Goal: Task Accomplishment & Management: Complete application form

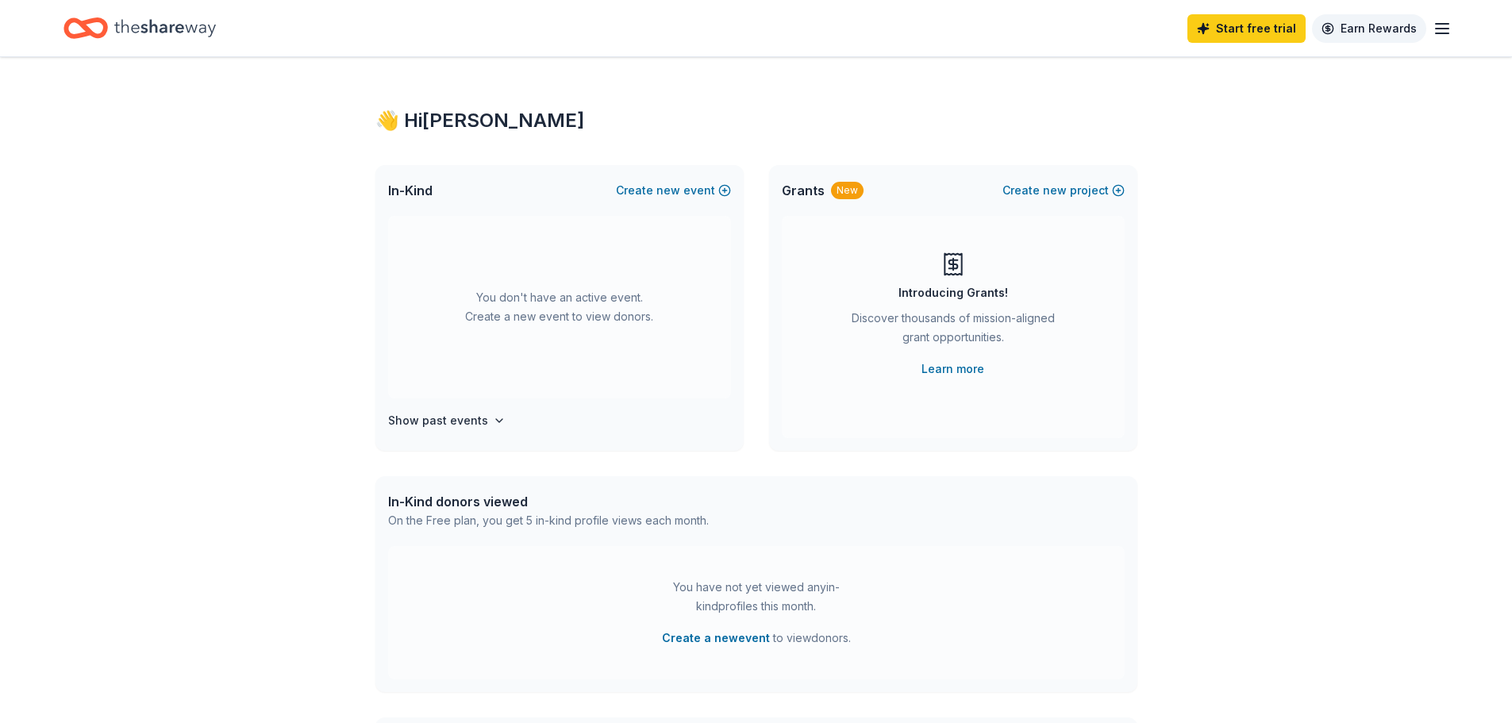
click at [1397, 26] on link "Earn Rewards" at bounding box center [1369, 28] width 114 height 29
click at [1444, 22] on icon "button" at bounding box center [1441, 28] width 19 height 19
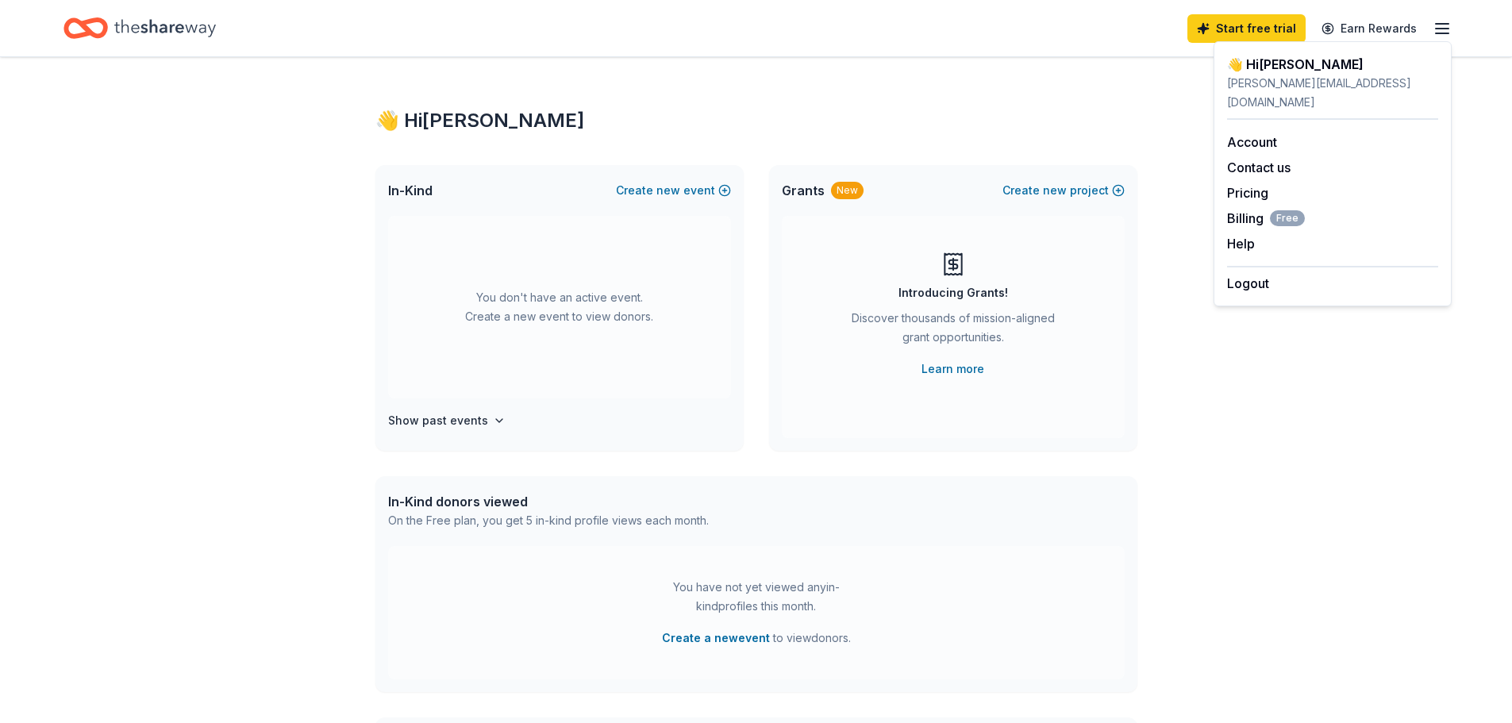
drag, startPoint x: 1082, startPoint y: 113, endPoint x: 863, endPoint y: 171, distance: 226.6
click at [1071, 119] on div "👋 Hi [PERSON_NAME]" at bounding box center [756, 120] width 762 height 25
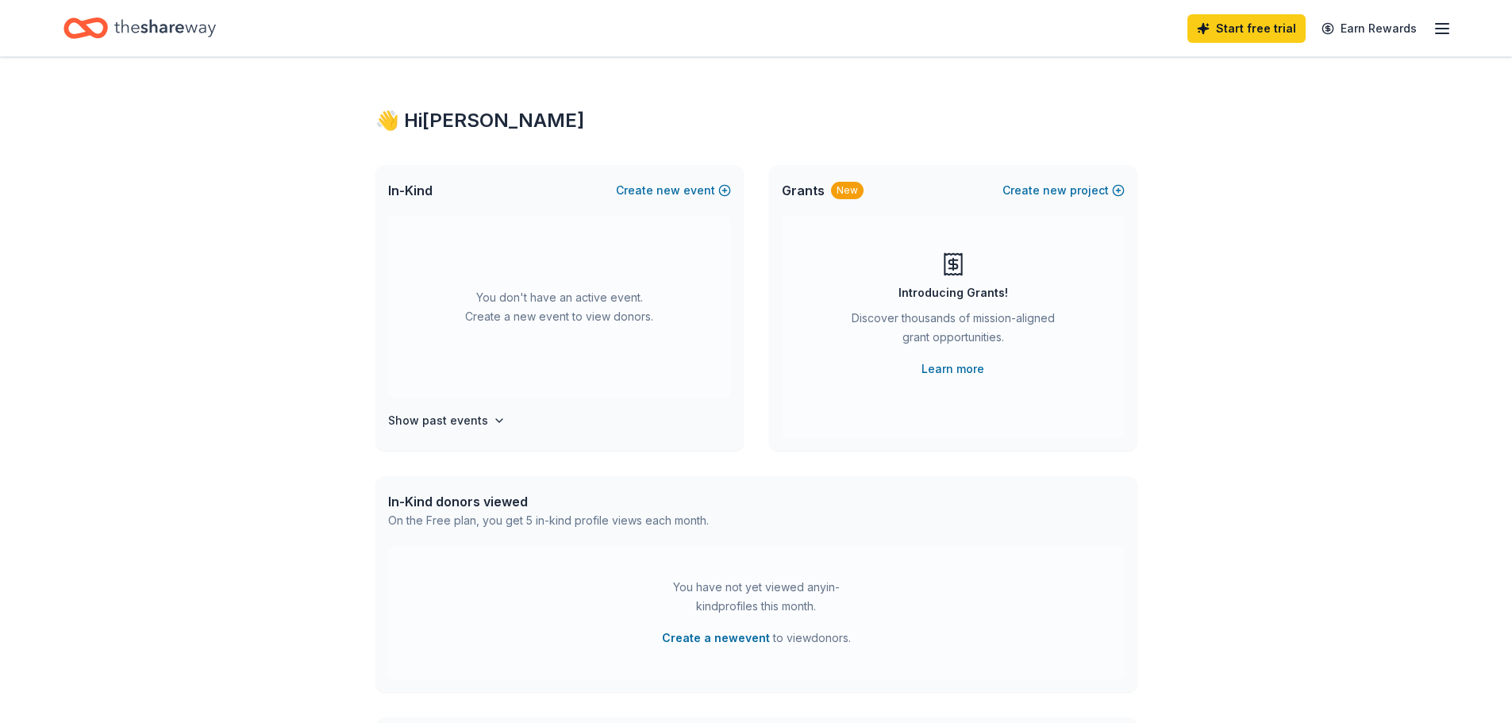
click at [197, 241] on div "👋 Hi [PERSON_NAME] In-Kind Create new event You don't have an active event. Cre…" at bounding box center [756, 520] width 1512 height 927
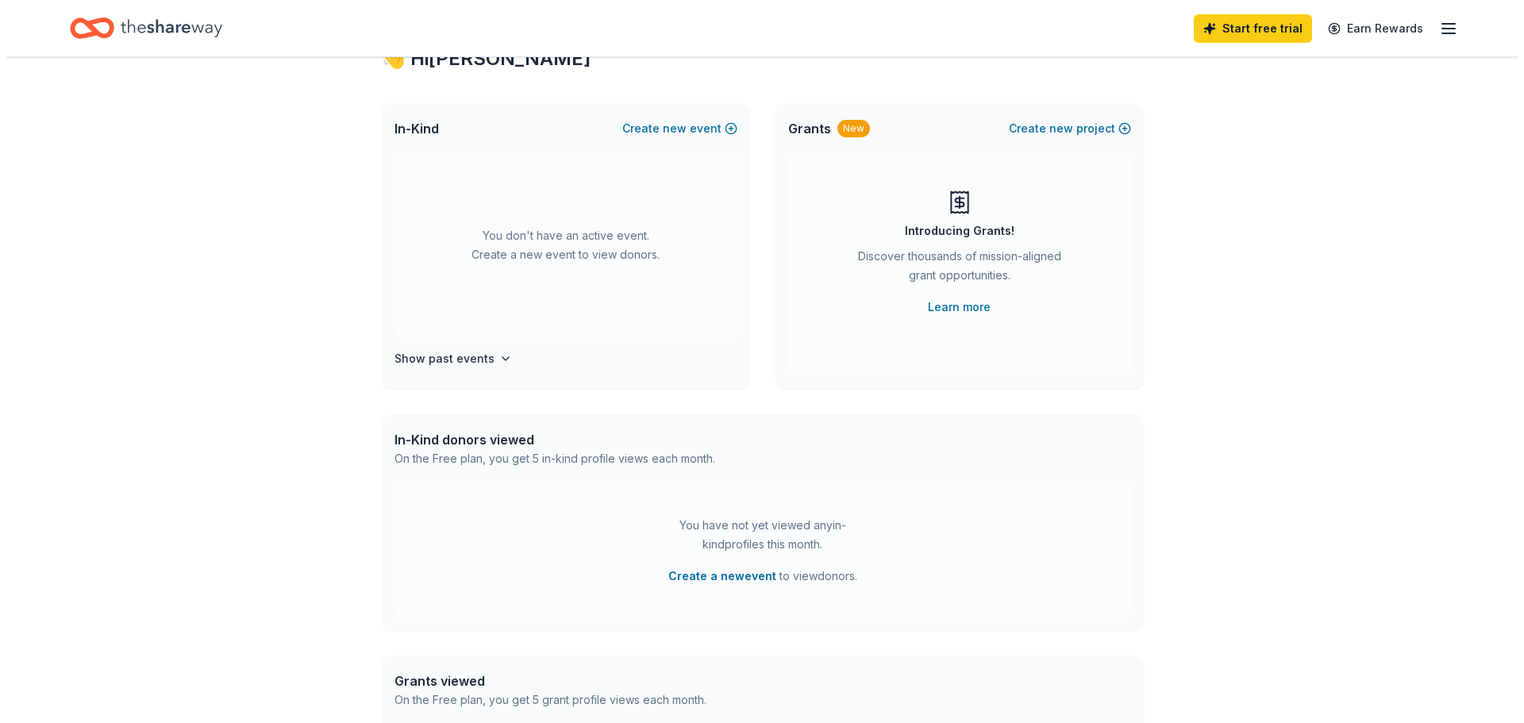
scroll to position [58, 0]
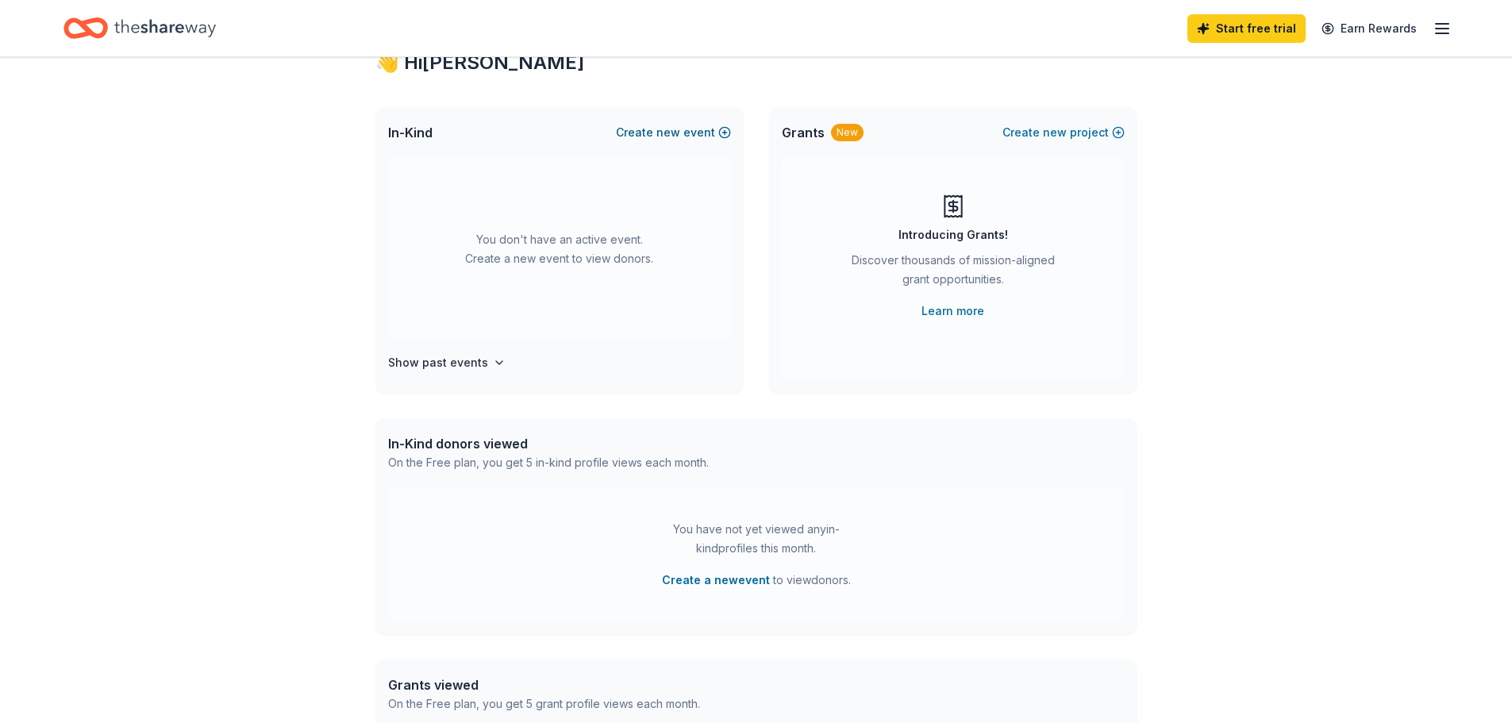
click at [688, 134] on button "Create new event" at bounding box center [673, 132] width 115 height 19
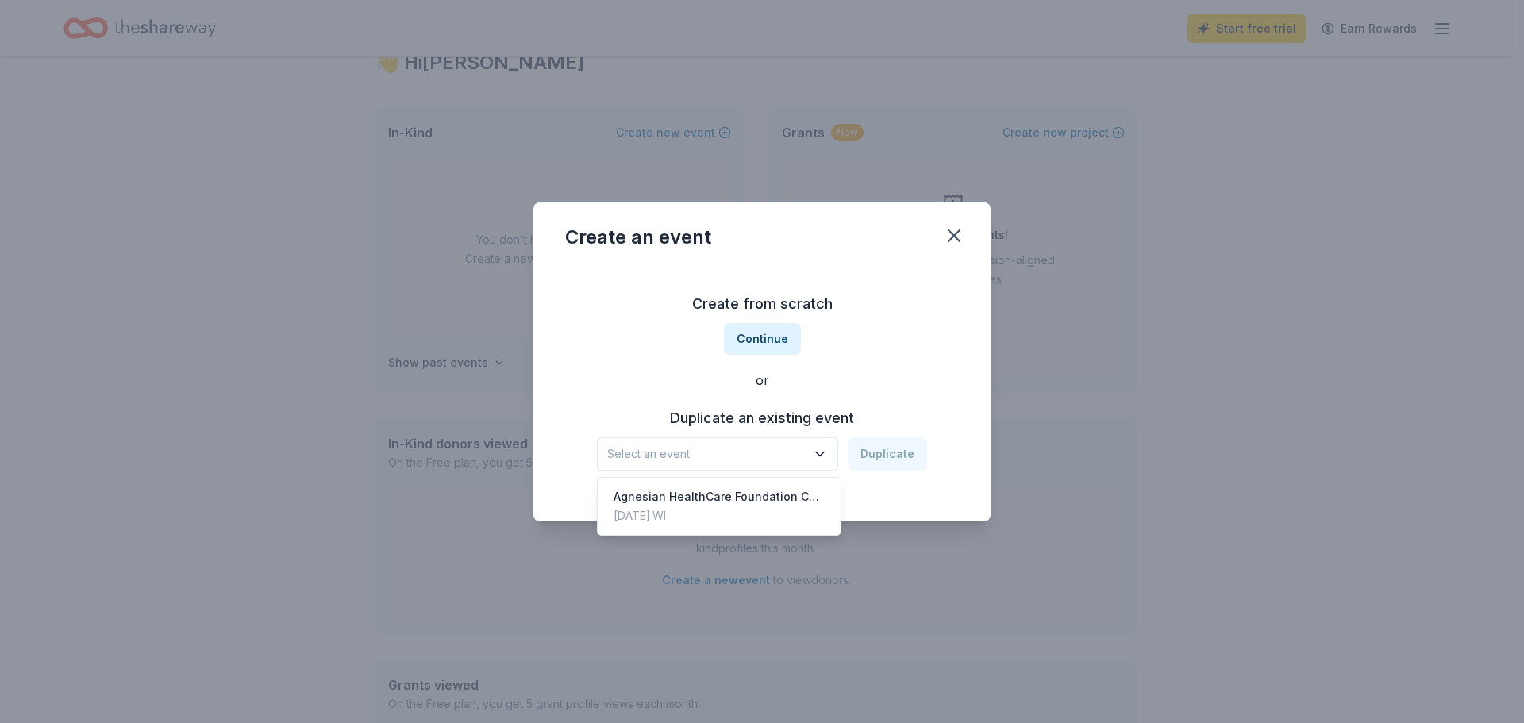
click at [827, 453] on button "Select an event" at bounding box center [717, 453] width 241 height 33
click at [863, 379] on div "Create from scratch Continue or Duplicate an existing event Select an event Dup…" at bounding box center [762, 381] width 394 height 230
click at [772, 340] on button "Continue" at bounding box center [762, 339] width 77 height 32
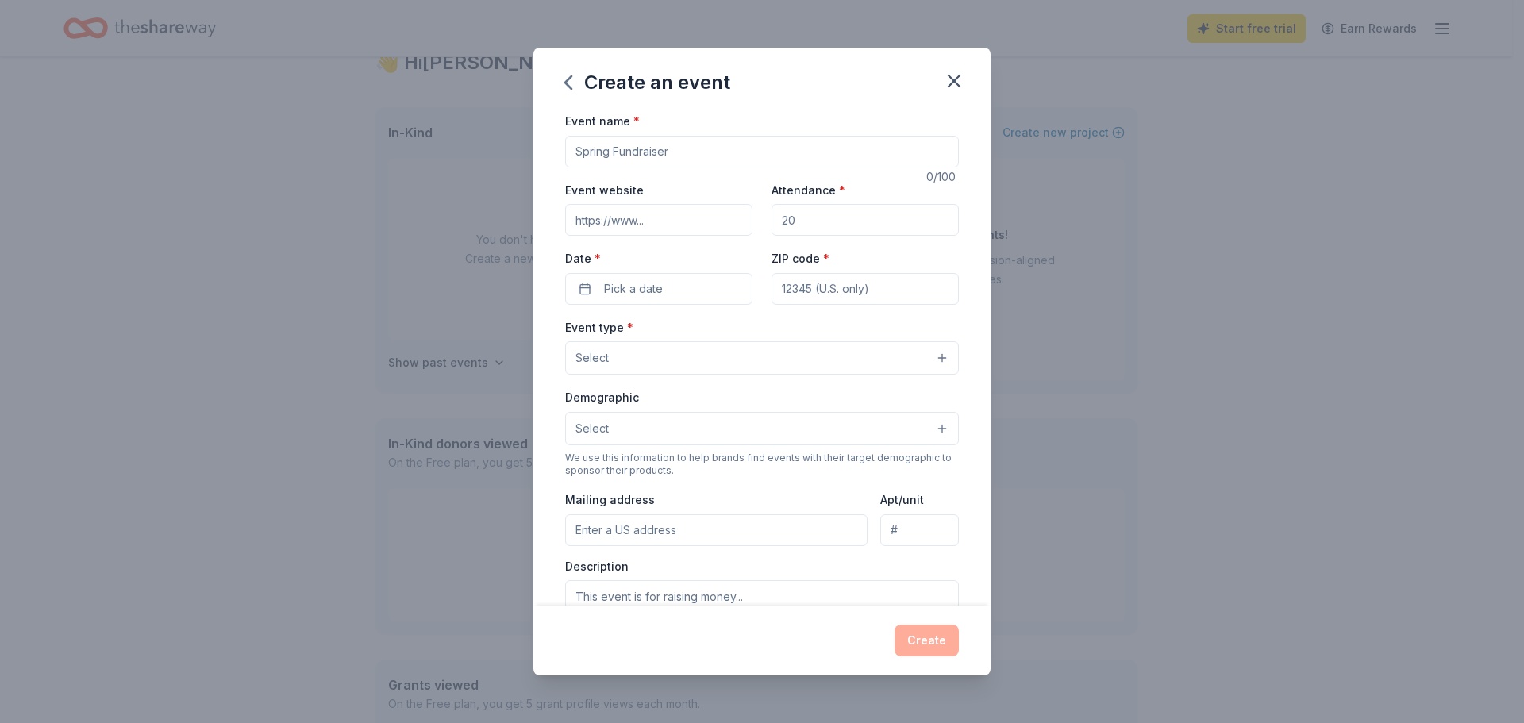
click at [688, 155] on input "Event name *" at bounding box center [762, 152] width 394 height 32
type input "[PERSON_NAME] Caring for You"
click at [802, 214] on input "Attendance *" at bounding box center [864, 220] width 187 height 32
type input "225"
click at [682, 290] on button "Pick a date" at bounding box center [658, 289] width 187 height 32
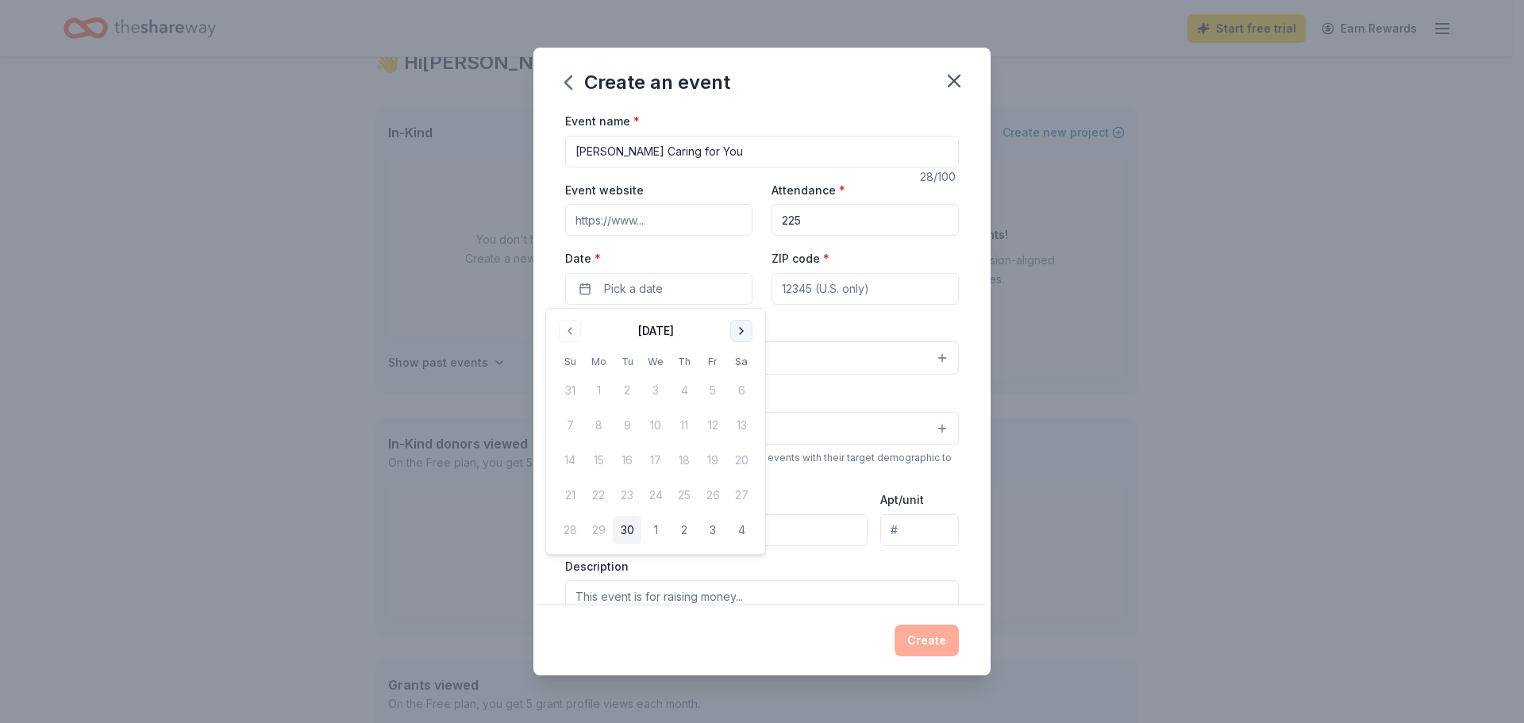
click at [745, 333] on button "Go to next month" at bounding box center [741, 331] width 22 height 22
click at [748, 326] on button "Go to next month" at bounding box center [741, 331] width 22 height 22
click at [740, 391] on button "6" at bounding box center [741, 390] width 29 height 29
click at [742, 386] on button "6" at bounding box center [741, 390] width 29 height 29
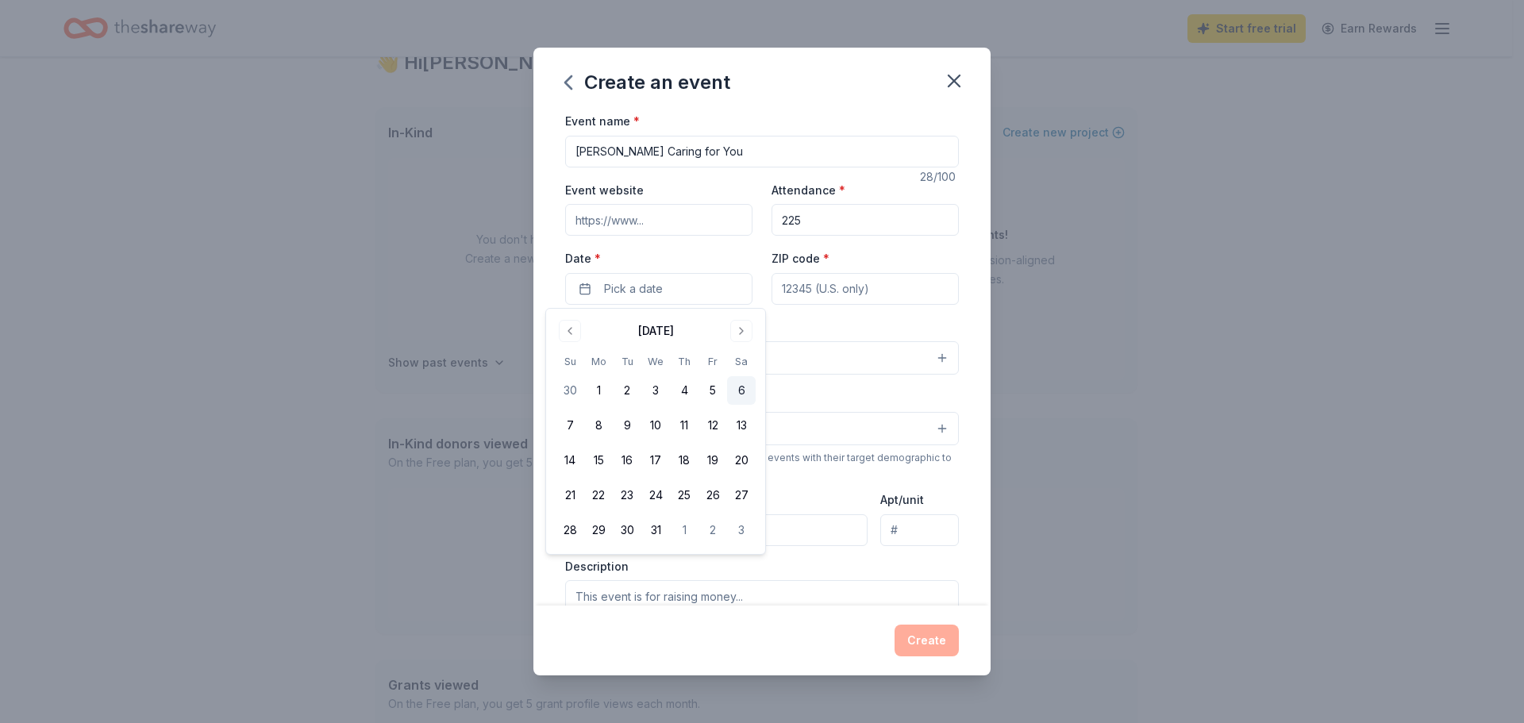
click at [733, 393] on button "6" at bounding box center [741, 390] width 29 height 29
click at [835, 342] on button "Select" at bounding box center [762, 357] width 394 height 33
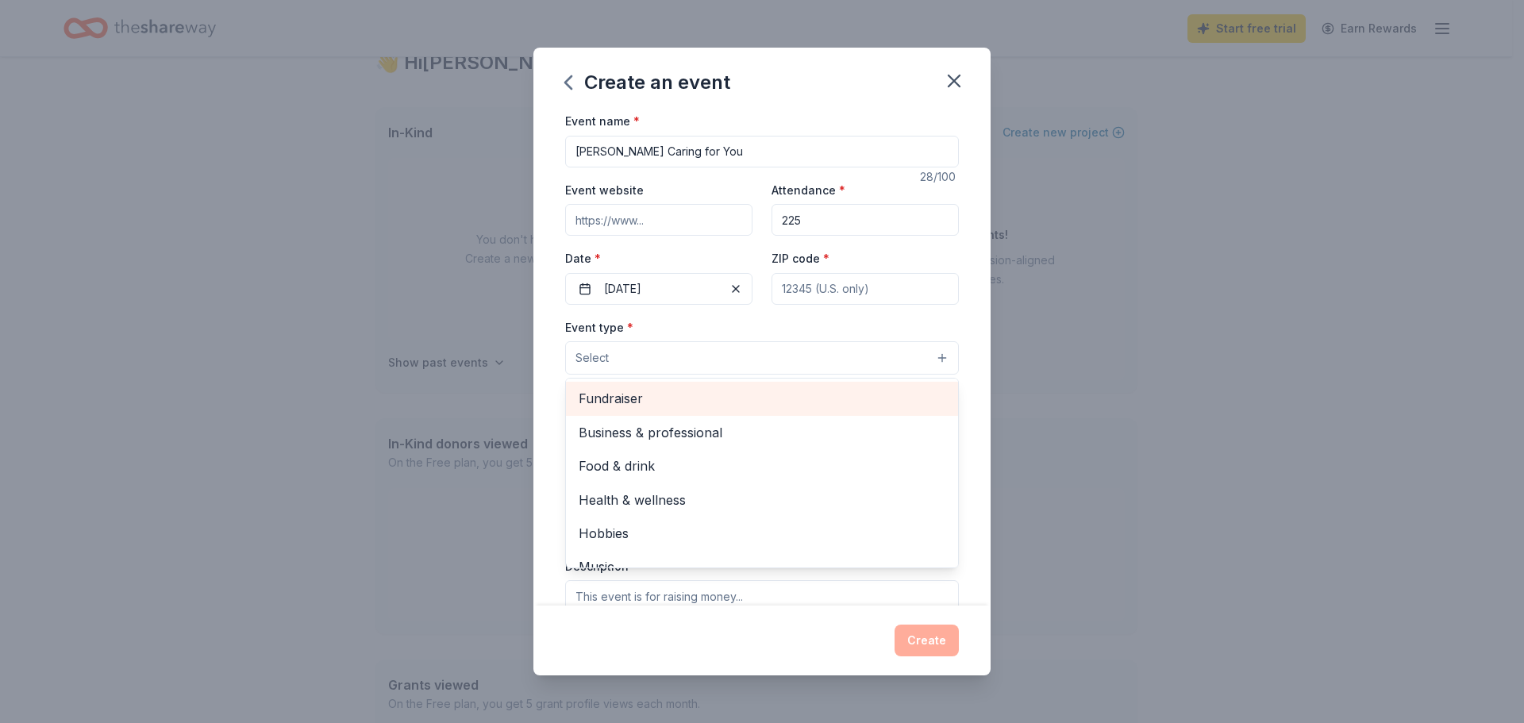
click at [763, 402] on span "Fundraiser" at bounding box center [762, 398] width 367 height 21
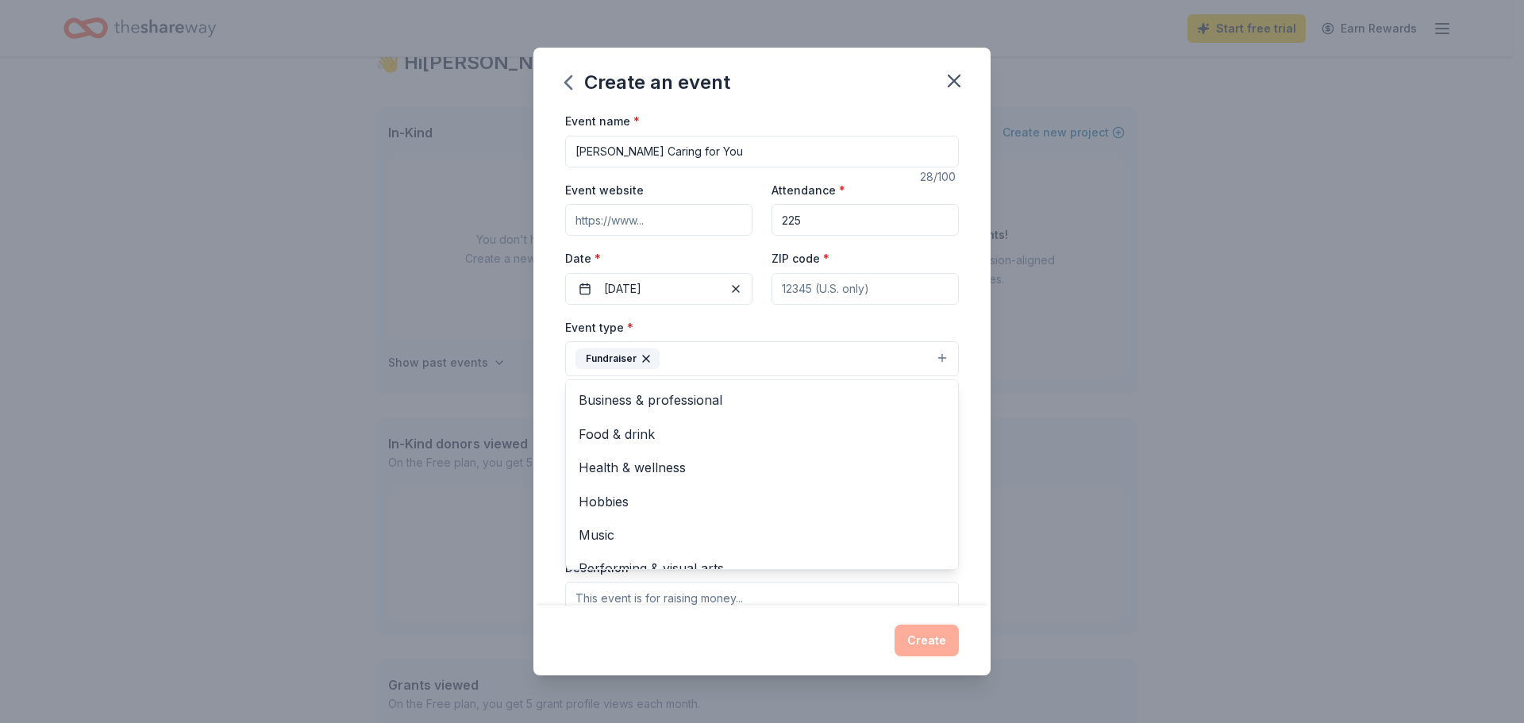
click at [977, 319] on div "Event name * [PERSON_NAME] Caring for You 28 /100 Event website Attendance * 22…" at bounding box center [761, 358] width 457 height 494
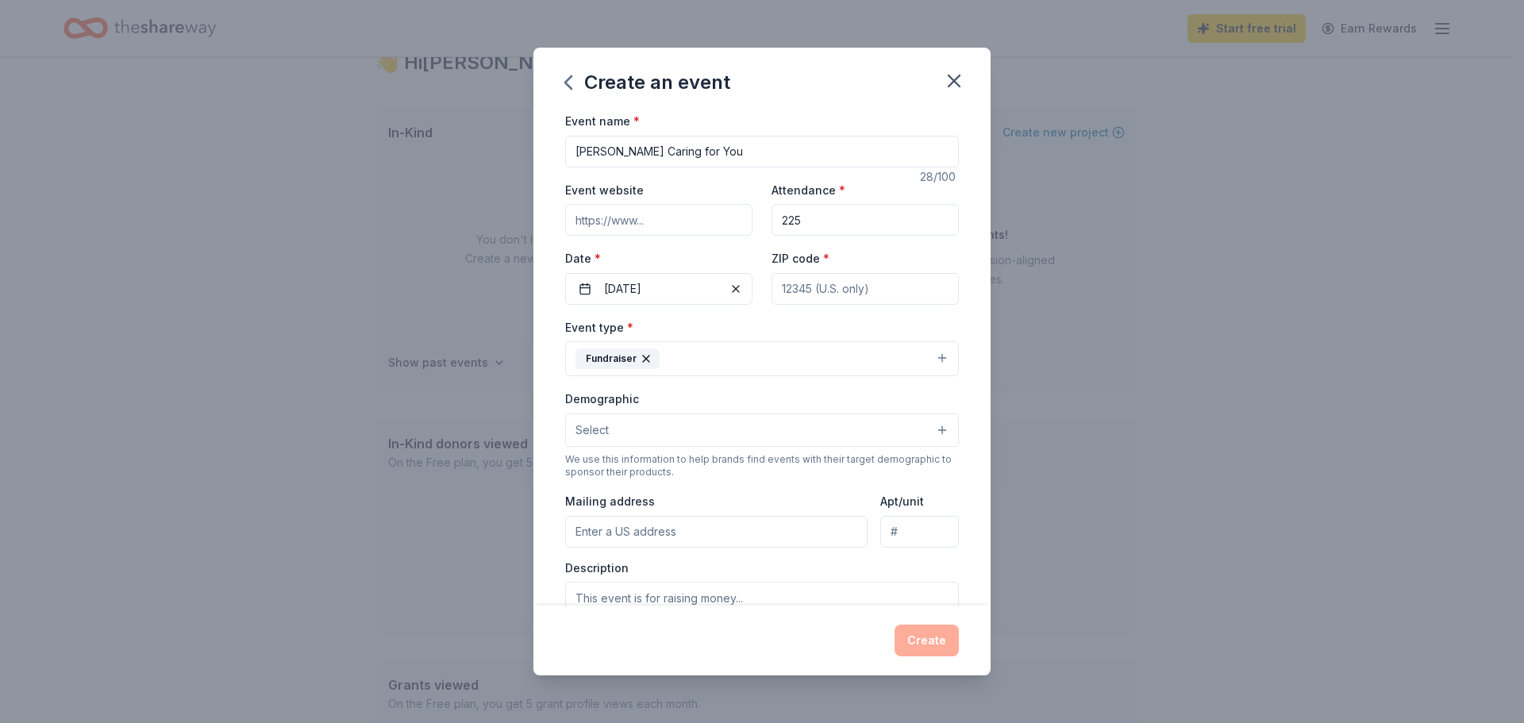
click at [859, 435] on button "Select" at bounding box center [762, 429] width 394 height 33
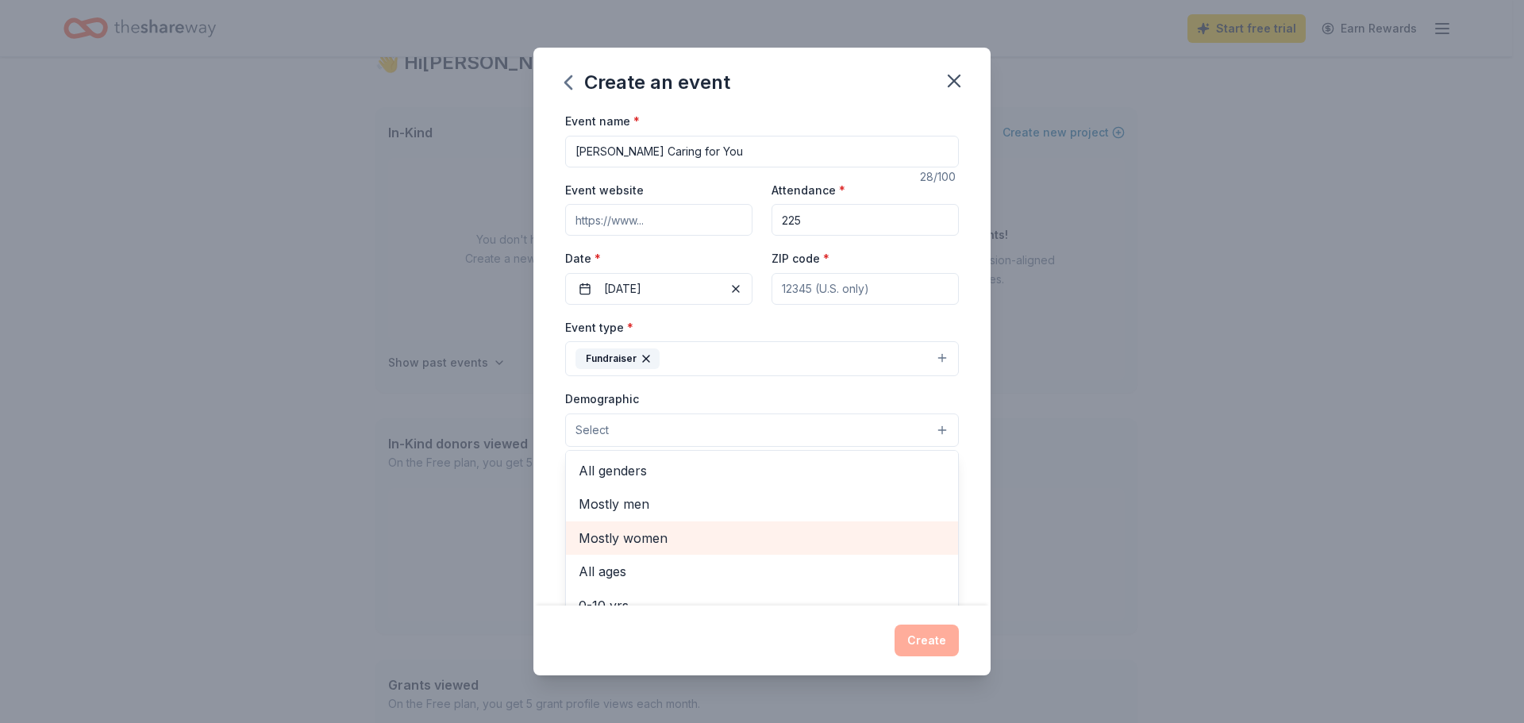
click at [709, 538] on span "Mostly women" at bounding box center [762, 538] width 367 height 21
click at [960, 375] on div "Event name * [PERSON_NAME] Caring for You 28 /100 Event website Attendance * 22…" at bounding box center [761, 358] width 457 height 494
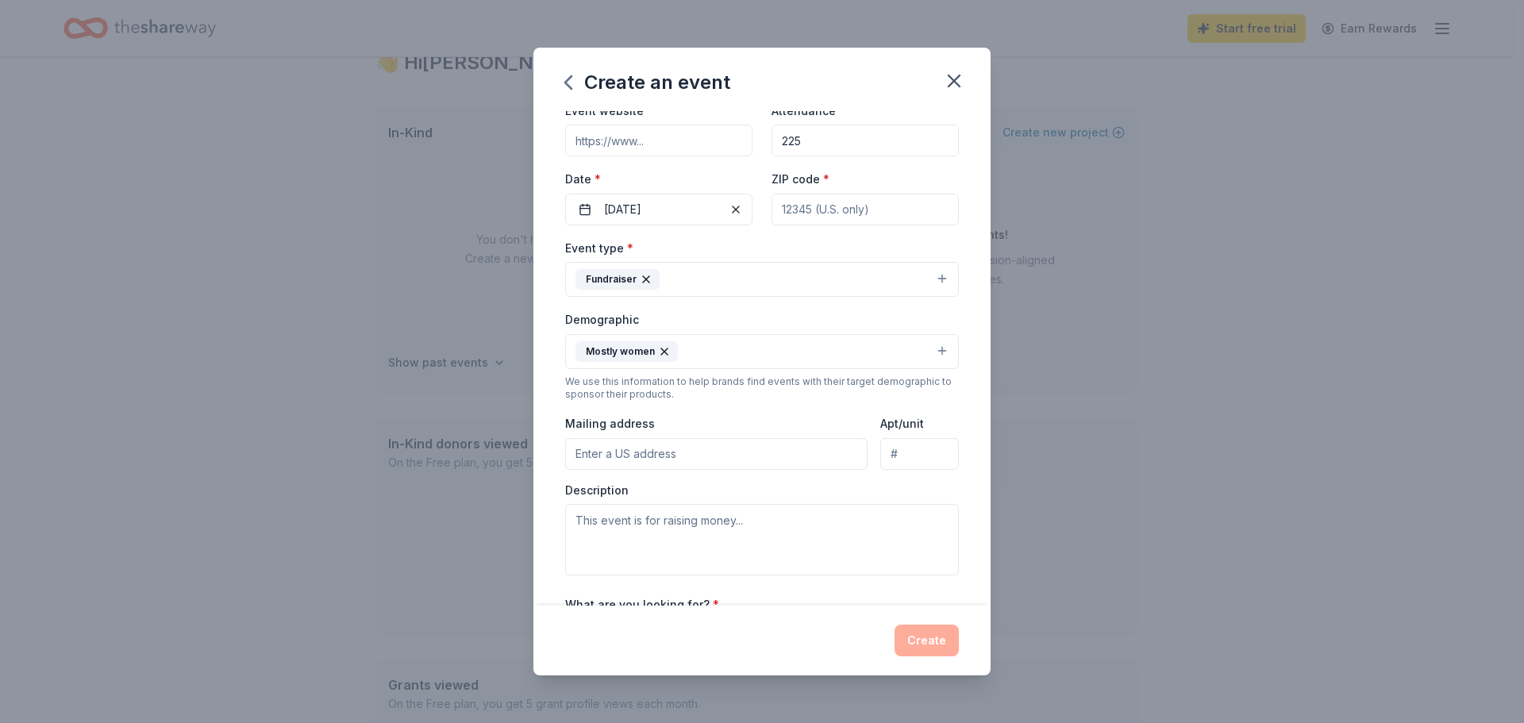
scroll to position [0, 0]
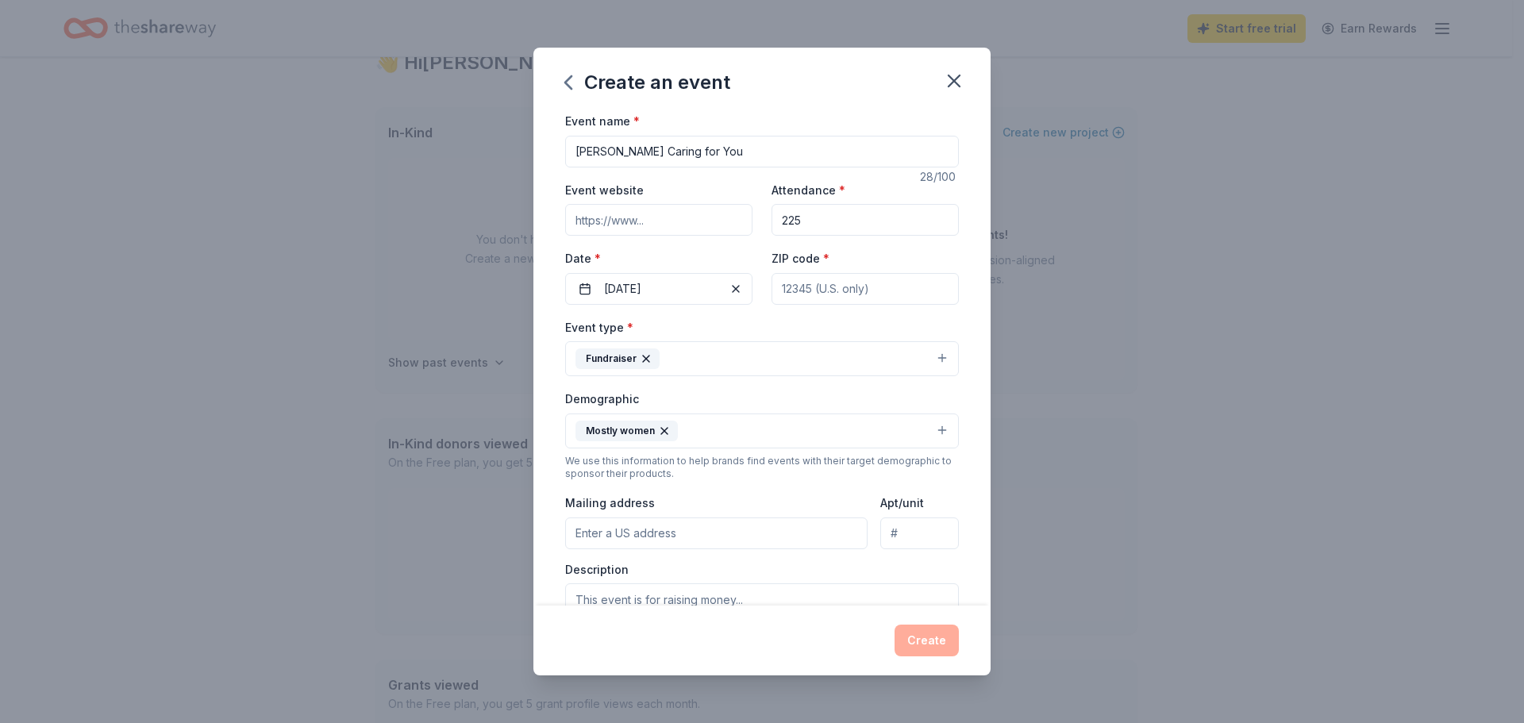
click at [758, 155] on input "[PERSON_NAME] Caring for You" at bounding box center [762, 152] width 394 height 32
type input "[PERSON_NAME] Caring for You Holiday Luncheon"
click at [775, 530] on input "Mailing address" at bounding box center [716, 533] width 302 height 32
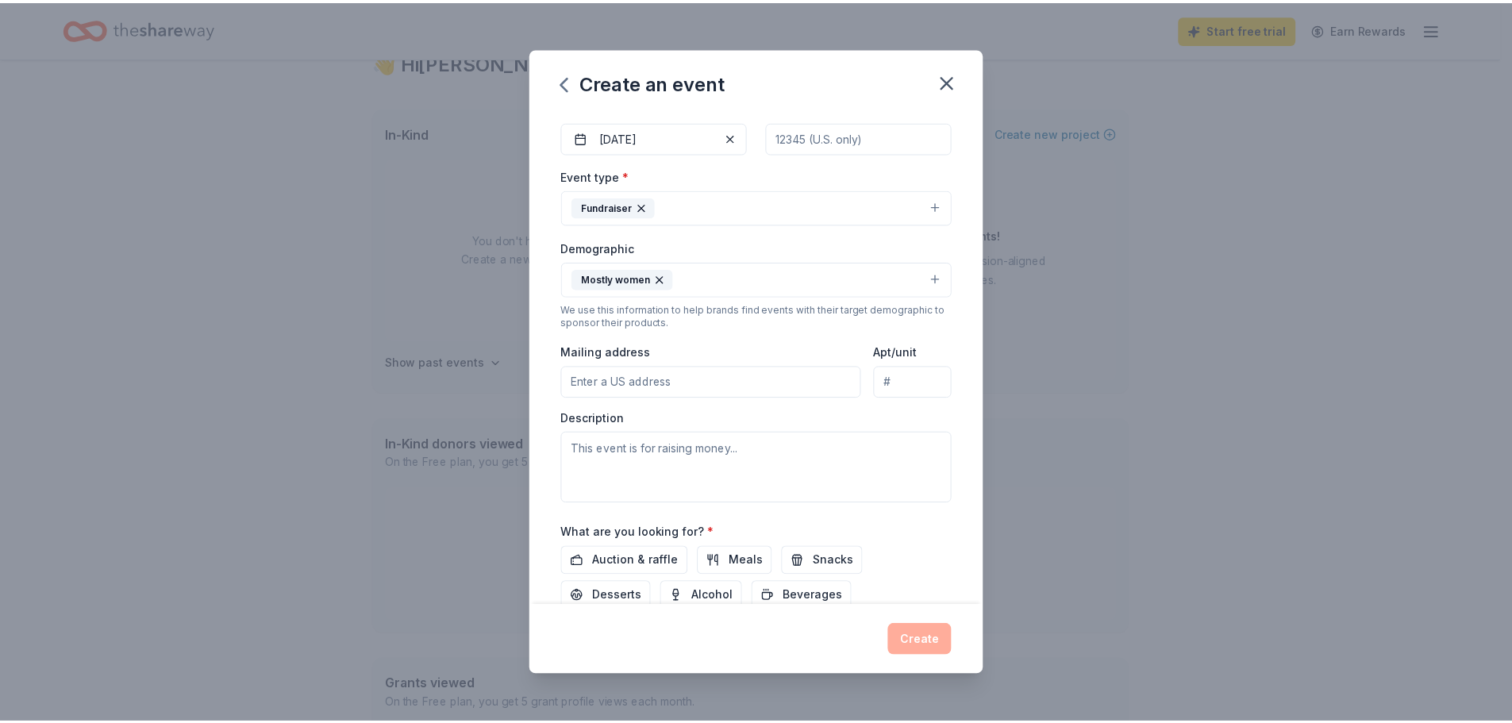
scroll to position [159, 0]
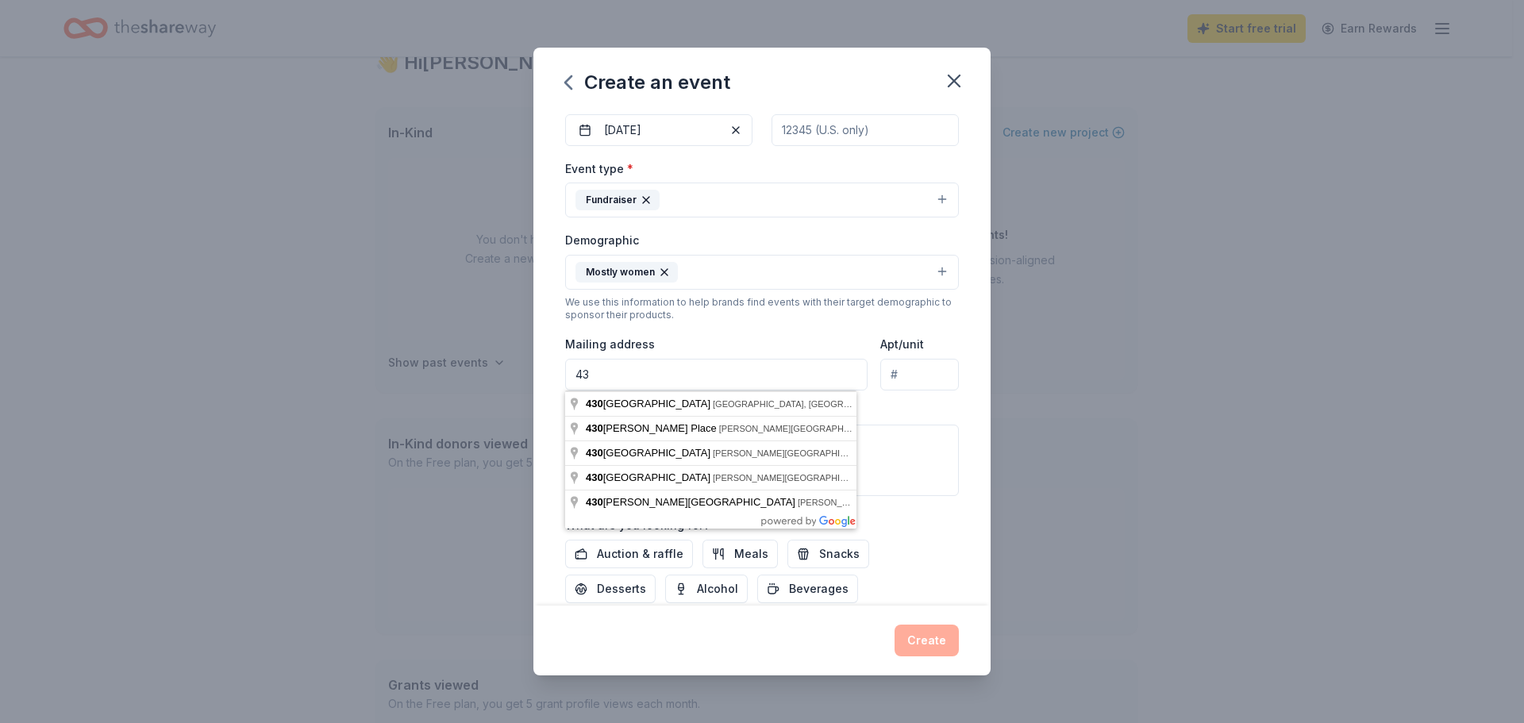
type input "4"
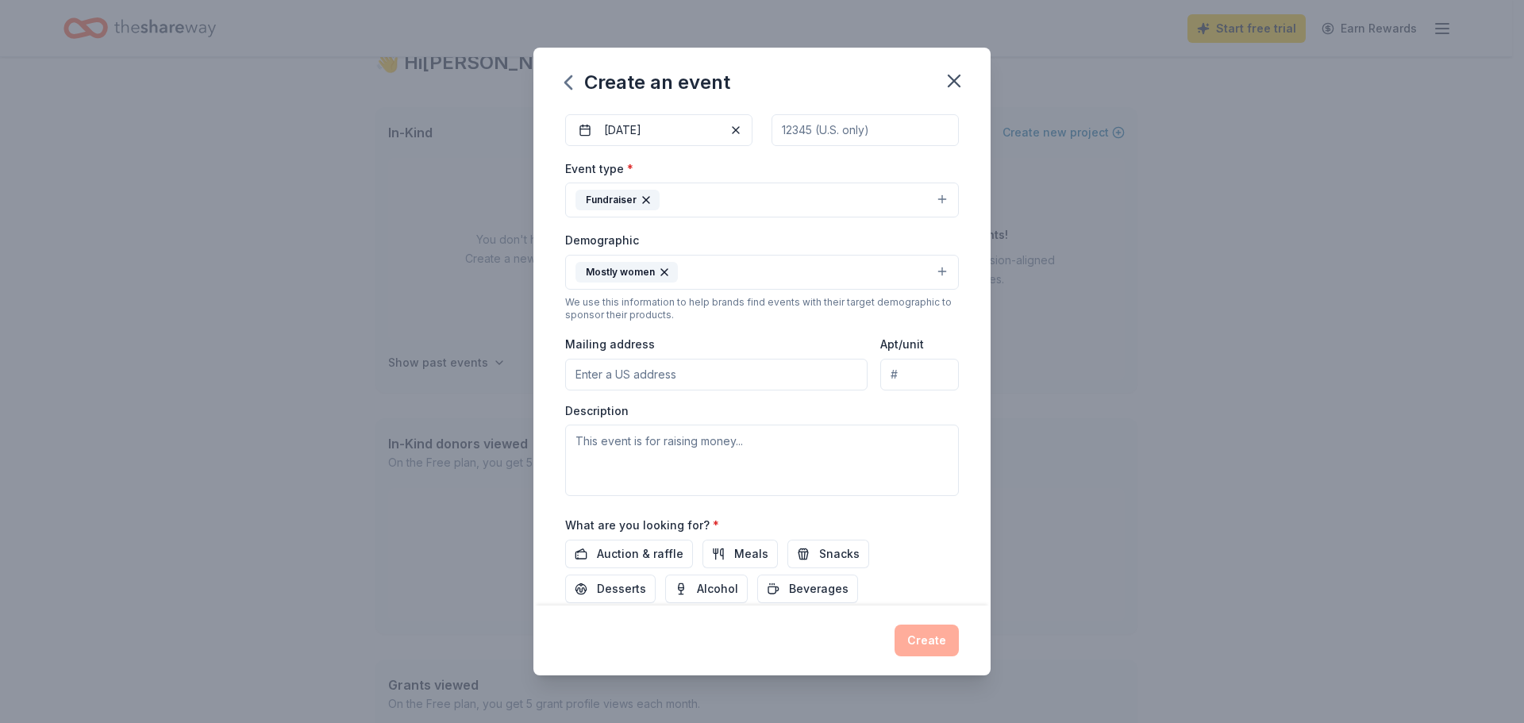
drag, startPoint x: 949, startPoint y: 73, endPoint x: 835, endPoint y: 70, distance: 114.3
click at [949, 72] on icon "button" at bounding box center [954, 81] width 22 height 22
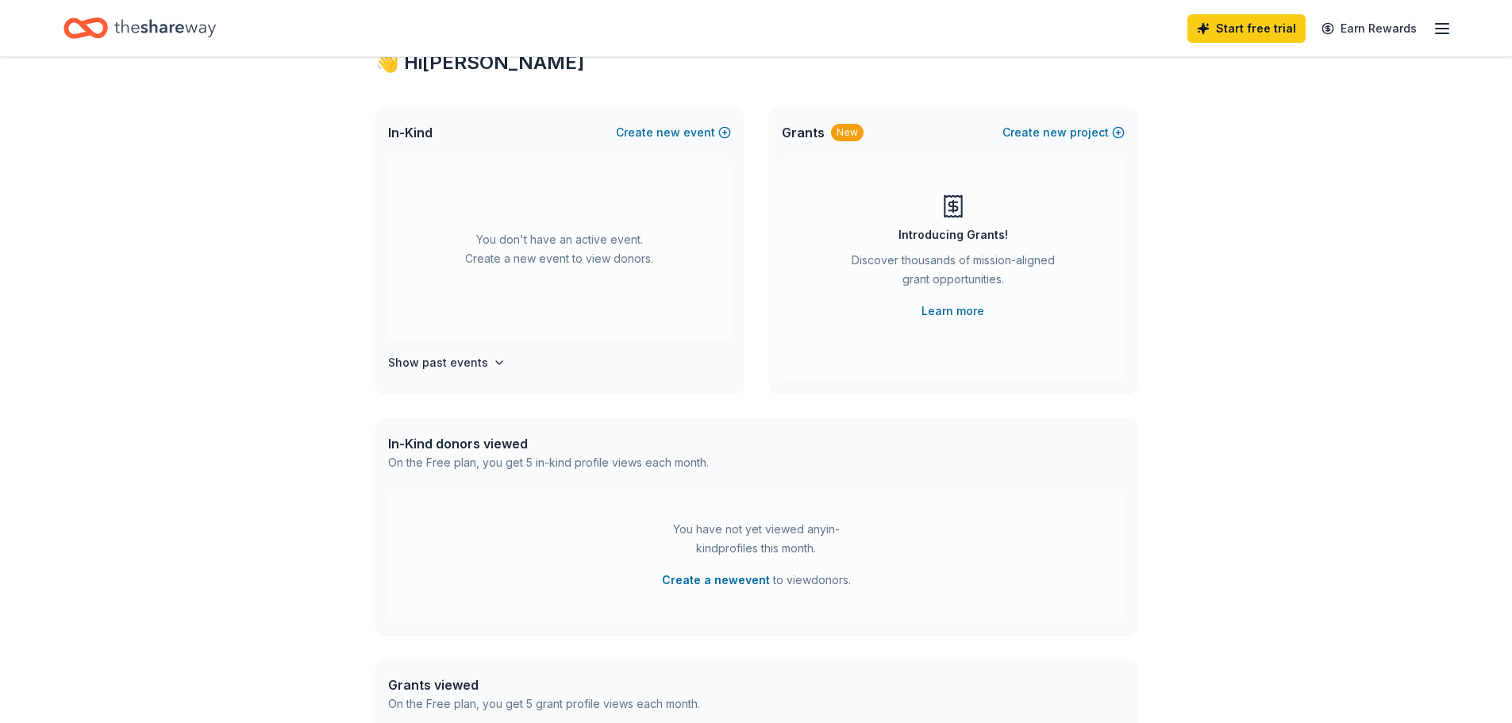
scroll to position [0, 0]
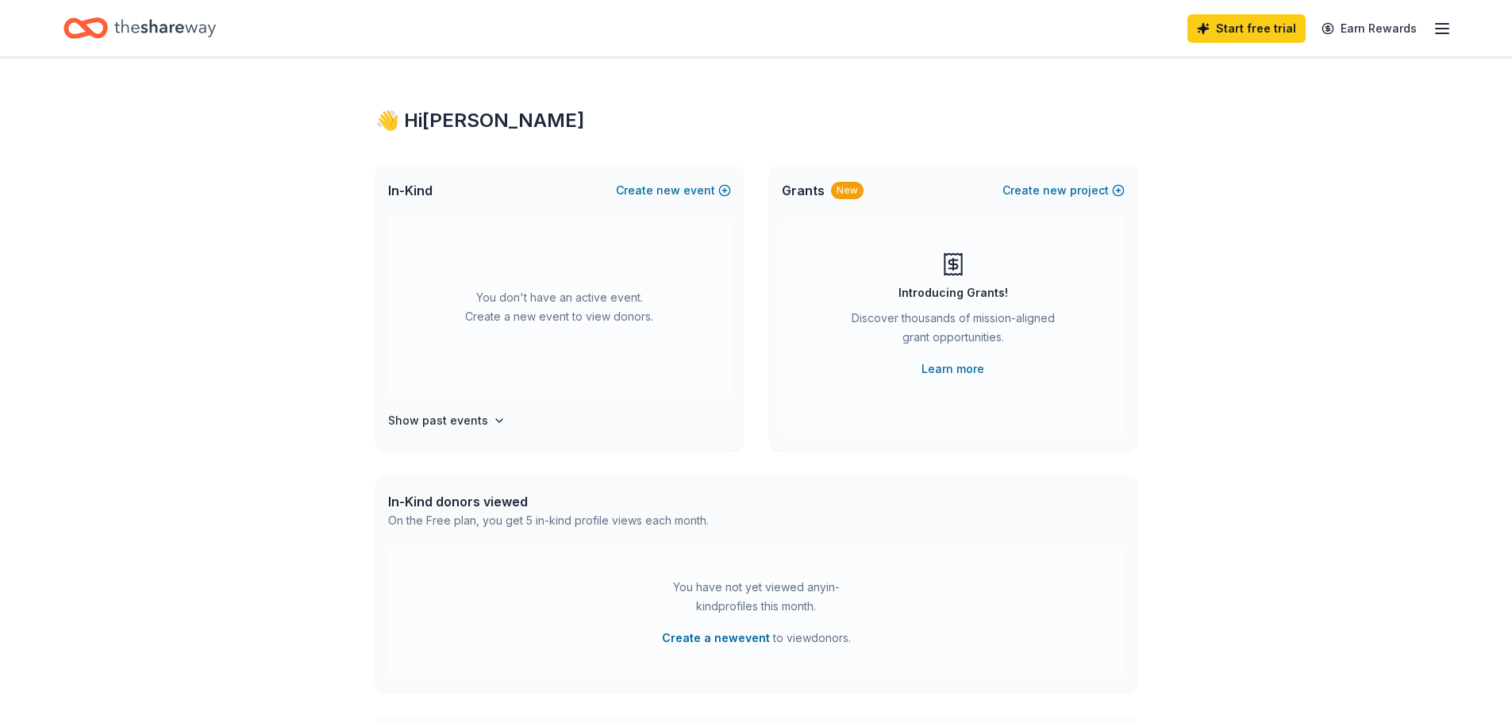
click at [562, 315] on div "You don't have an active event. Create a new event to view donors." at bounding box center [559, 307] width 343 height 183
click at [717, 190] on button "Create new event" at bounding box center [673, 190] width 115 height 19
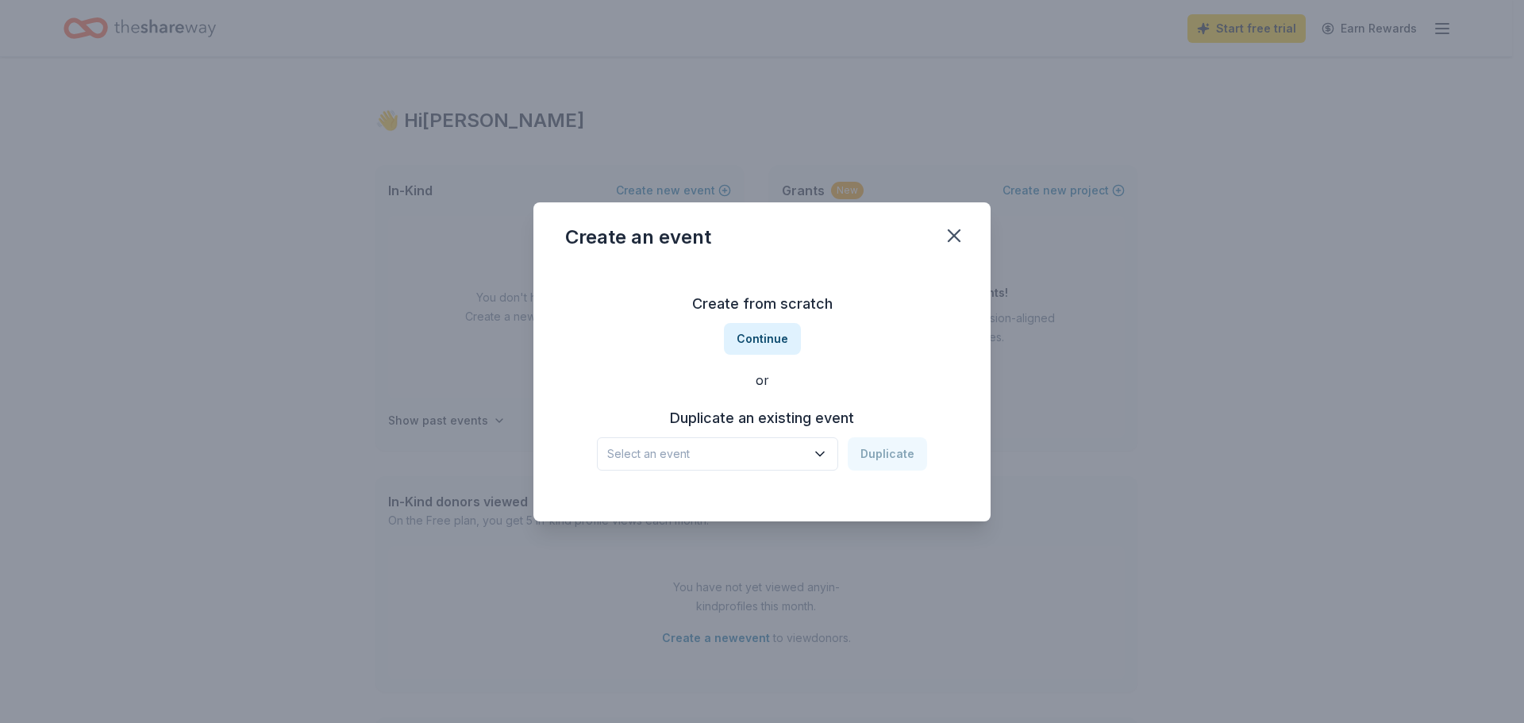
click at [817, 415] on h3 "Duplicate an existing event" at bounding box center [762, 418] width 330 height 25
click at [811, 430] on h3 "Duplicate an existing event" at bounding box center [762, 418] width 330 height 25
click at [813, 447] on button "Select an event" at bounding box center [717, 453] width 241 height 33
click at [736, 502] on div "Agnesian HealthCare Foundation Charity Open" at bounding box center [718, 496] width 211 height 19
click at [948, 236] on icon "button" at bounding box center [954, 236] width 22 height 22
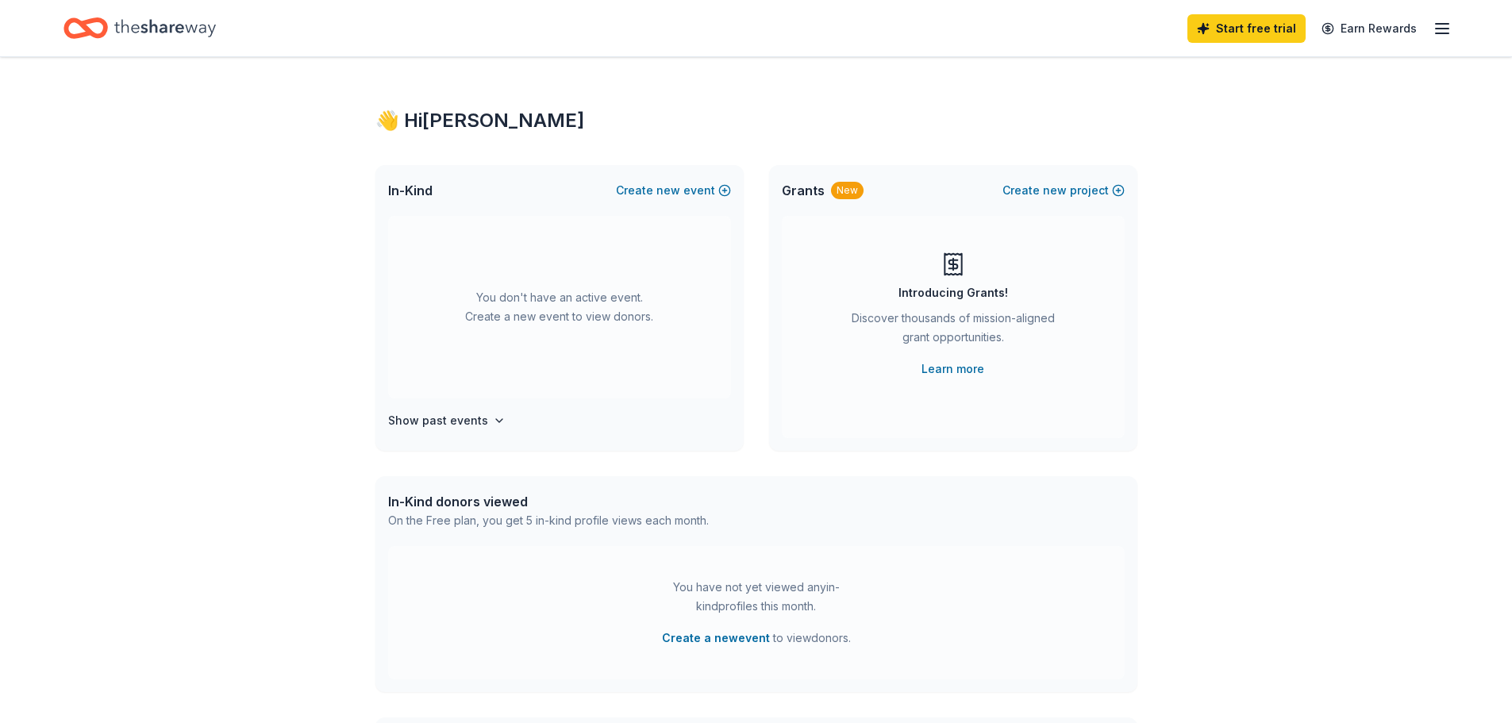
click at [590, 351] on div "You don't have an active event. Create a new event to view donors." at bounding box center [559, 307] width 343 height 183
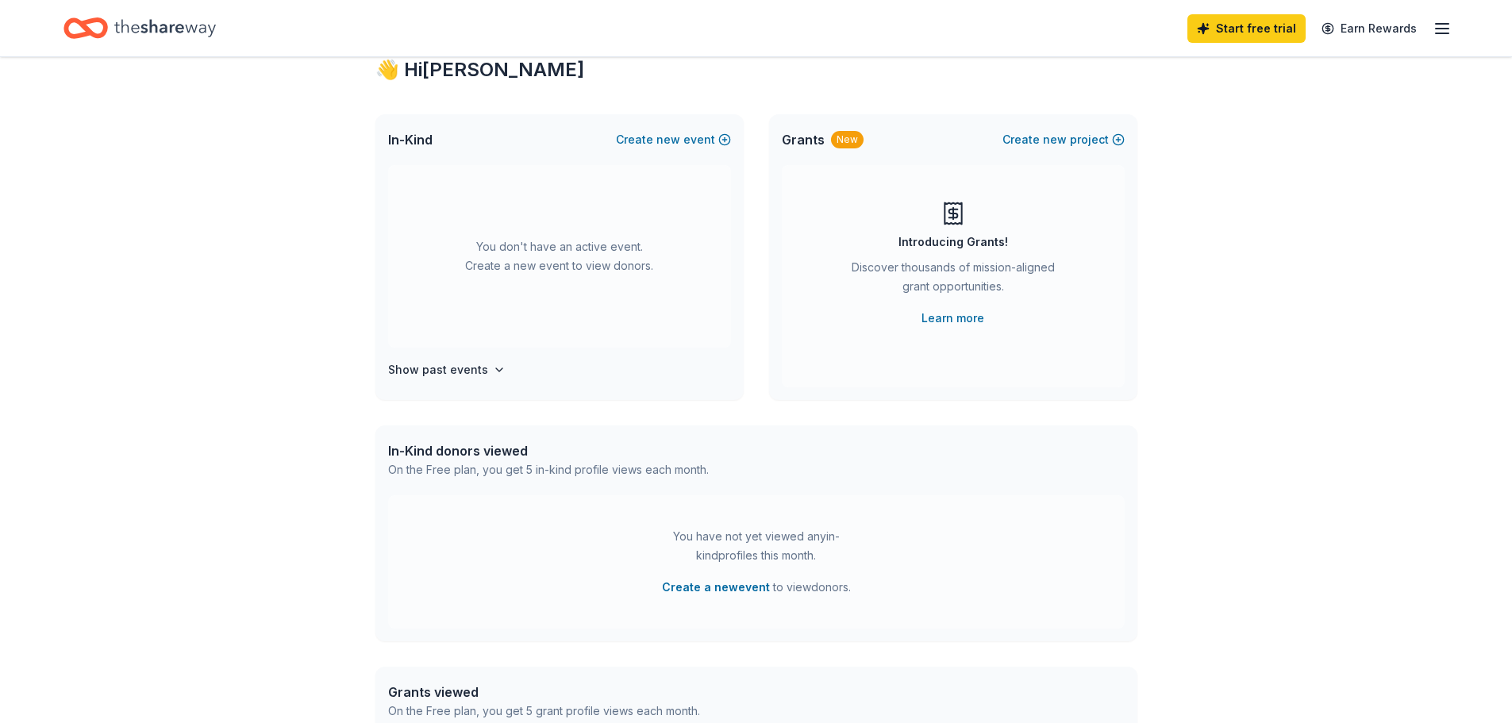
scroll to position [79, 0]
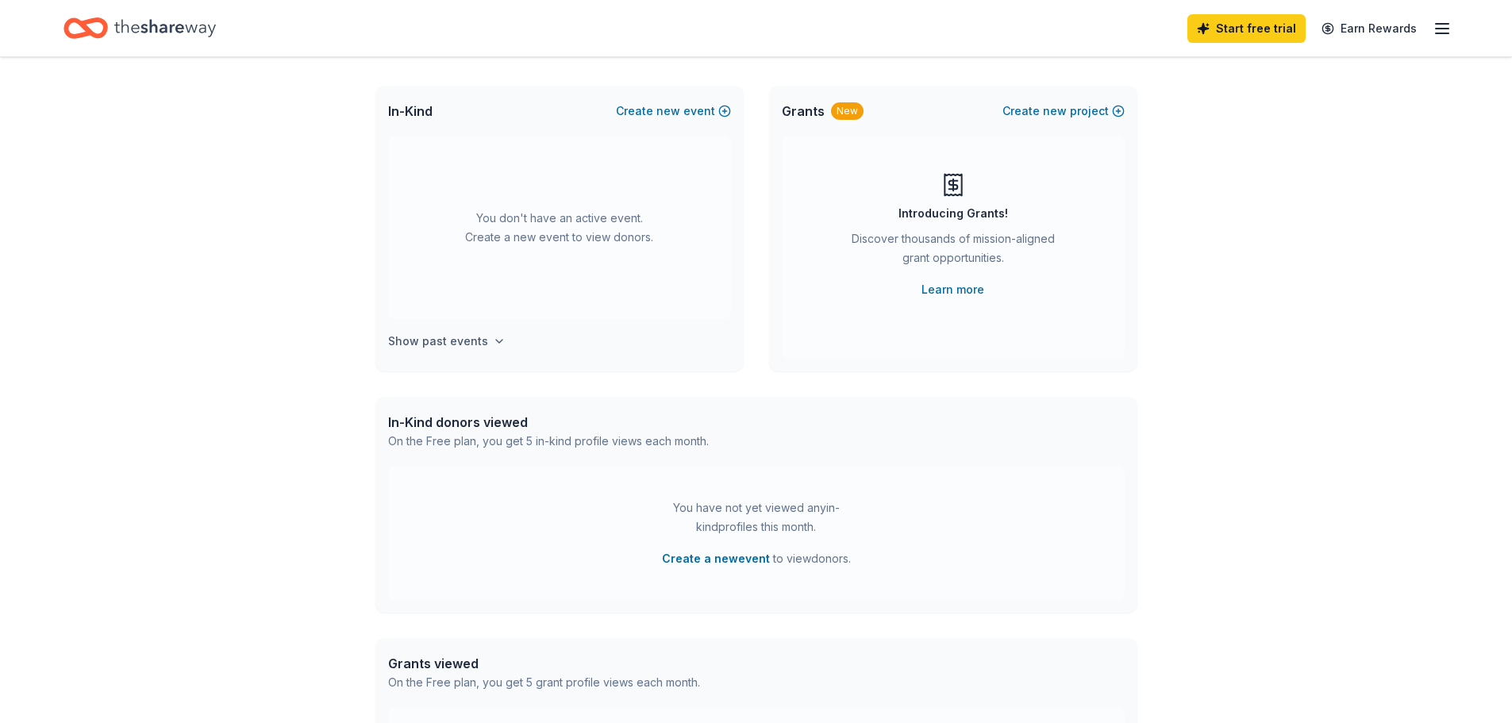
click at [494, 340] on icon "button" at bounding box center [499, 341] width 13 height 13
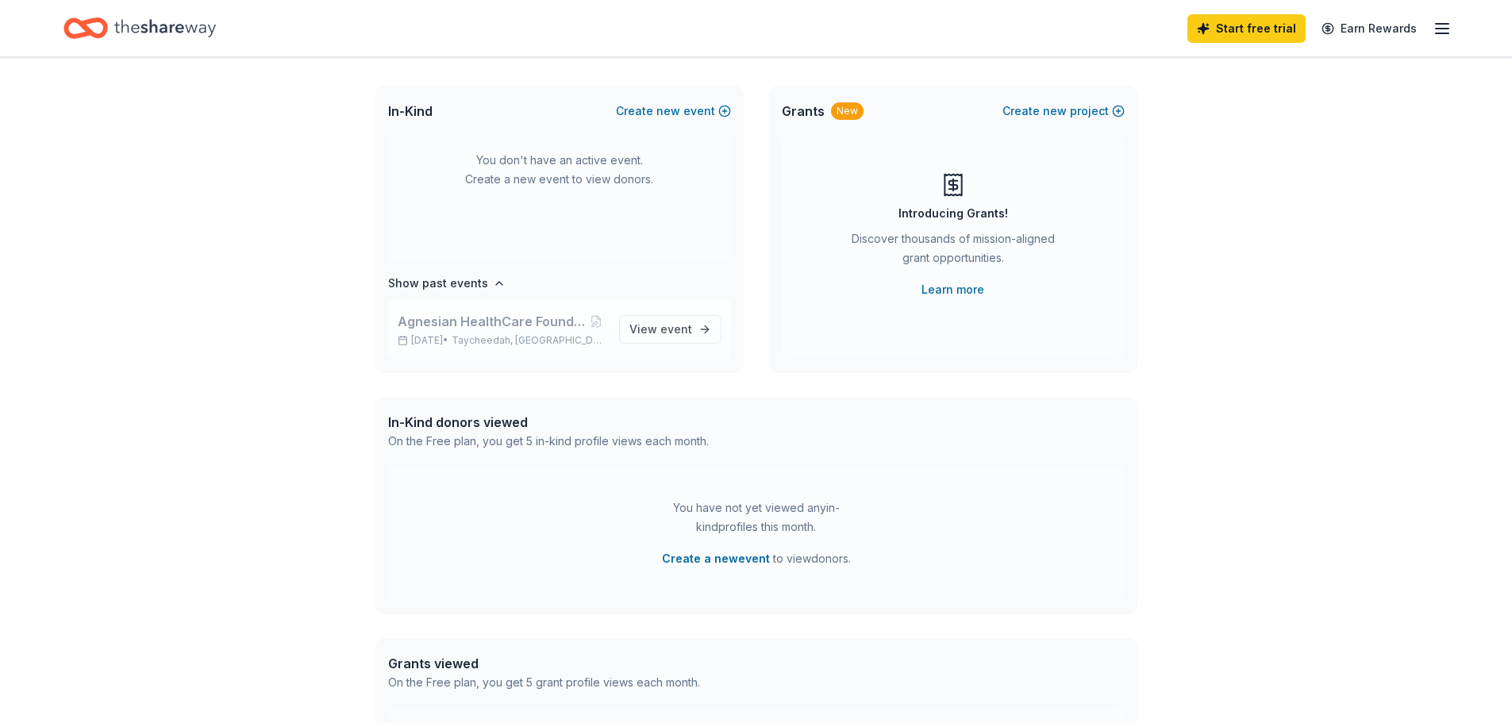
scroll to position [59, 0]
click at [643, 323] on span "View event" at bounding box center [660, 328] width 63 height 19
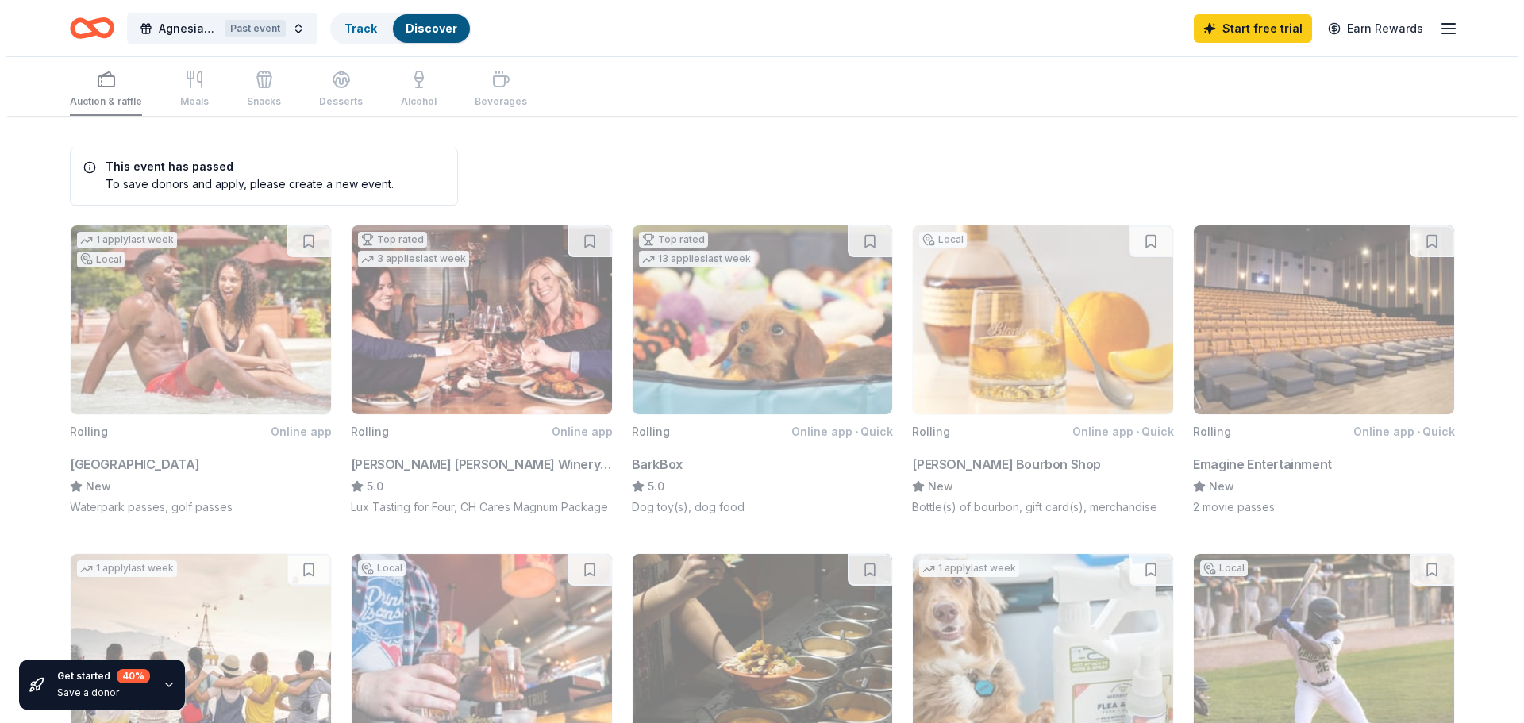
scroll to position [79, 0]
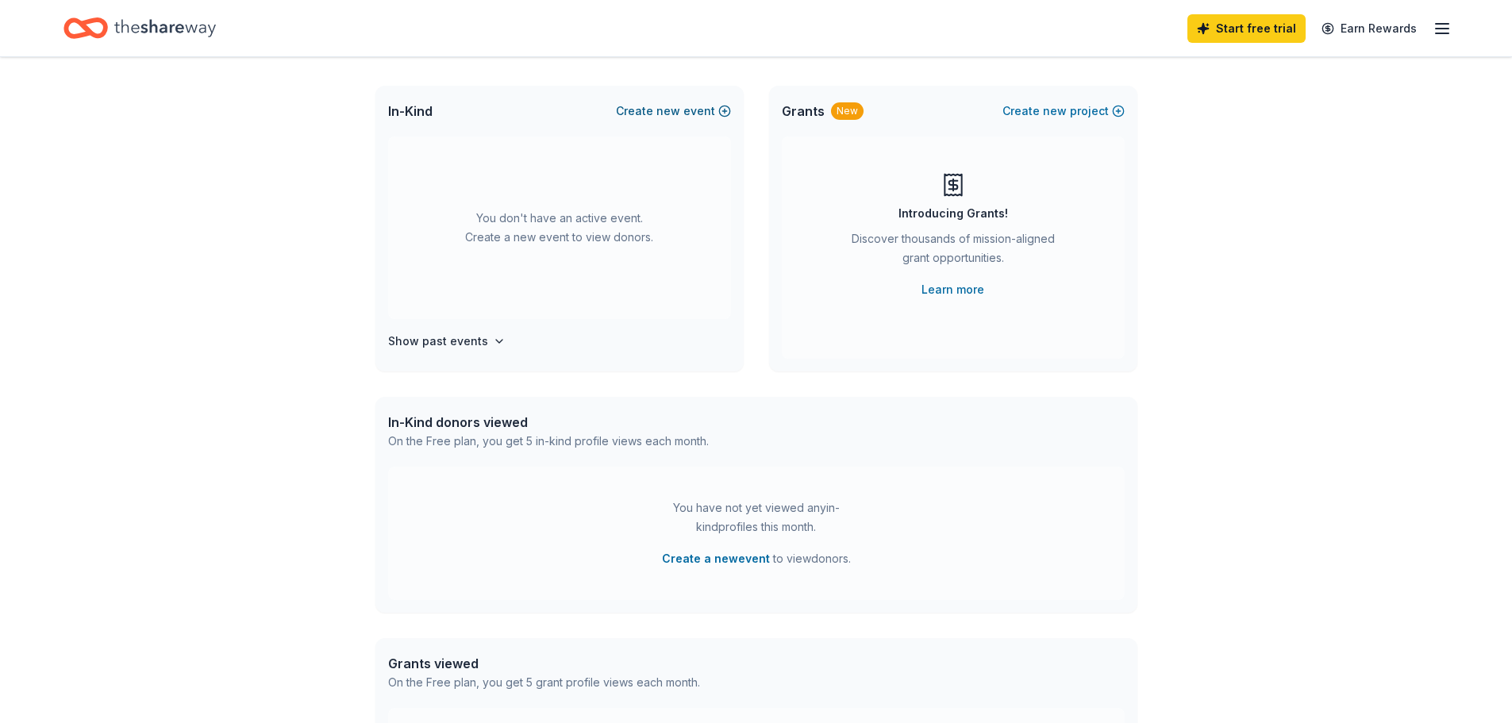
click at [647, 107] on button "Create new event" at bounding box center [673, 111] width 115 height 19
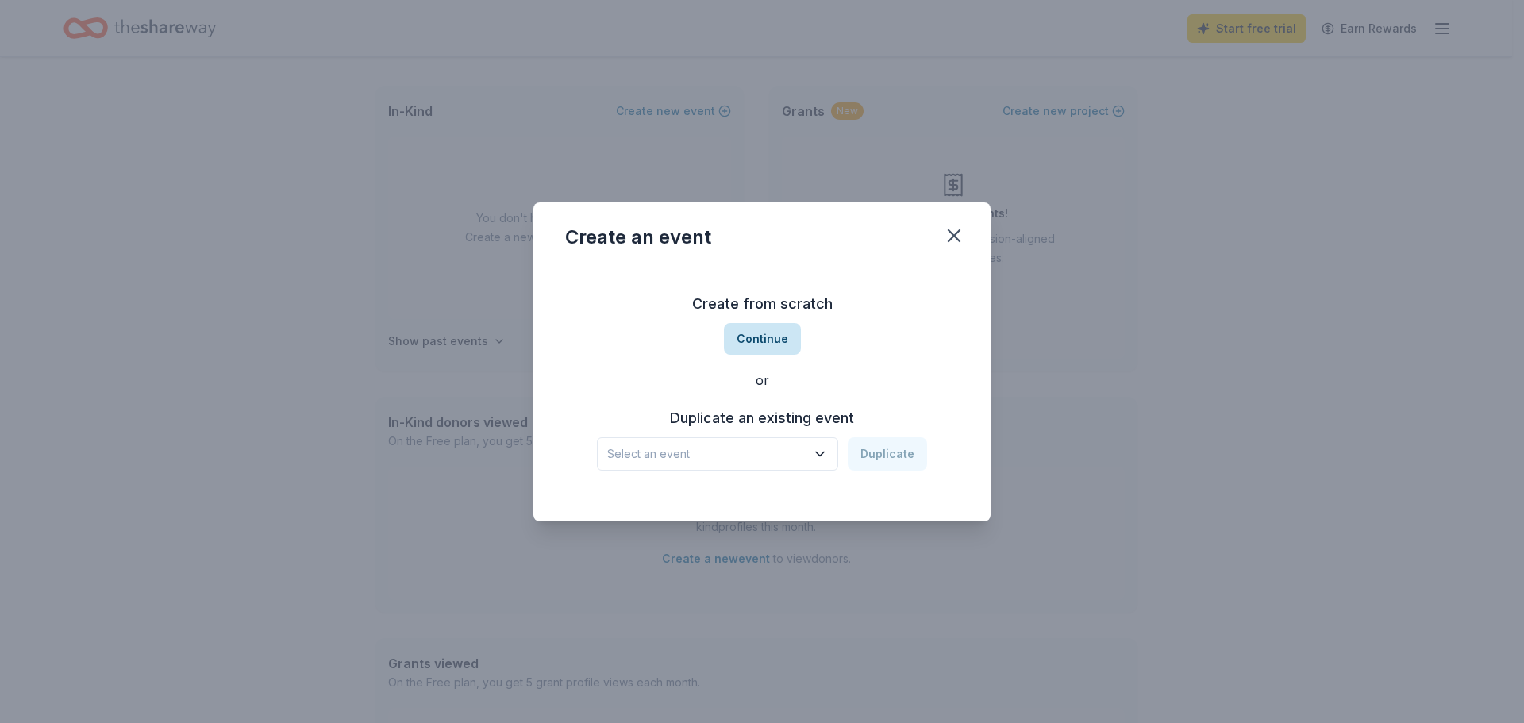
click at [773, 330] on button "Continue" at bounding box center [762, 339] width 77 height 32
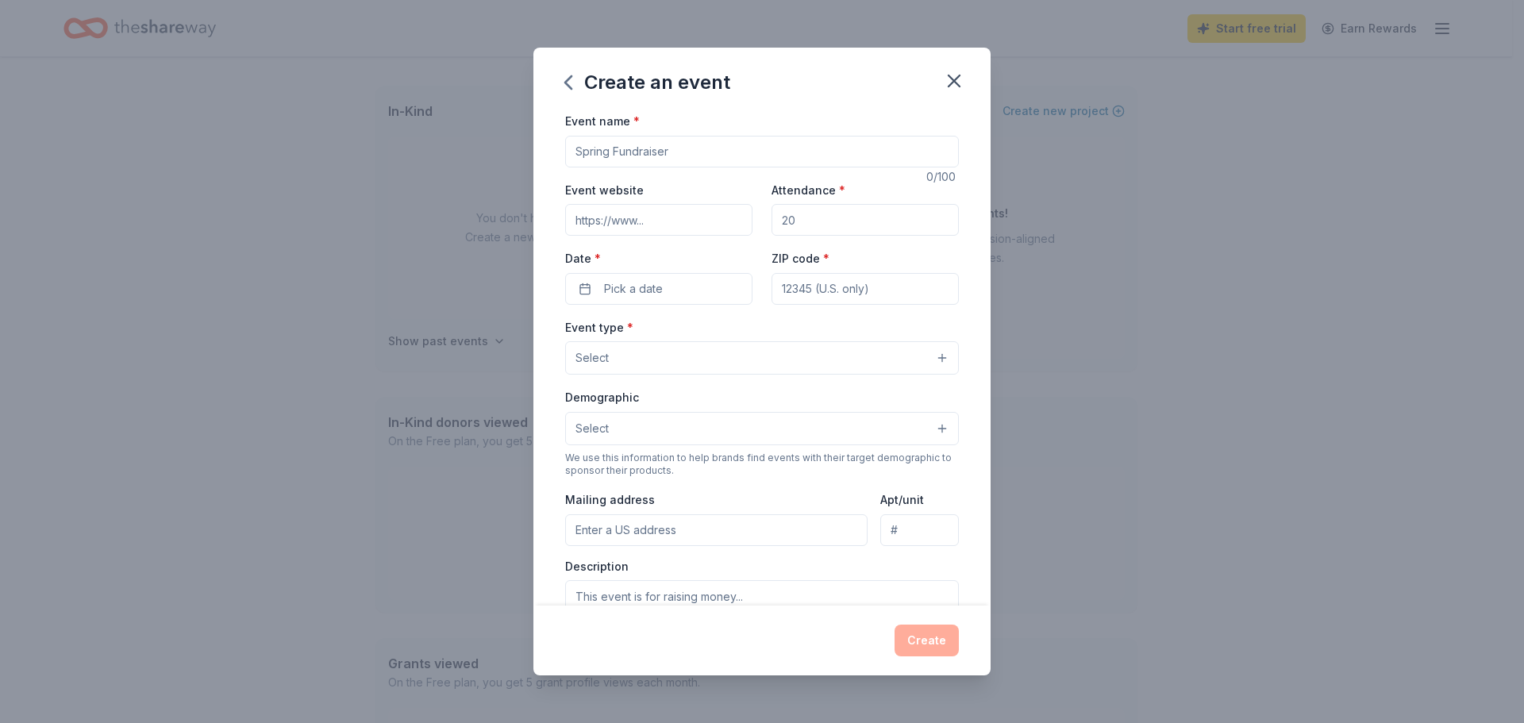
drag, startPoint x: 705, startPoint y: 155, endPoint x: 372, endPoint y: 175, distance: 333.1
click at [372, 175] on div "Create an event Event name * 0 /100 Event website Attendance * Date * Pick a da…" at bounding box center [762, 361] width 1524 height 723
click at [680, 157] on input "Event name *" at bounding box center [762, 152] width 394 height 32
type input "2025 [PERSON_NAME] Caring for You Holiday Luncheon"
click at [629, 221] on input "Event website" at bounding box center [658, 220] width 187 height 32
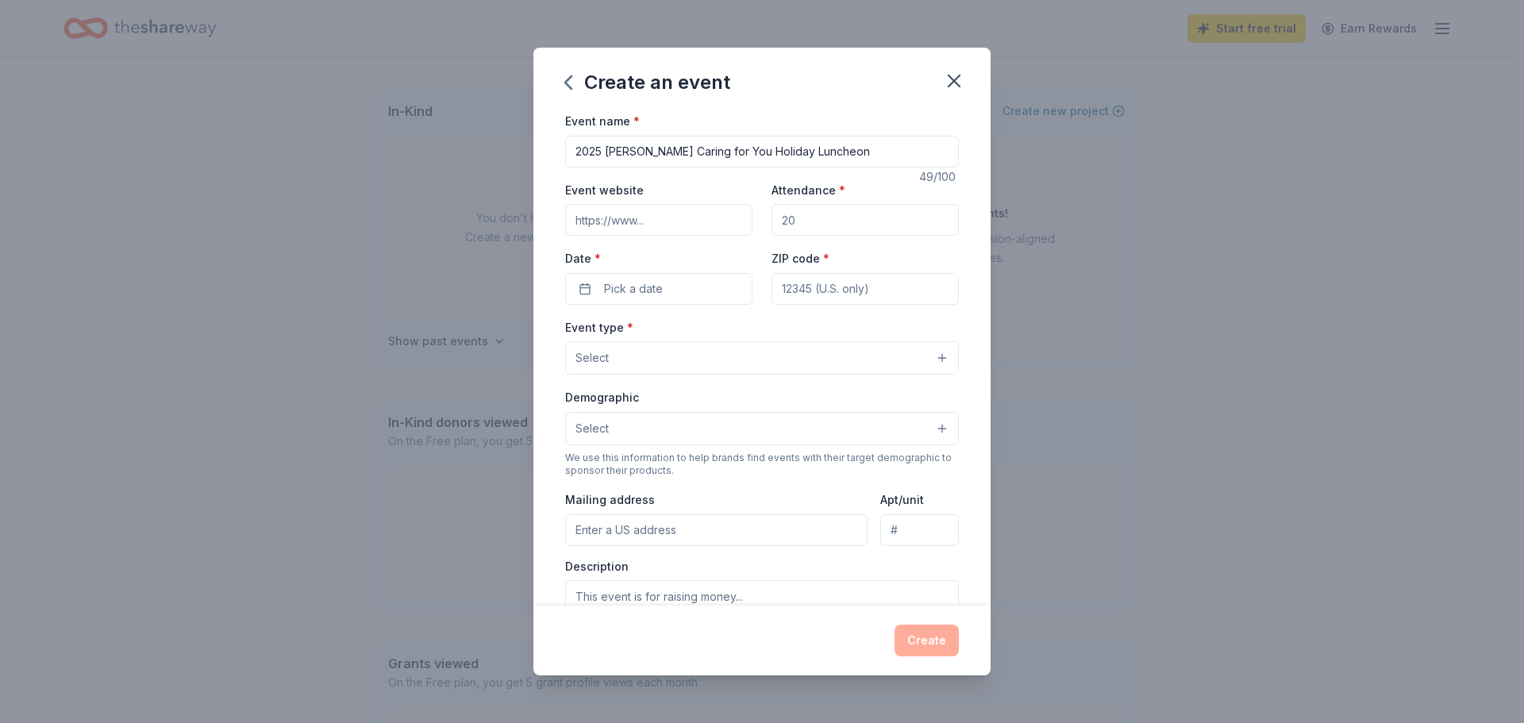
drag, startPoint x: 895, startPoint y: 211, endPoint x: 771, endPoint y: 230, distance: 126.0
click at [771, 230] on input "Attendance *" at bounding box center [864, 220] width 187 height 32
type input "225"
click at [695, 301] on button "Pick a date" at bounding box center [658, 289] width 187 height 32
click at [744, 325] on button "Go to next month" at bounding box center [741, 331] width 22 height 22
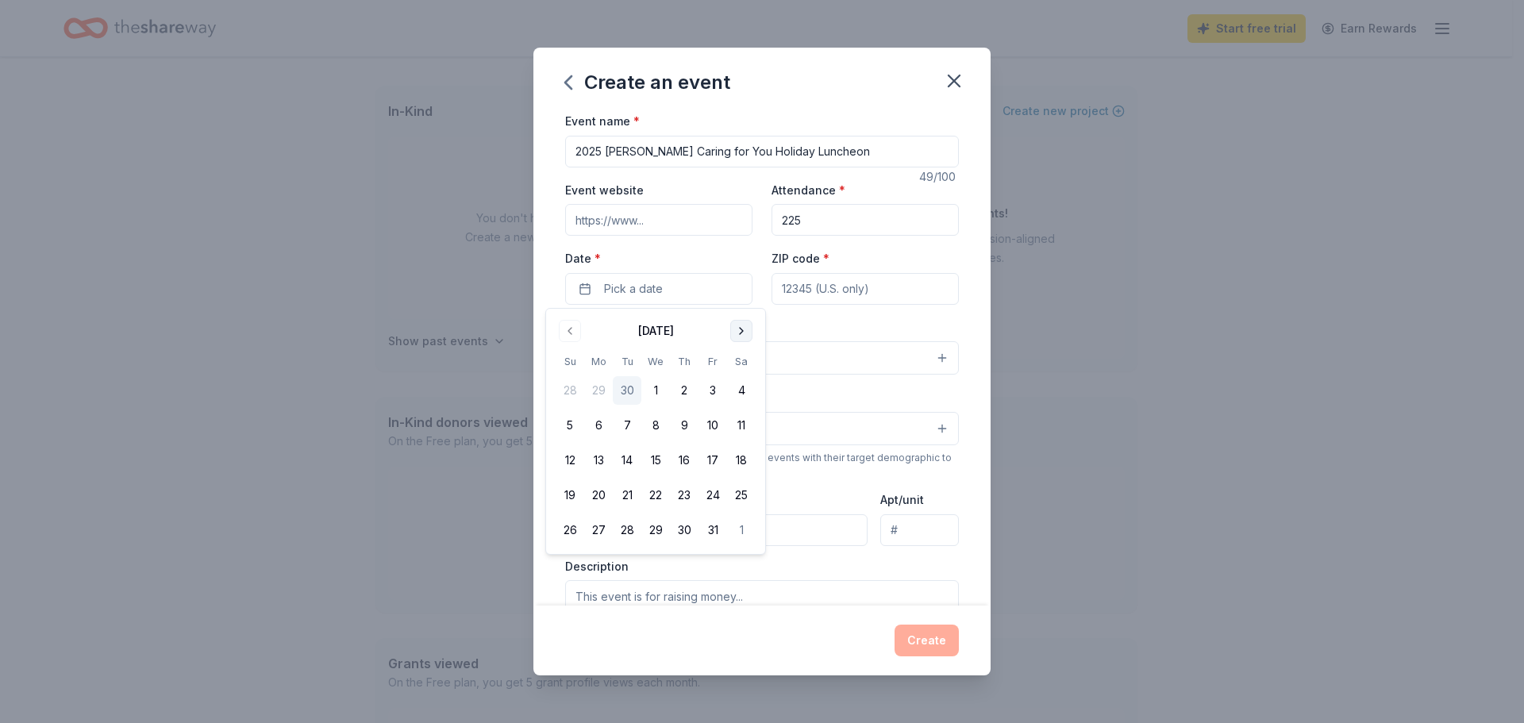
click at [744, 325] on button "Go to next month" at bounding box center [741, 331] width 22 height 22
click at [744, 321] on button "Go to next month" at bounding box center [741, 331] width 22 height 22
click at [743, 390] on button "6" at bounding box center [741, 390] width 29 height 29
click at [694, 217] on input "Event website" at bounding box center [658, 220] width 187 height 32
click at [648, 219] on input "Event website" at bounding box center [658, 220] width 187 height 32
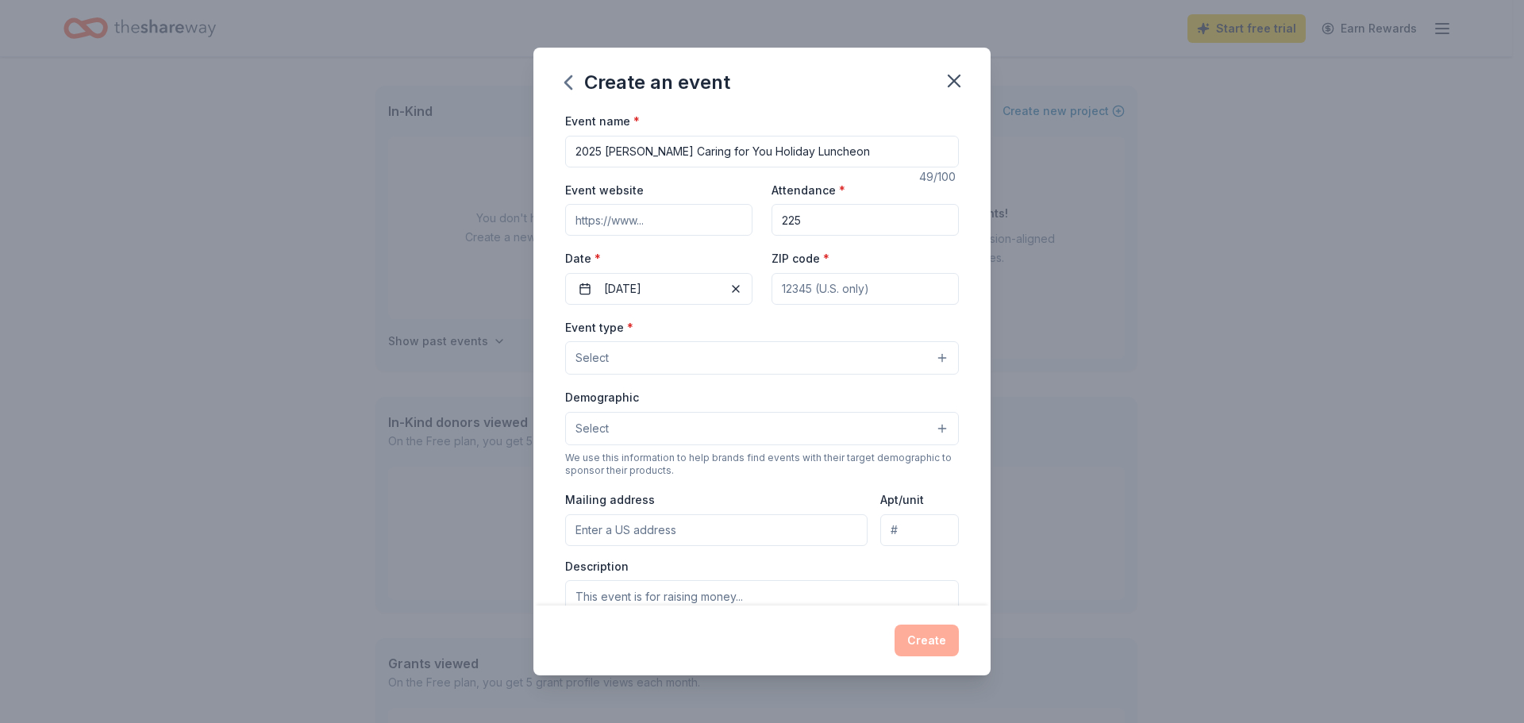
paste input "[URL][DOMAIN_NAME][US_STATE]"
type input "[URL][DOMAIN_NAME][US_STATE]"
click at [649, 357] on button "Select" at bounding box center [762, 357] width 394 height 33
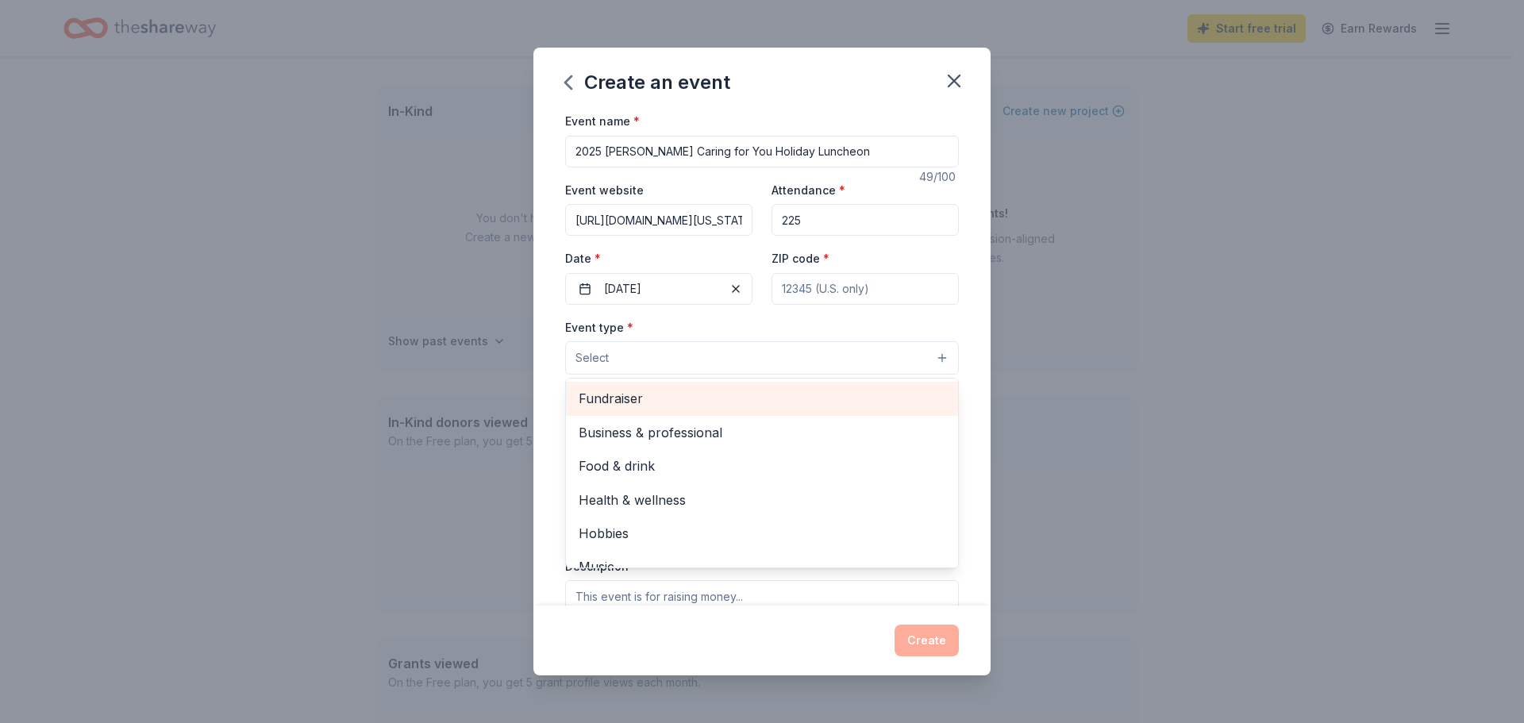
click at [694, 399] on span "Fundraiser" at bounding box center [762, 398] width 367 height 21
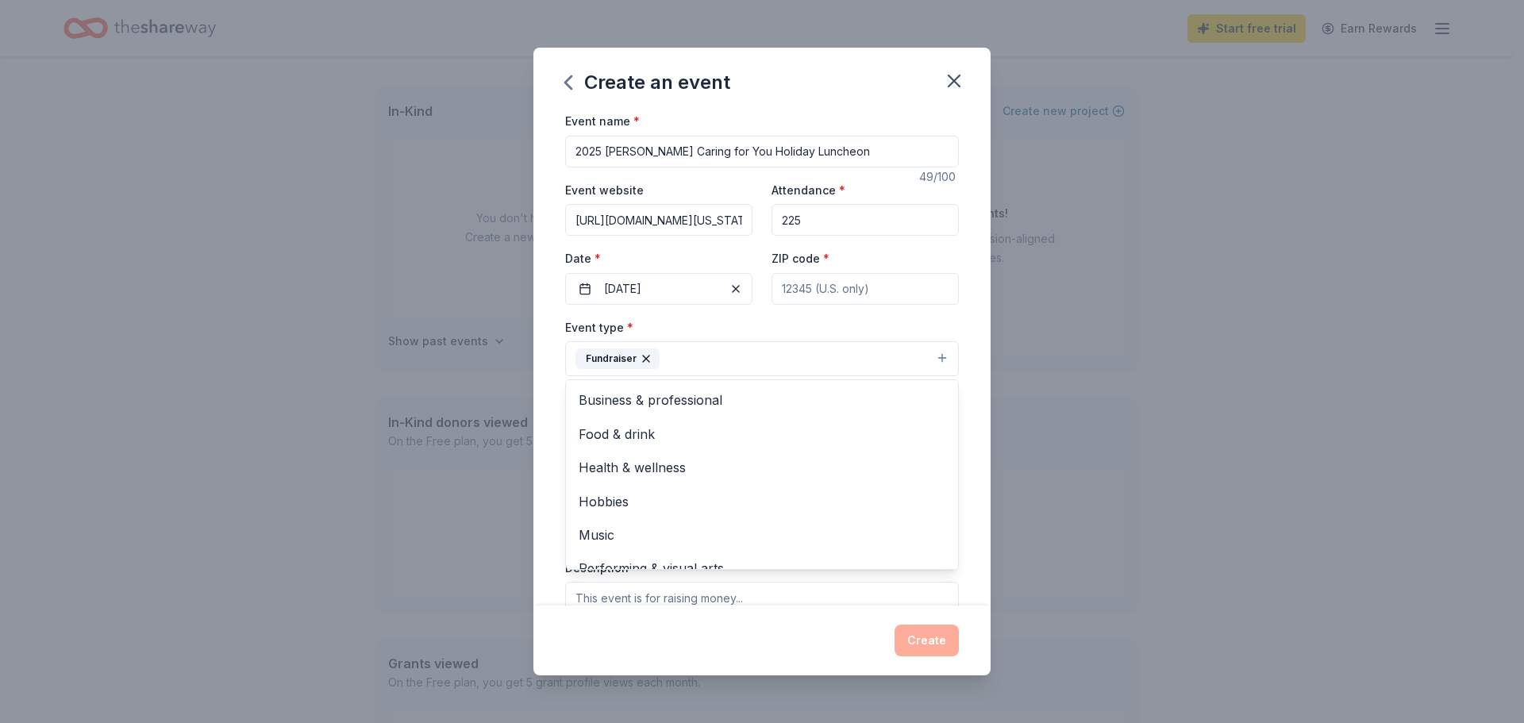
click at [959, 324] on div "Event name * 2025 [PERSON_NAME] Caring for You Holiday Luncheon 49 /100 Event w…" at bounding box center [761, 358] width 457 height 494
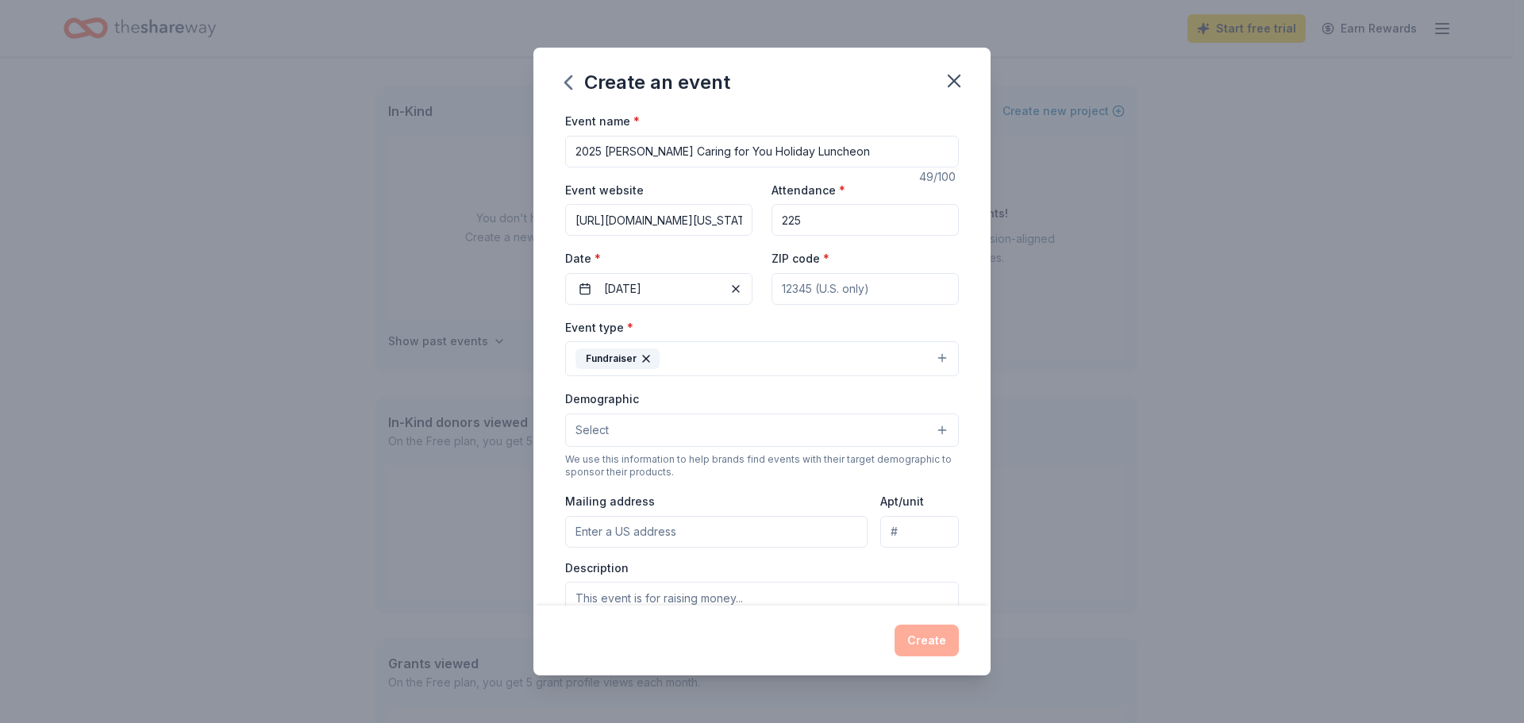
click at [782, 428] on button "Select" at bounding box center [762, 429] width 394 height 33
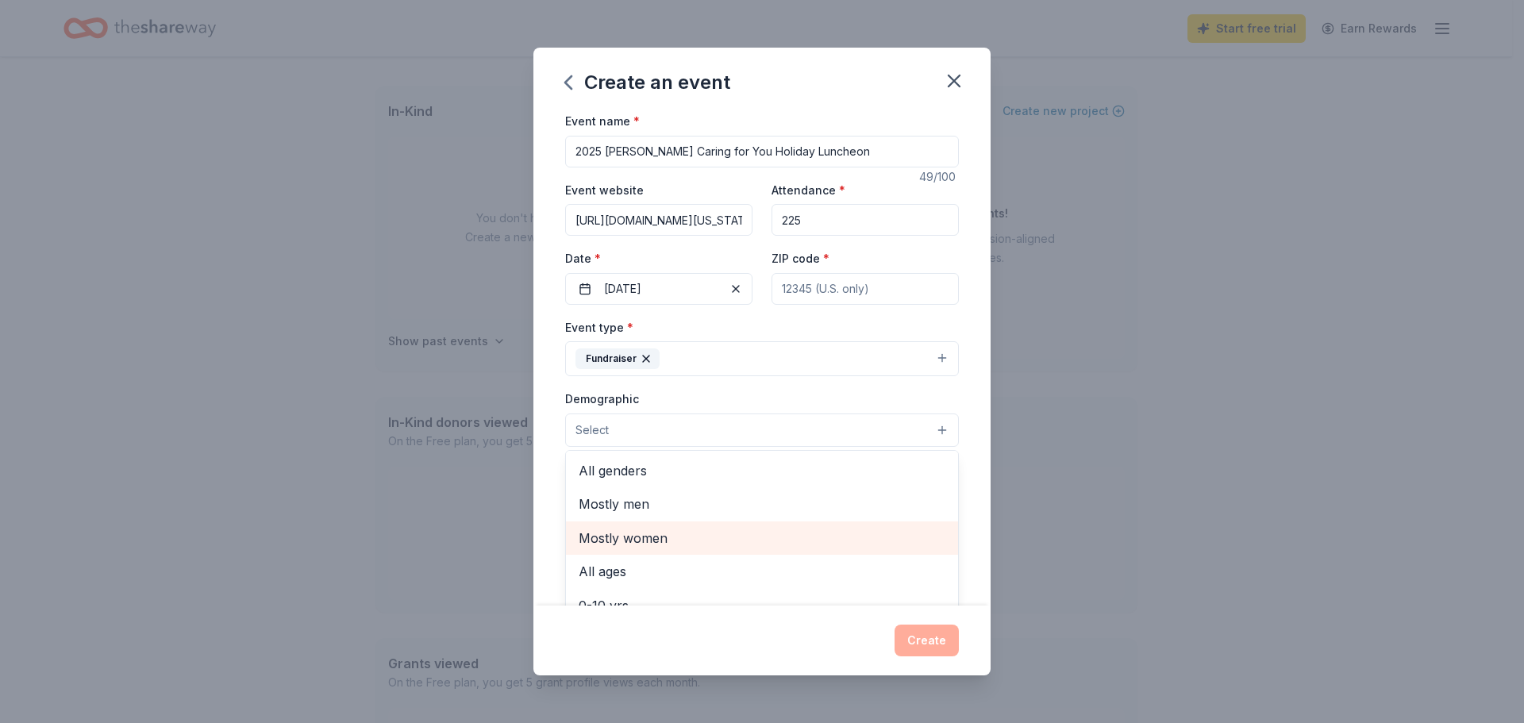
click at [717, 537] on span "Mostly women" at bounding box center [762, 538] width 367 height 21
click at [557, 304] on div "Event name * 2025 [PERSON_NAME] Caring for You Holiday Luncheon 49 /100 Event w…" at bounding box center [761, 358] width 457 height 494
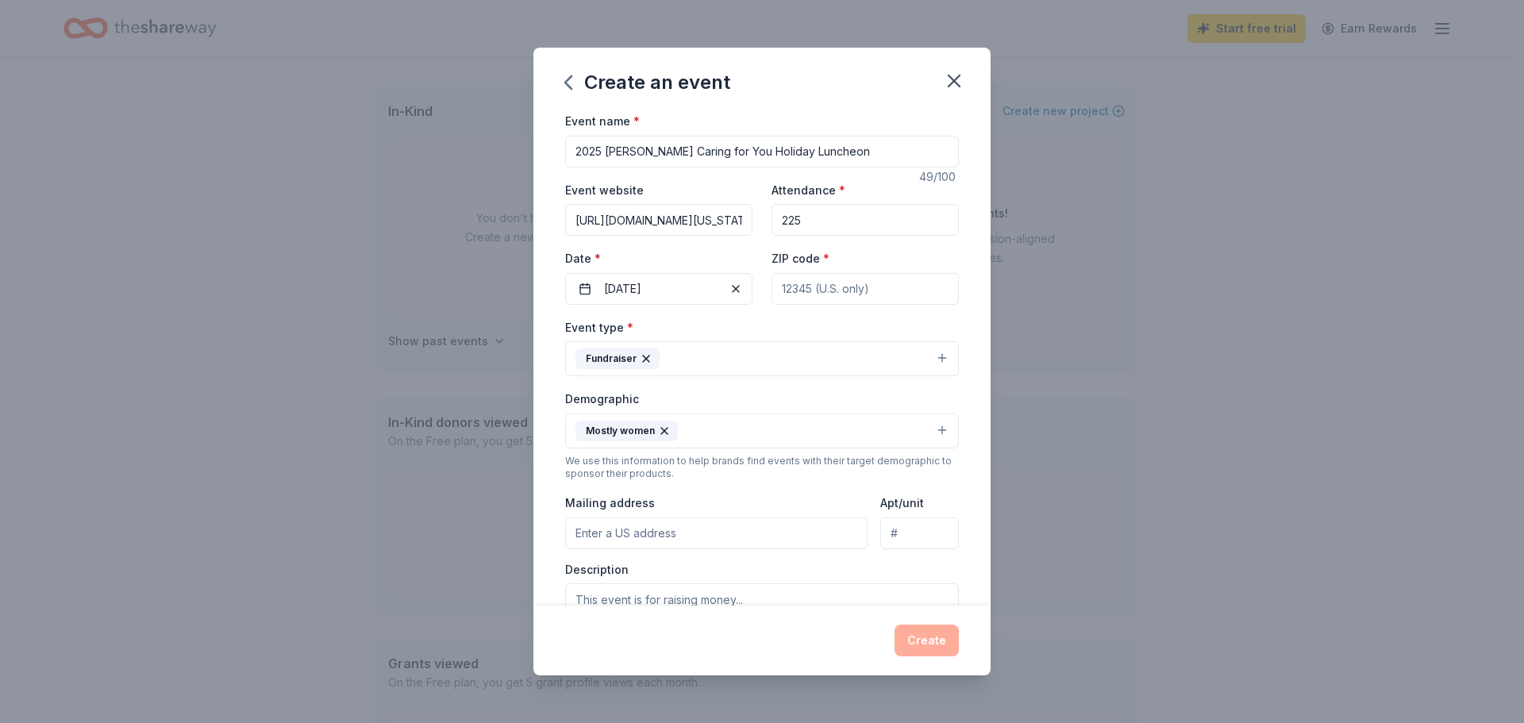
click at [752, 521] on input "Mailing address" at bounding box center [716, 533] width 302 height 32
click at [659, 538] on input "Mailing address" at bounding box center [716, 533] width 302 height 32
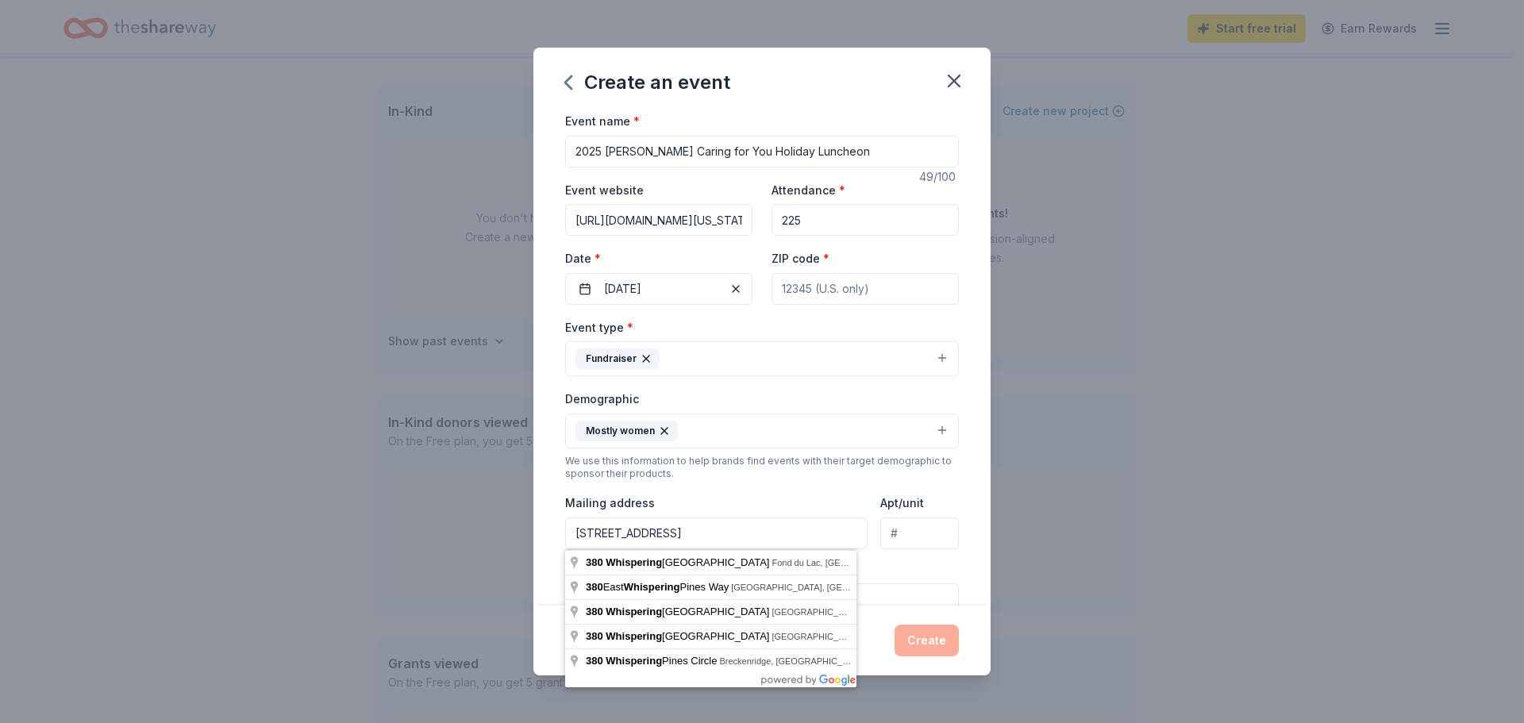
type input "[STREET_ADDRESS]"
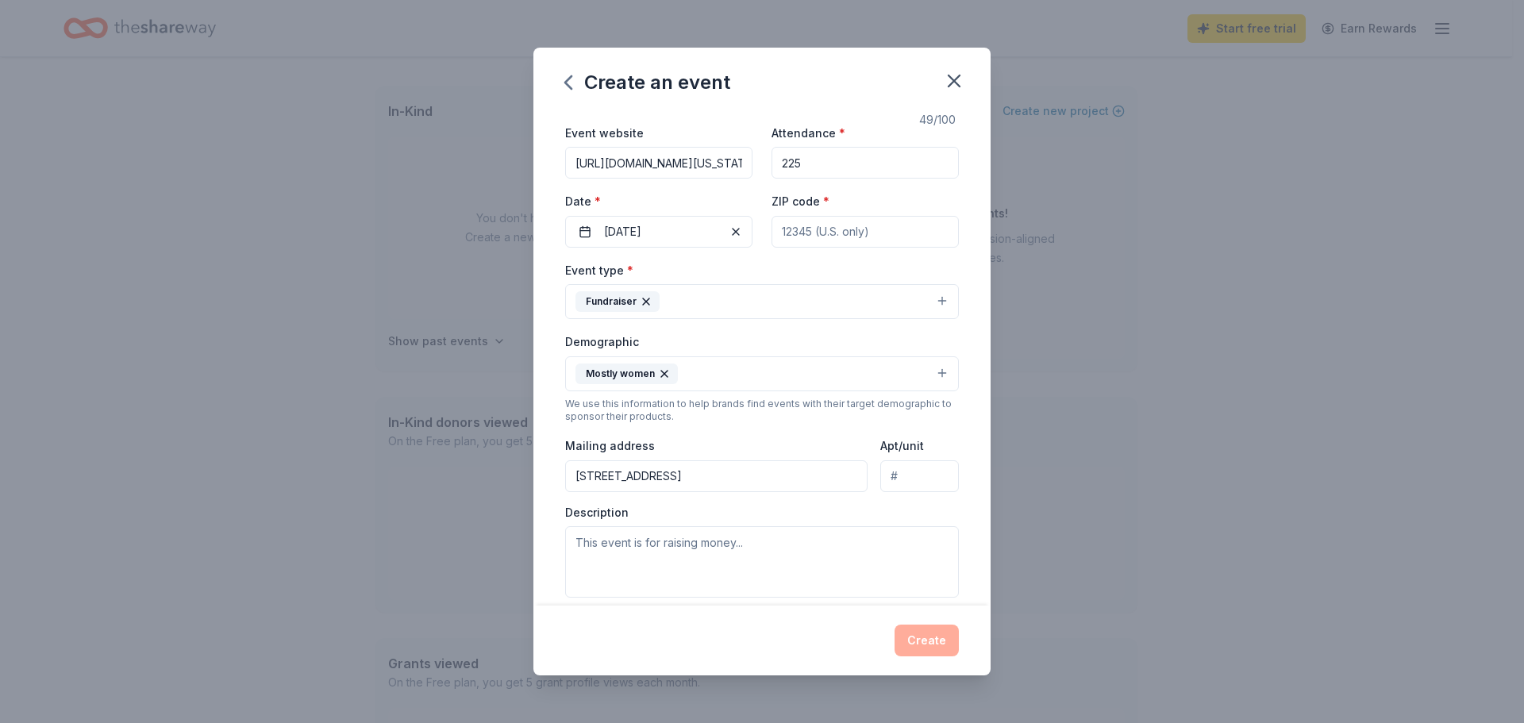
scroll to position [159, 0]
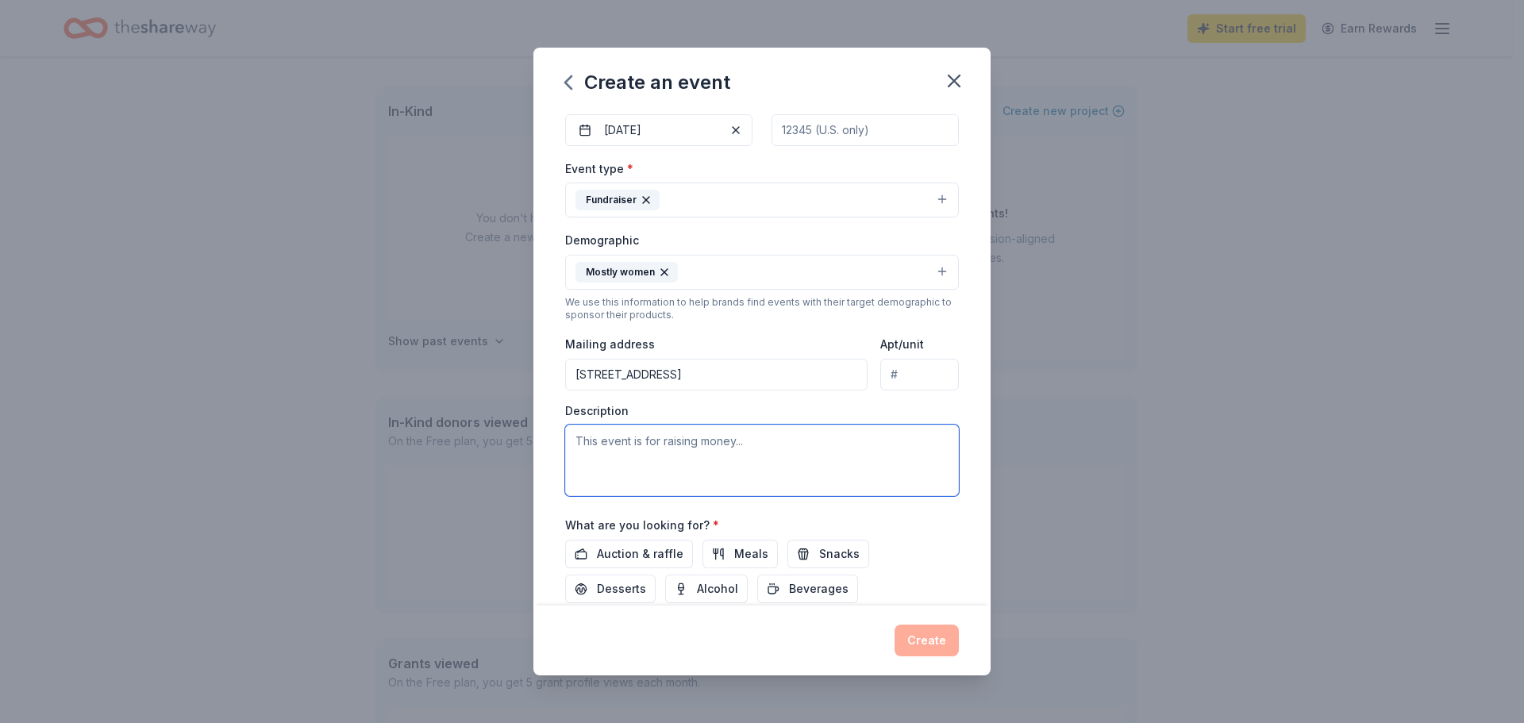
click at [765, 443] on textarea at bounding box center [762, 460] width 394 height 71
click at [770, 449] on textarea at bounding box center [762, 460] width 394 height 71
click at [753, 441] on textarea at bounding box center [762, 460] width 394 height 71
paste textarea "Established by local [MEDICAL_DATA] survivor [PERSON_NAME], the fund was born f…"
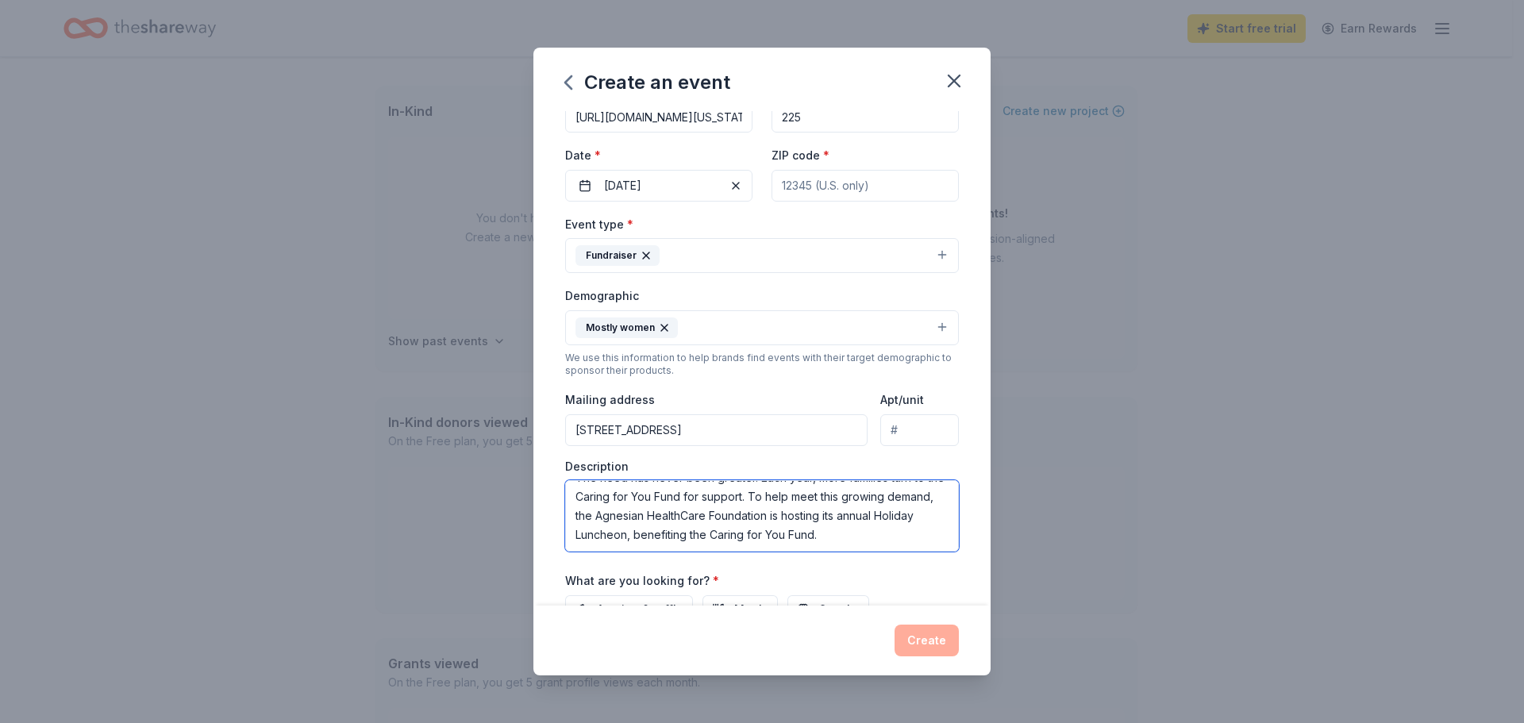
scroll to position [0, 0]
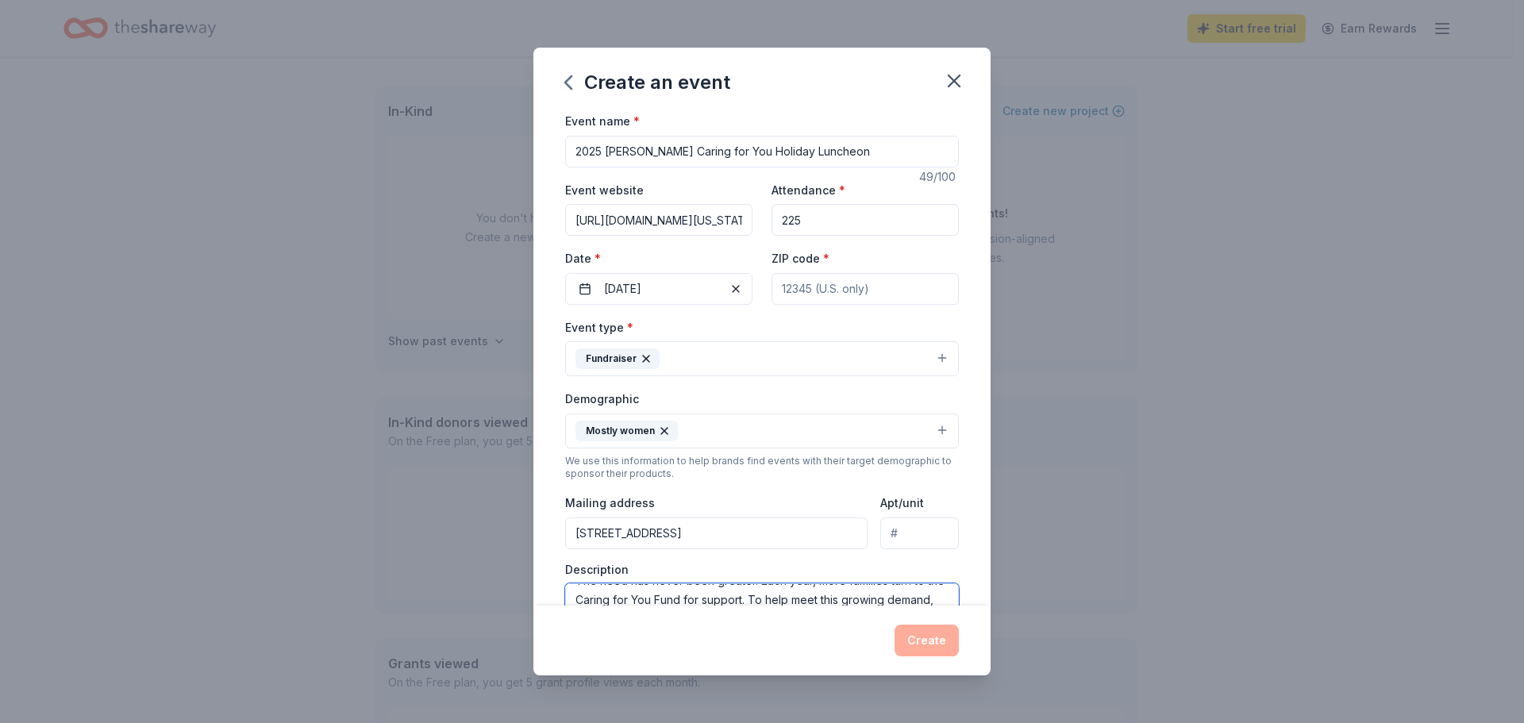
type textarea "Established by local [MEDICAL_DATA] survivor [PERSON_NAME], the fund was born f…"
click at [885, 290] on input "ZIP code *" at bounding box center [864, 289] width 187 height 32
type input "54935"
click at [854, 344] on button "Fundraiser" at bounding box center [762, 358] width 394 height 35
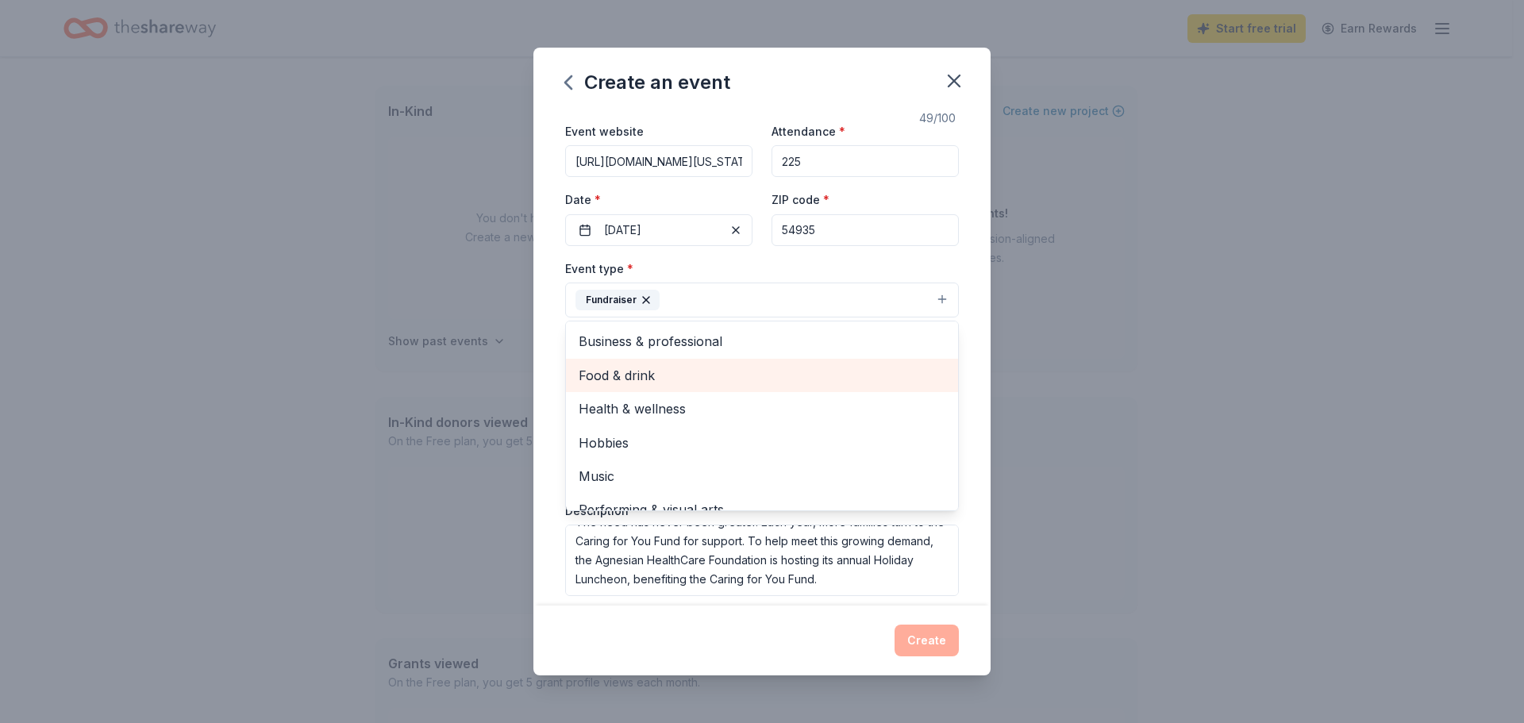
scroll to position [267, 0]
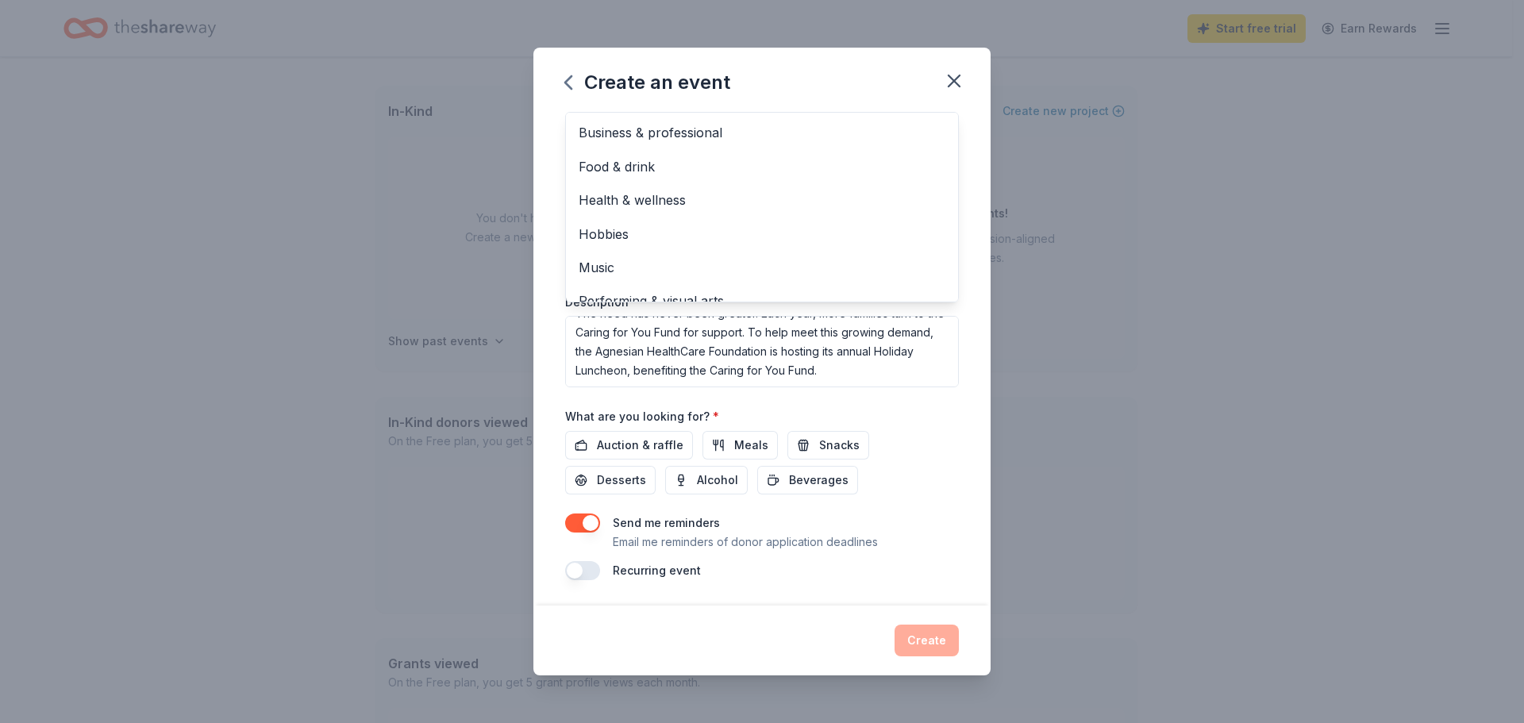
click at [637, 435] on div "Event name * 2025 [PERSON_NAME] Caring for You Holiday Luncheon 49 /100 Event w…" at bounding box center [762, 212] width 394 height 736
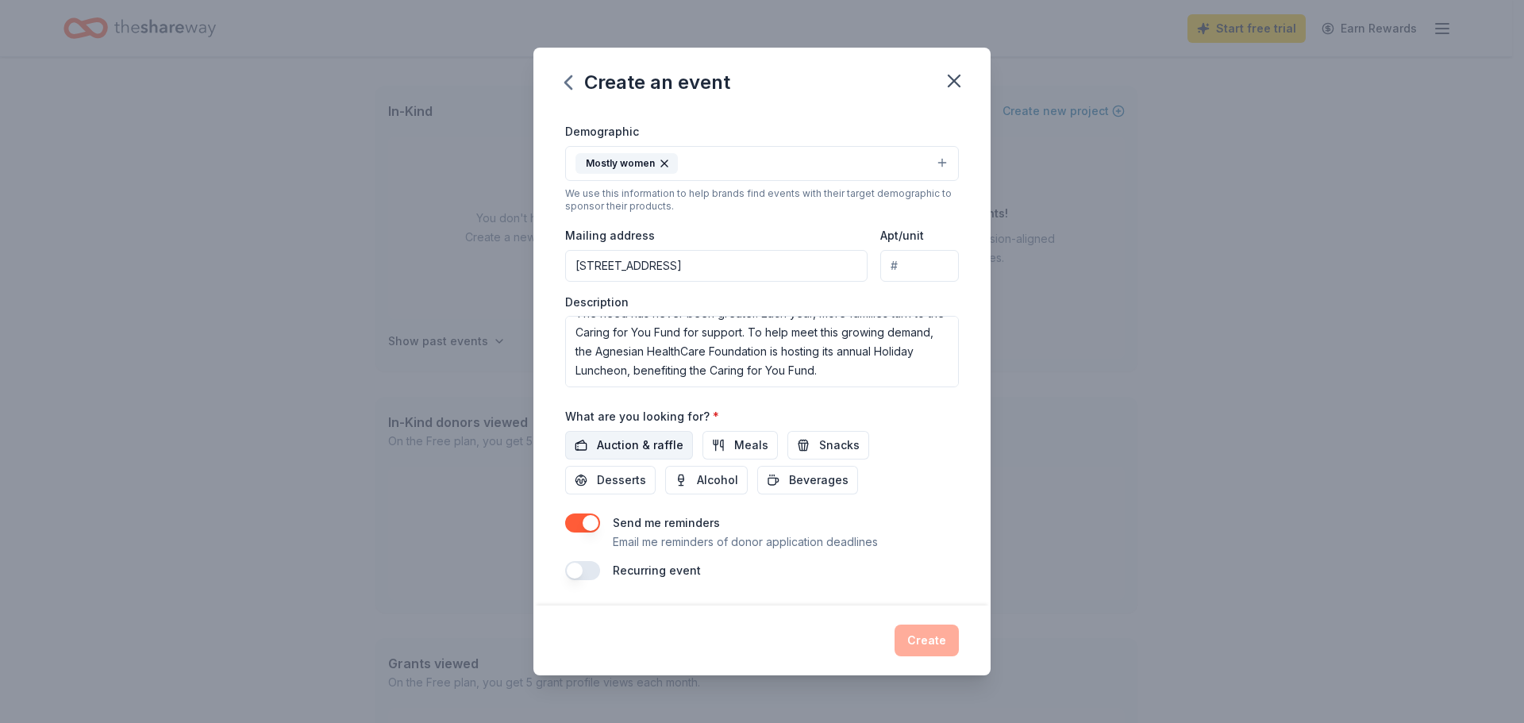
click at [643, 442] on span "Auction & raffle" at bounding box center [640, 445] width 86 height 19
click at [926, 634] on button "Create" at bounding box center [926, 641] width 64 height 32
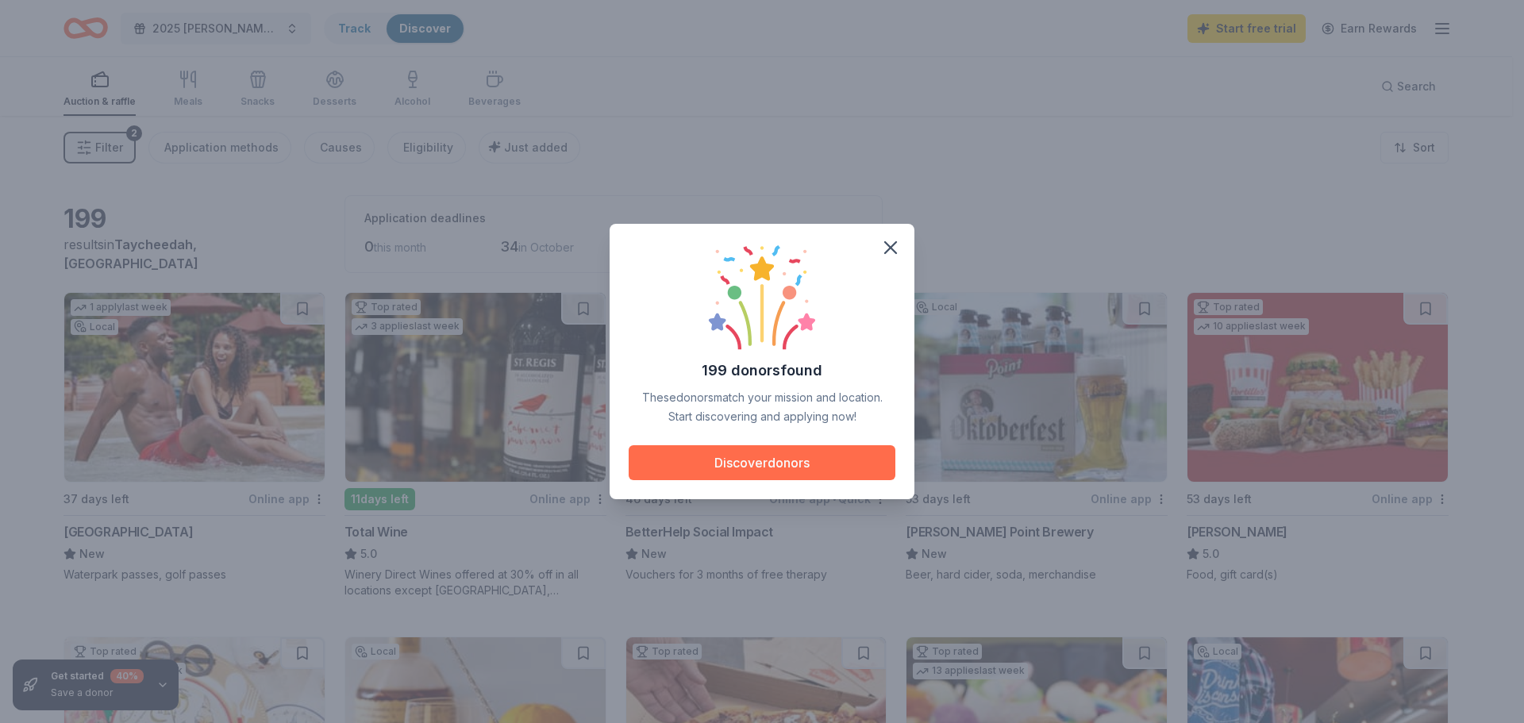
click at [775, 468] on button "Discover donors" at bounding box center [762, 462] width 267 height 35
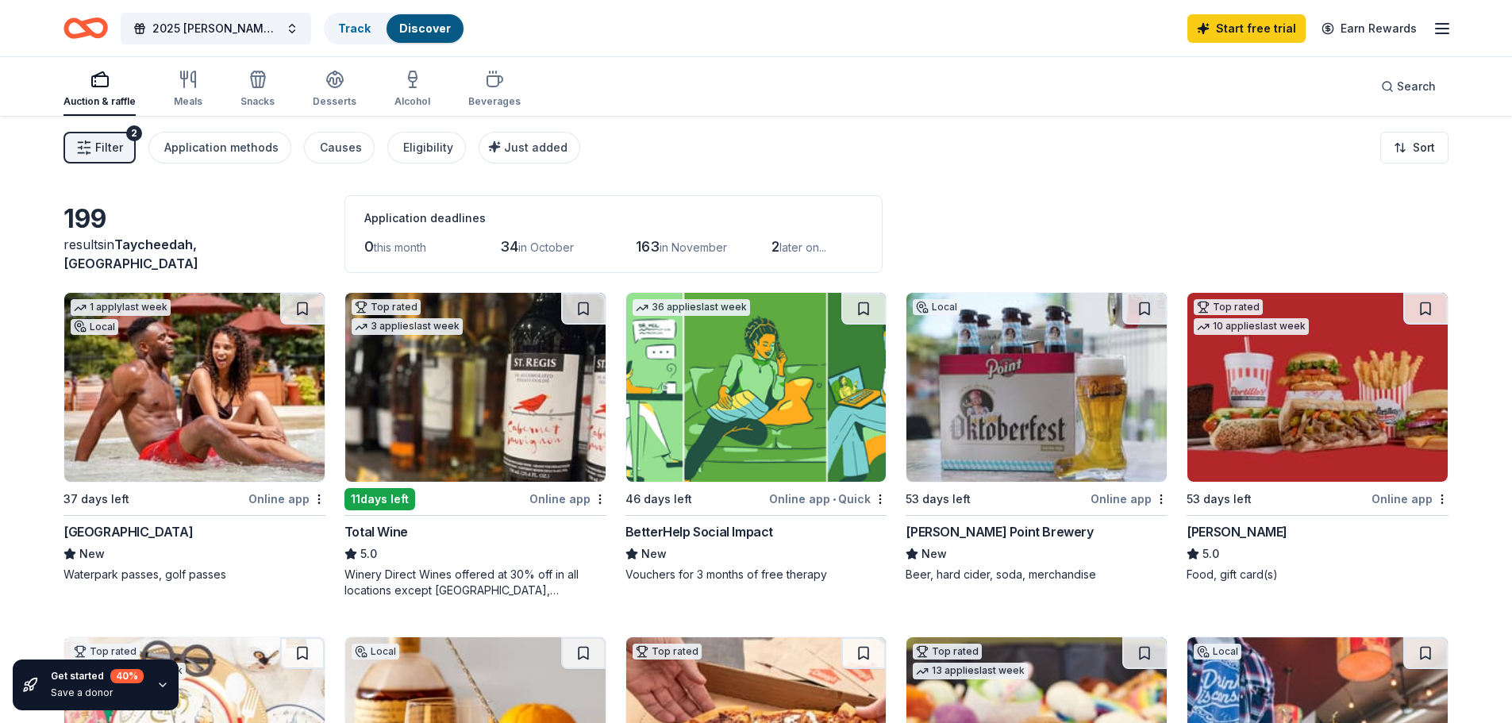
click at [572, 250] on span "in October" at bounding box center [546, 246] width 56 height 13
click at [682, 253] on span "in November" at bounding box center [692, 246] width 67 height 13
click at [1265, 25] on link "Start free trial" at bounding box center [1246, 28] width 118 height 29
click at [1240, 29] on link "Start free trial" at bounding box center [1246, 28] width 118 height 29
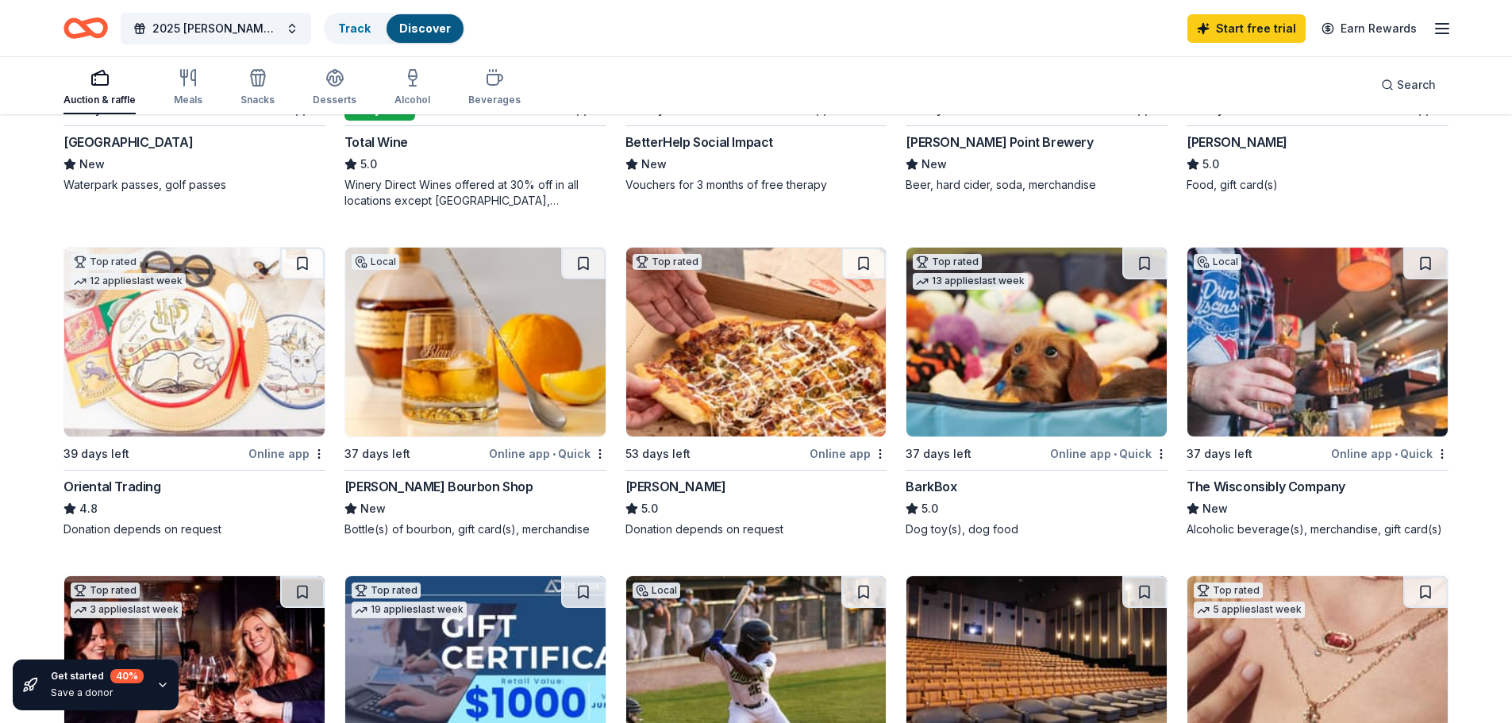
scroll to position [397, 0]
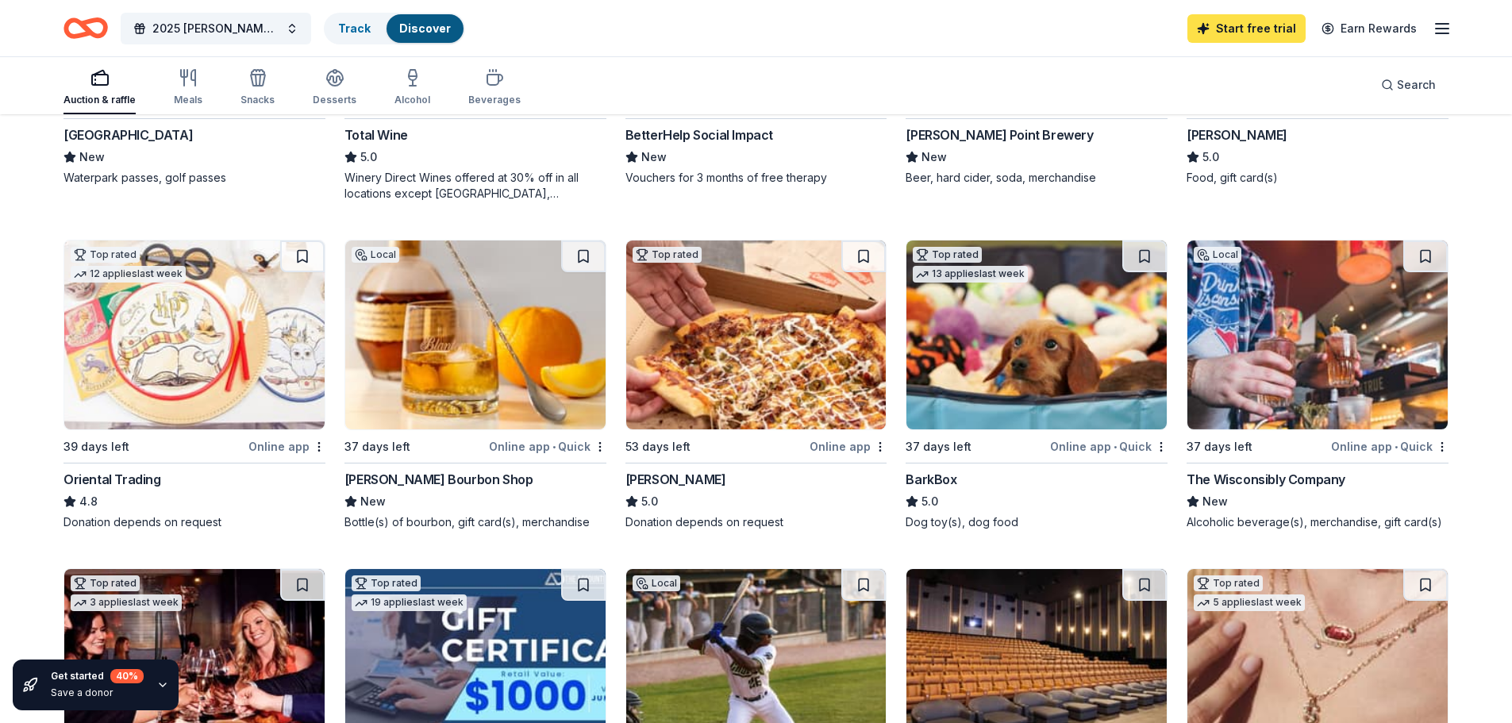
click at [1284, 33] on link "Start free trial" at bounding box center [1246, 28] width 118 height 29
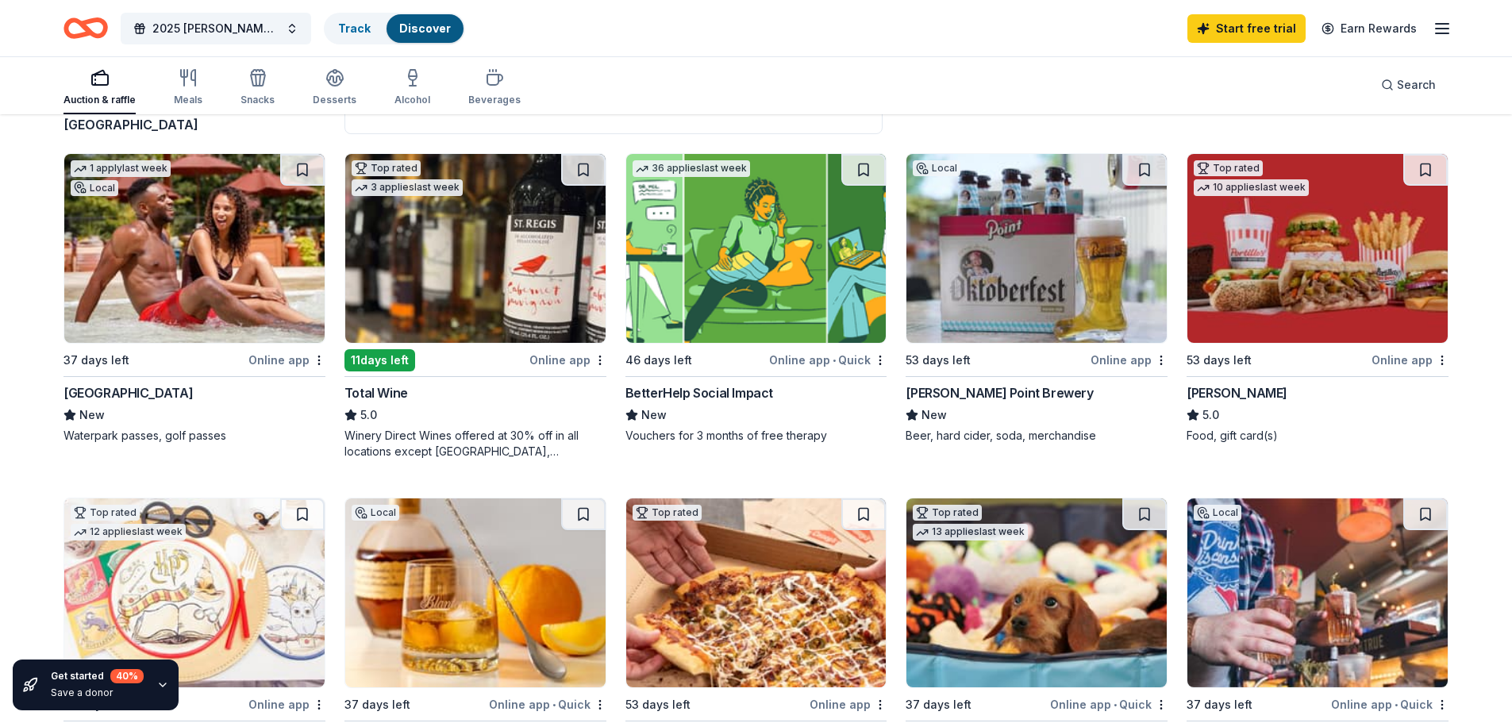
scroll to position [0, 0]
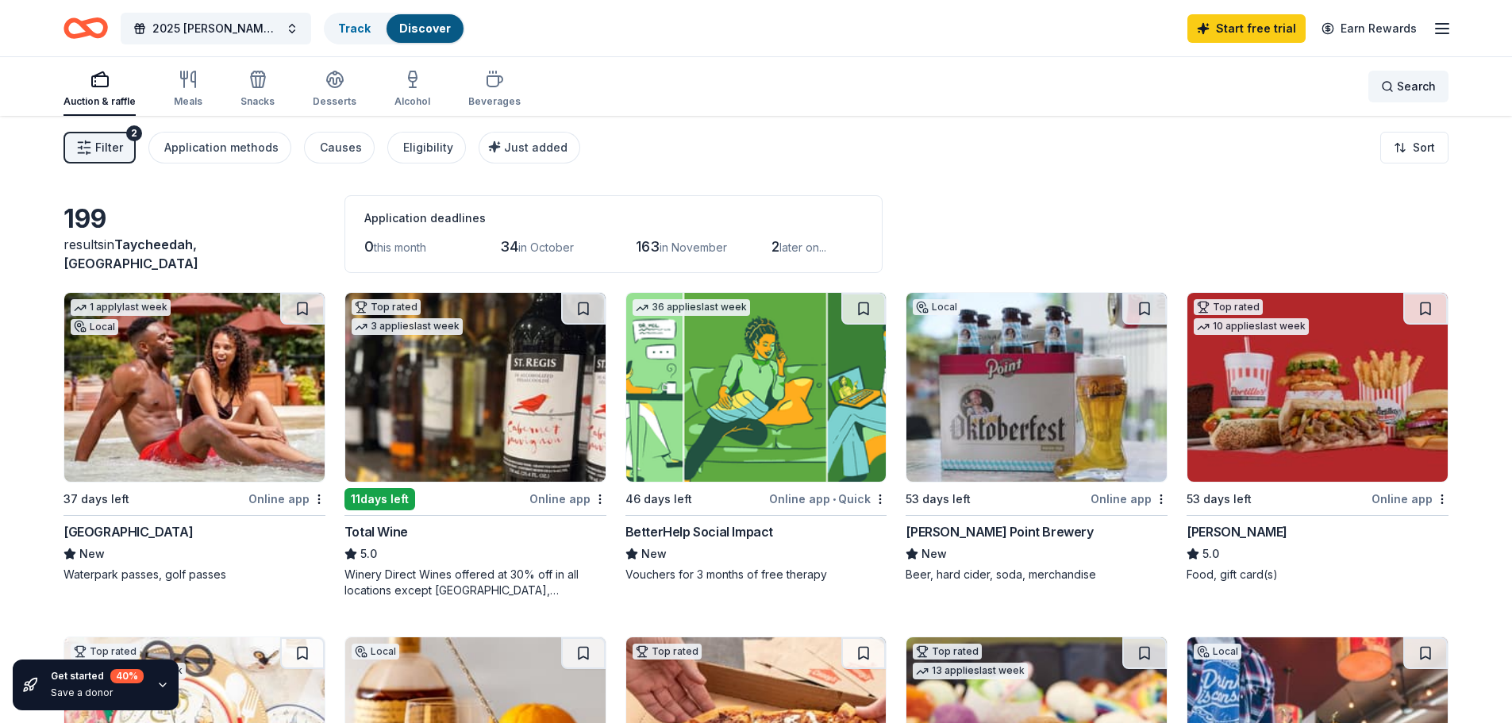
click at [1417, 83] on span "Search" at bounding box center [1416, 86] width 39 height 19
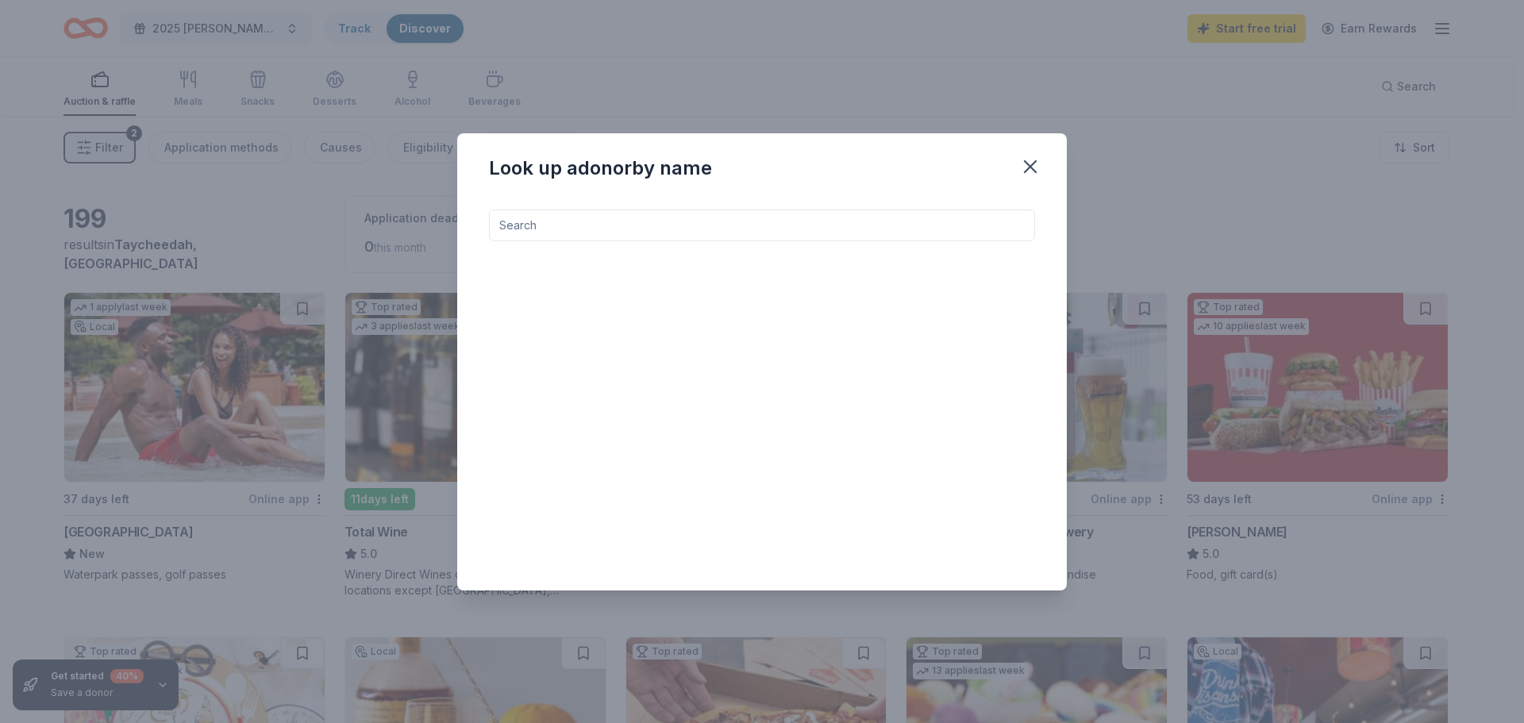
click at [778, 213] on input at bounding box center [762, 226] width 546 height 32
type input "p"
type input "c"
type input "[PERSON_NAME]"
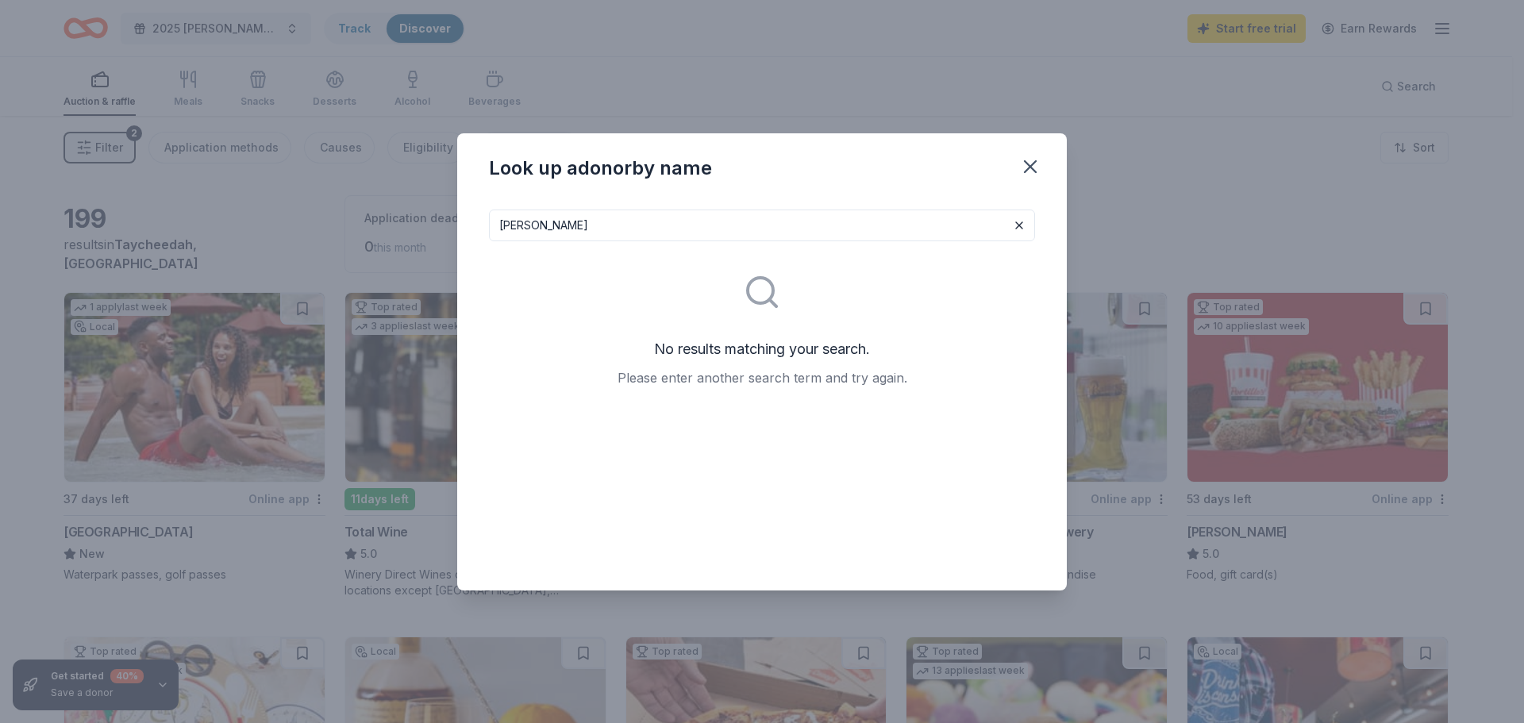
drag, startPoint x: 1001, startPoint y: 194, endPoint x: 1024, endPoint y: 170, distance: 33.1
click at [1024, 170] on div "Look up a donor by name" at bounding box center [761, 164] width 609 height 63
click at [1025, 168] on icon "button" at bounding box center [1030, 167] width 22 height 22
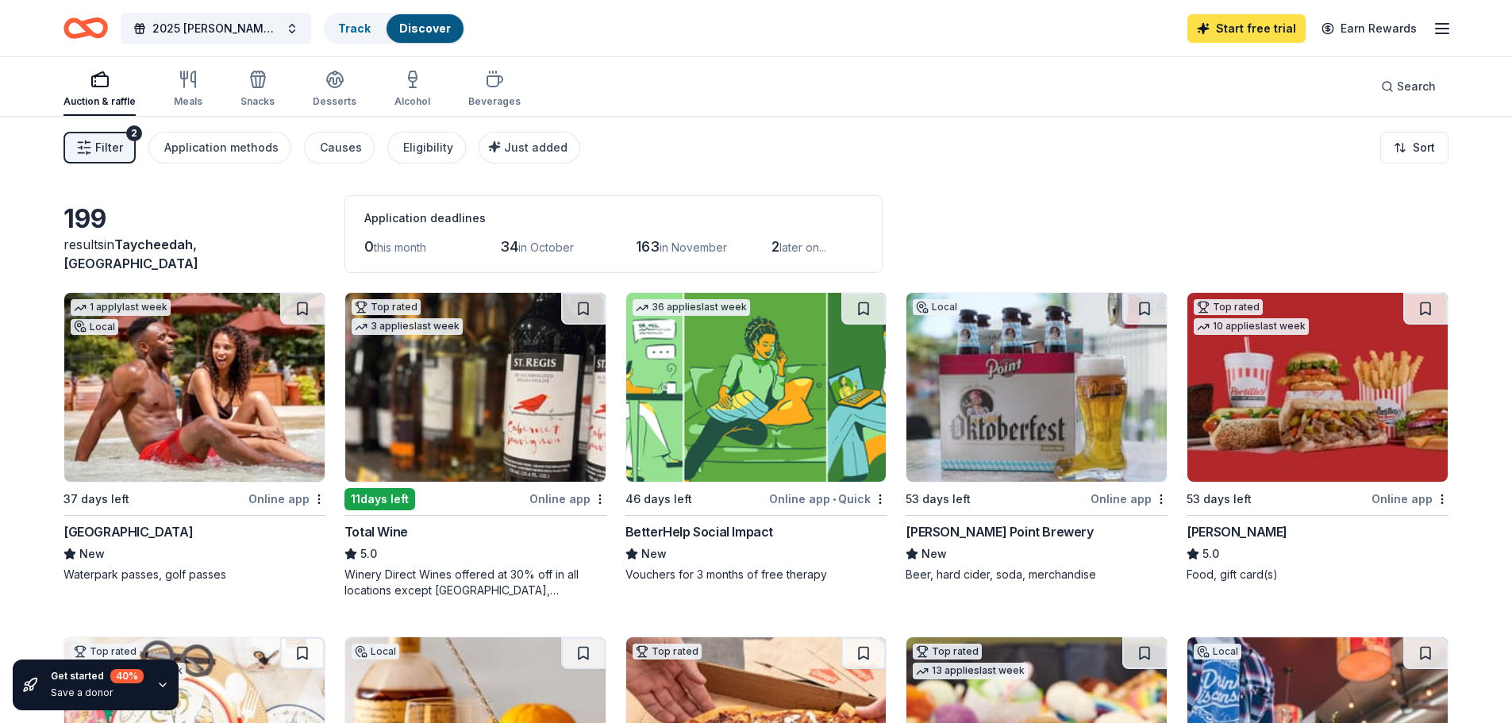
click at [1290, 33] on link "Start free trial" at bounding box center [1246, 28] width 118 height 29
click at [330, 21] on div "Track" at bounding box center [354, 28] width 58 height 29
click at [358, 31] on link "Track" at bounding box center [354, 27] width 33 height 13
click at [417, 17] on div "Discover" at bounding box center [424, 28] width 77 height 29
click at [482, 98] on div "Beverages" at bounding box center [494, 101] width 52 height 13
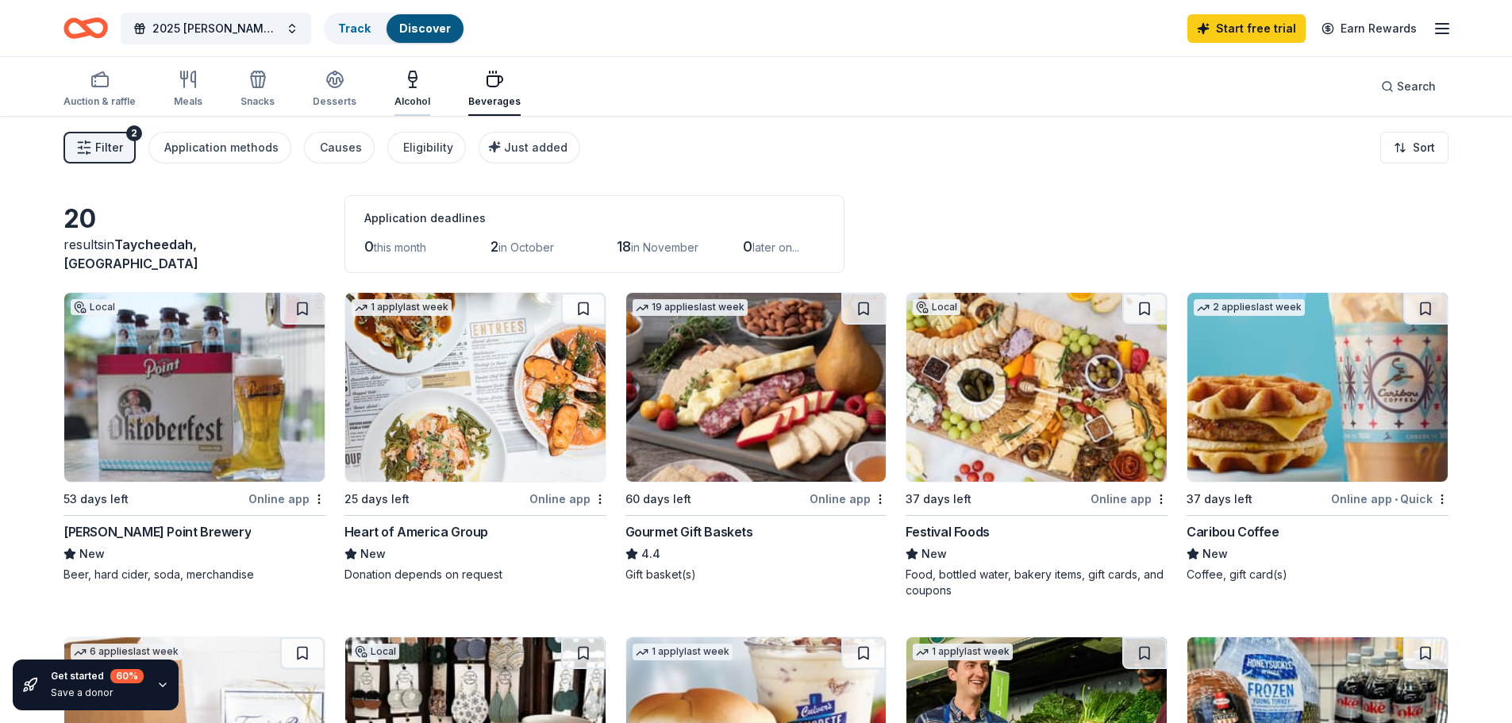
click at [422, 87] on div "button" at bounding box center [412, 79] width 36 height 19
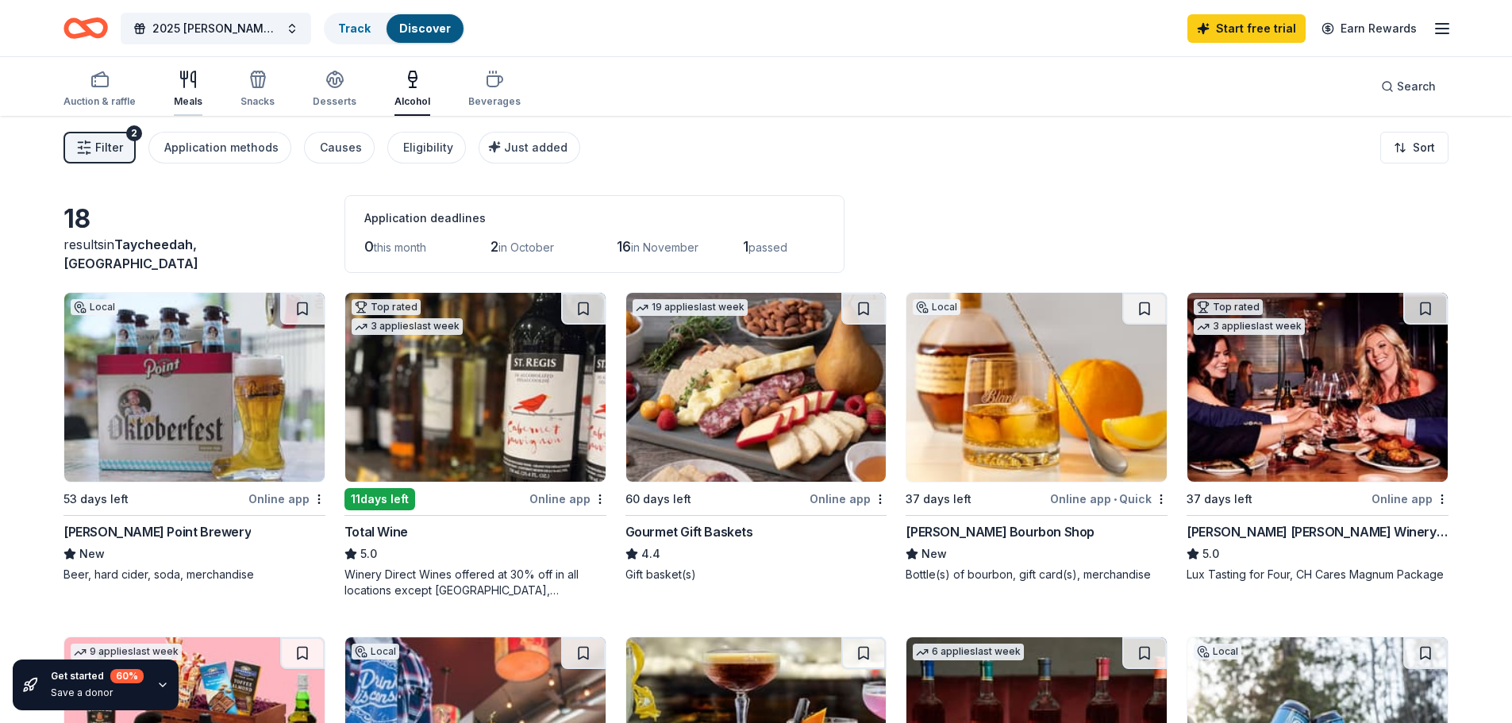
click at [185, 91] on div "Meals" at bounding box center [188, 89] width 29 height 38
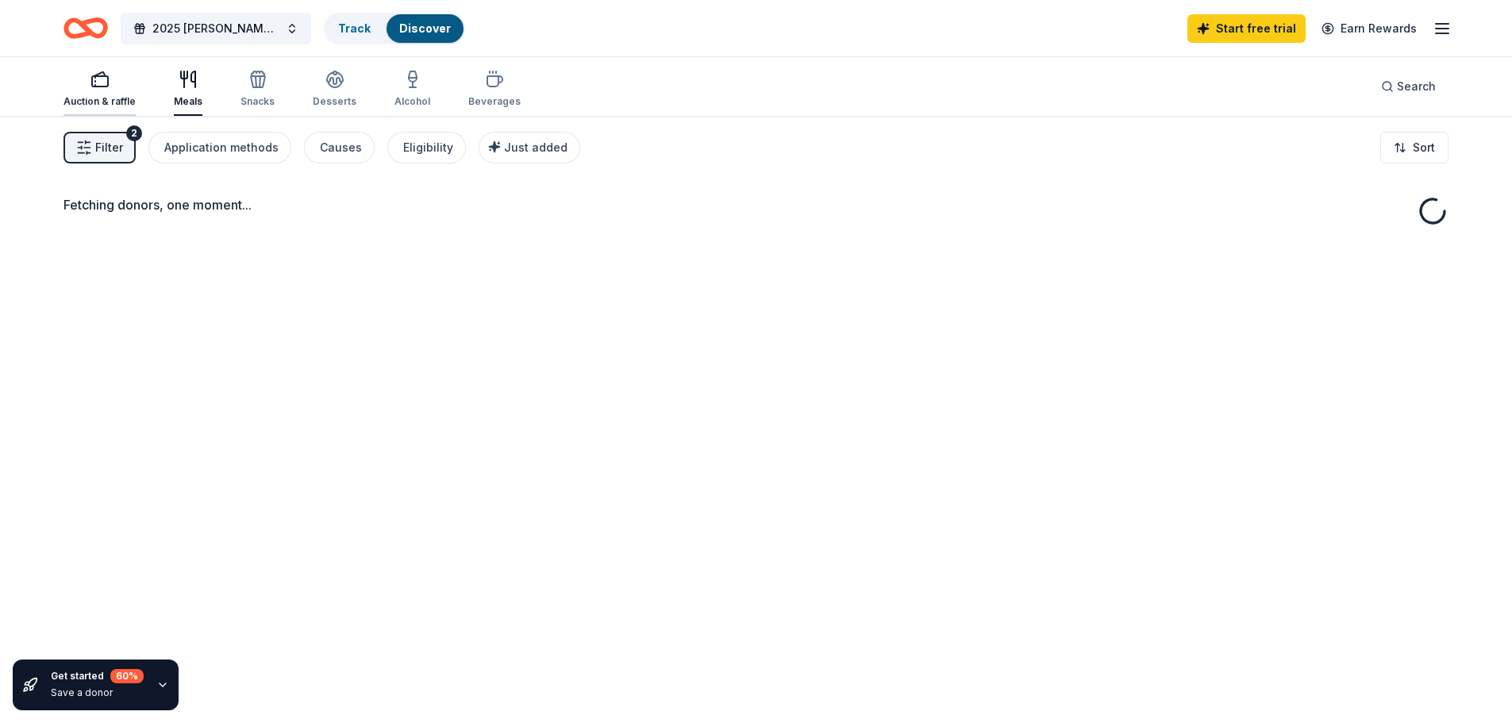
click at [101, 84] on icon "button" at bounding box center [99, 79] width 19 height 19
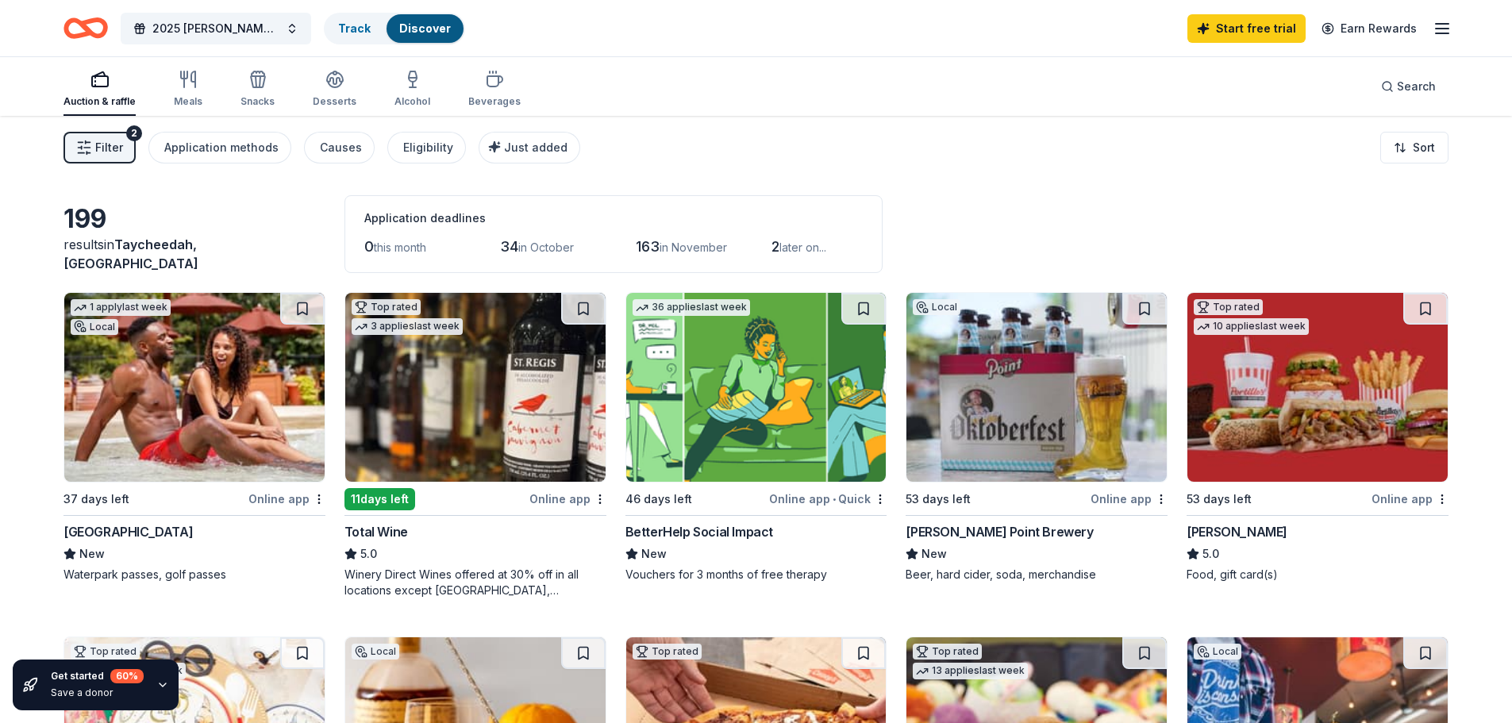
click at [552, 453] on img at bounding box center [475, 387] width 260 height 189
click at [1436, 25] on icon "button" at bounding box center [1441, 28] width 19 height 19
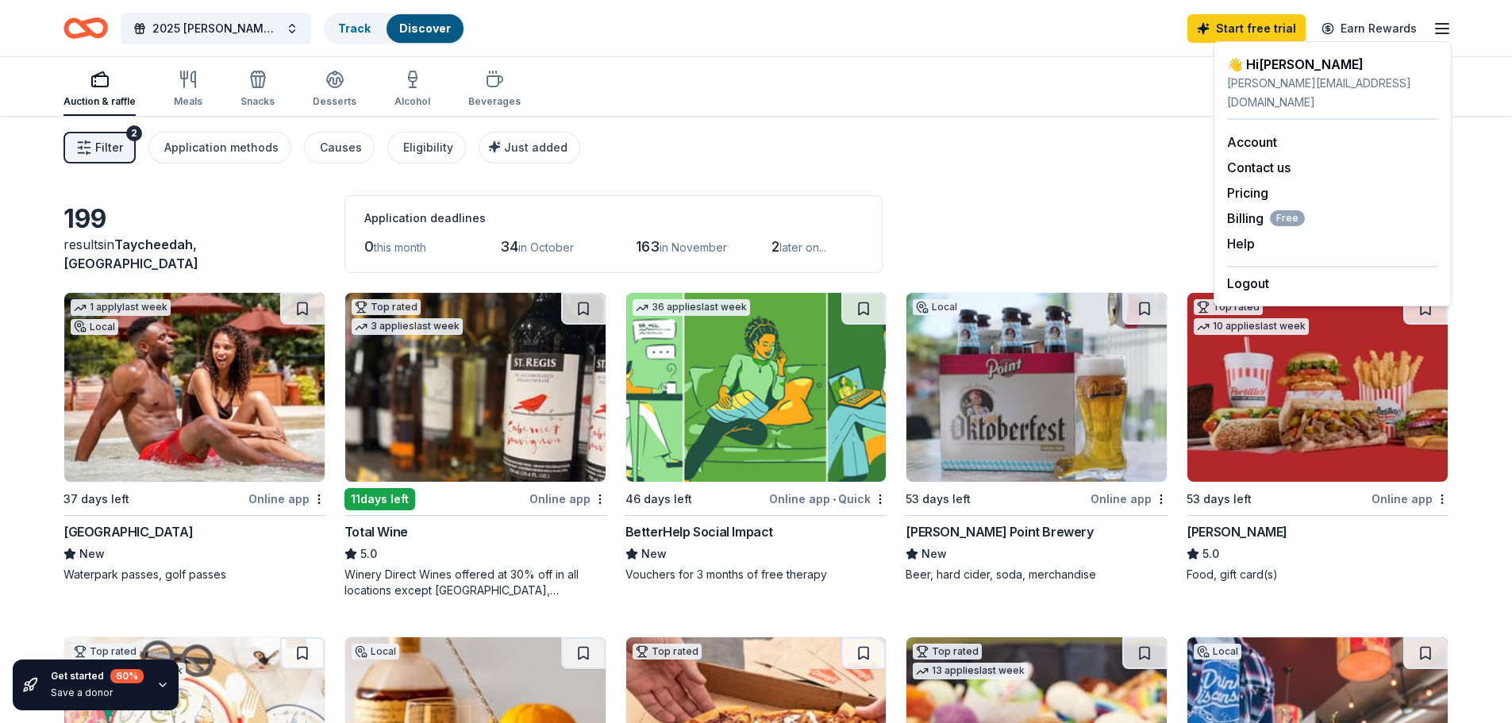
click at [1209, 126] on div "Filter 2 Application methods Causes Eligibility Just added Sort" at bounding box center [756, 147] width 1512 height 63
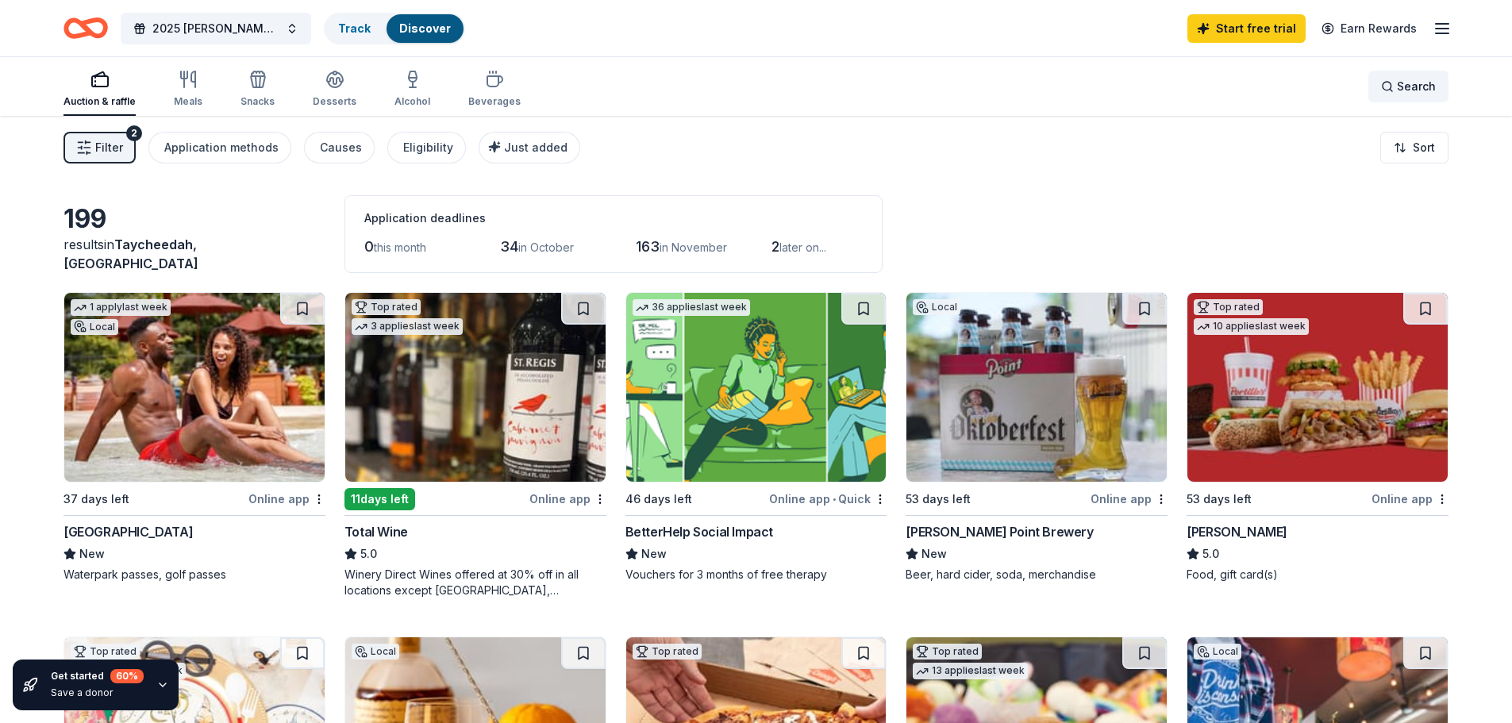
click at [1386, 84] on div "Search" at bounding box center [1408, 86] width 55 height 19
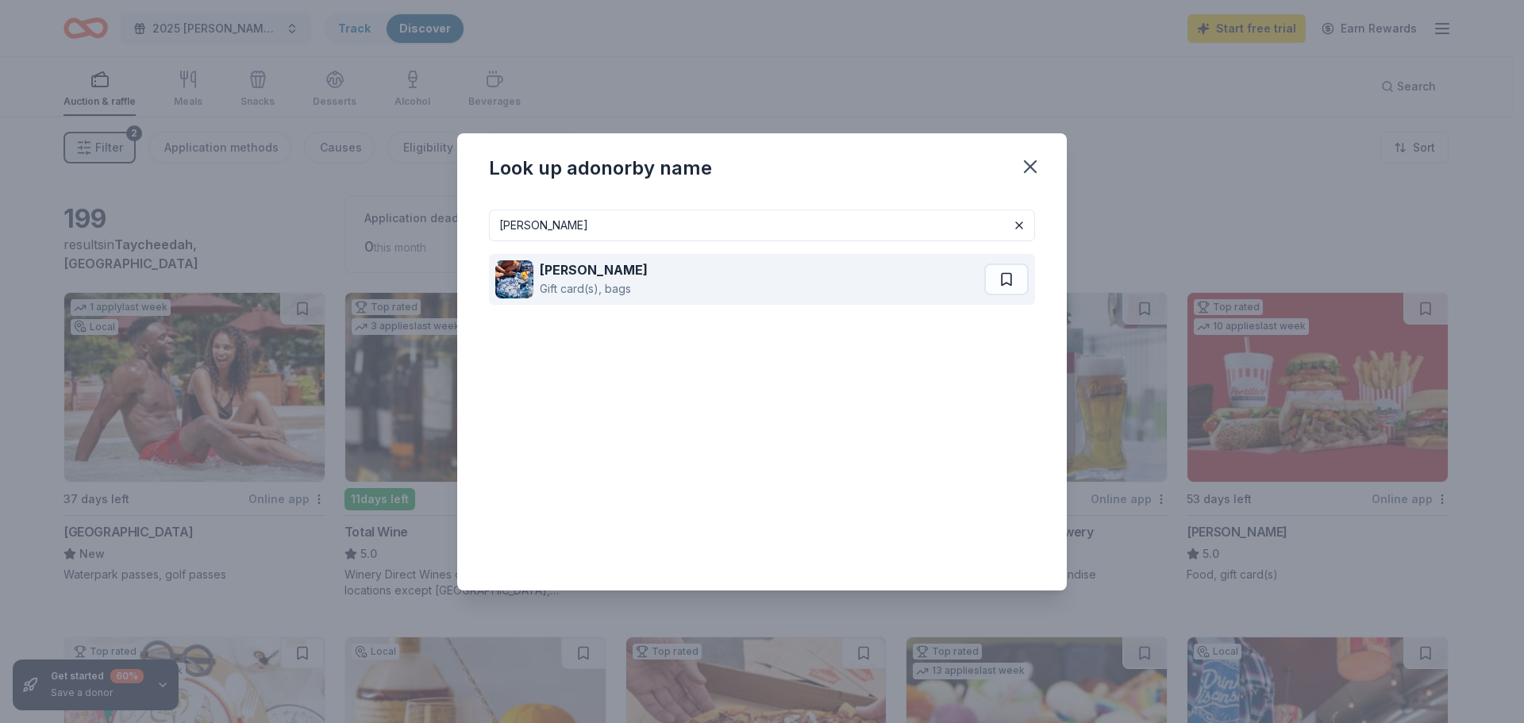
click at [592, 275] on strong "[PERSON_NAME]" at bounding box center [594, 270] width 108 height 16
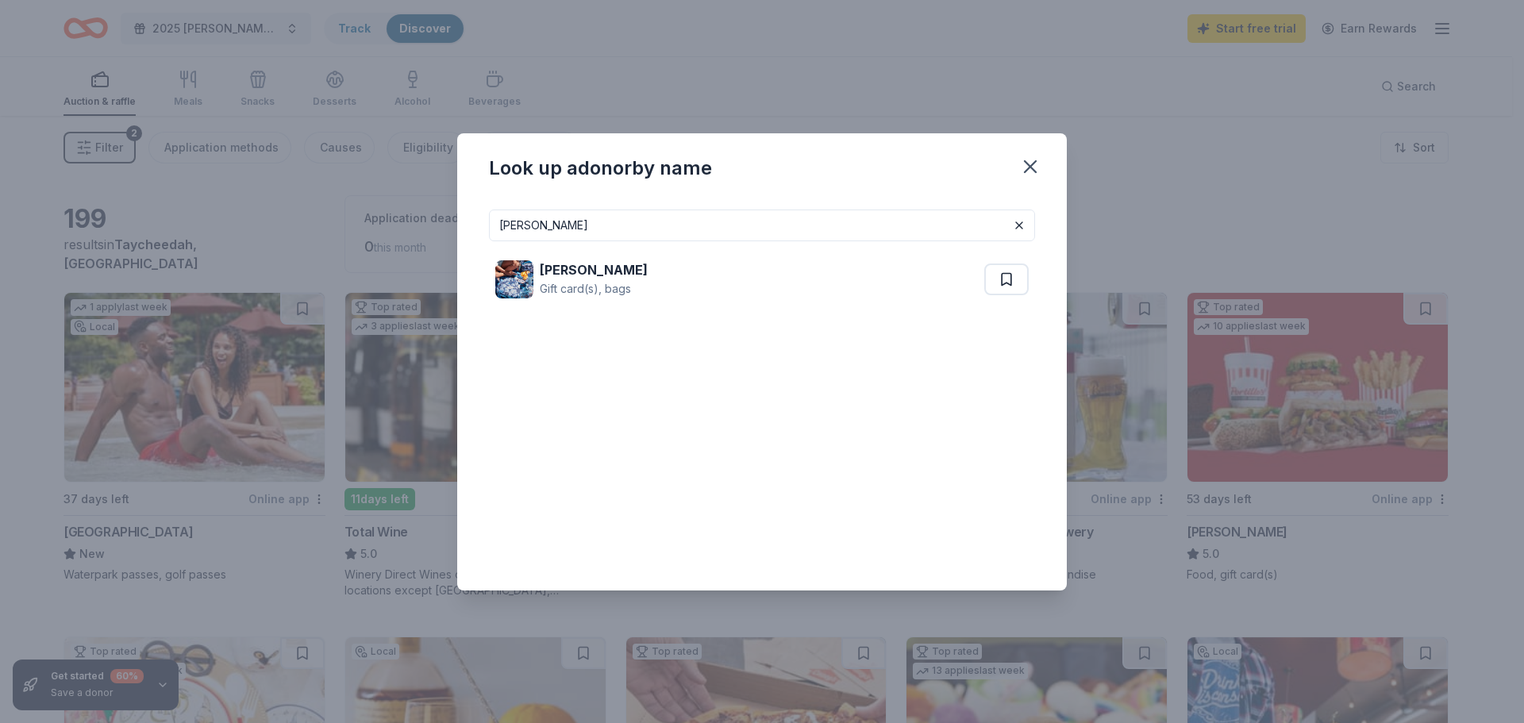
drag, startPoint x: 684, startPoint y: 223, endPoint x: 271, endPoint y: 236, distance: 413.6
click at [270, 236] on div "Look up a donor by name [PERSON_NAME] [PERSON_NAME] Gift card(s), bags" at bounding box center [762, 361] width 1524 height 723
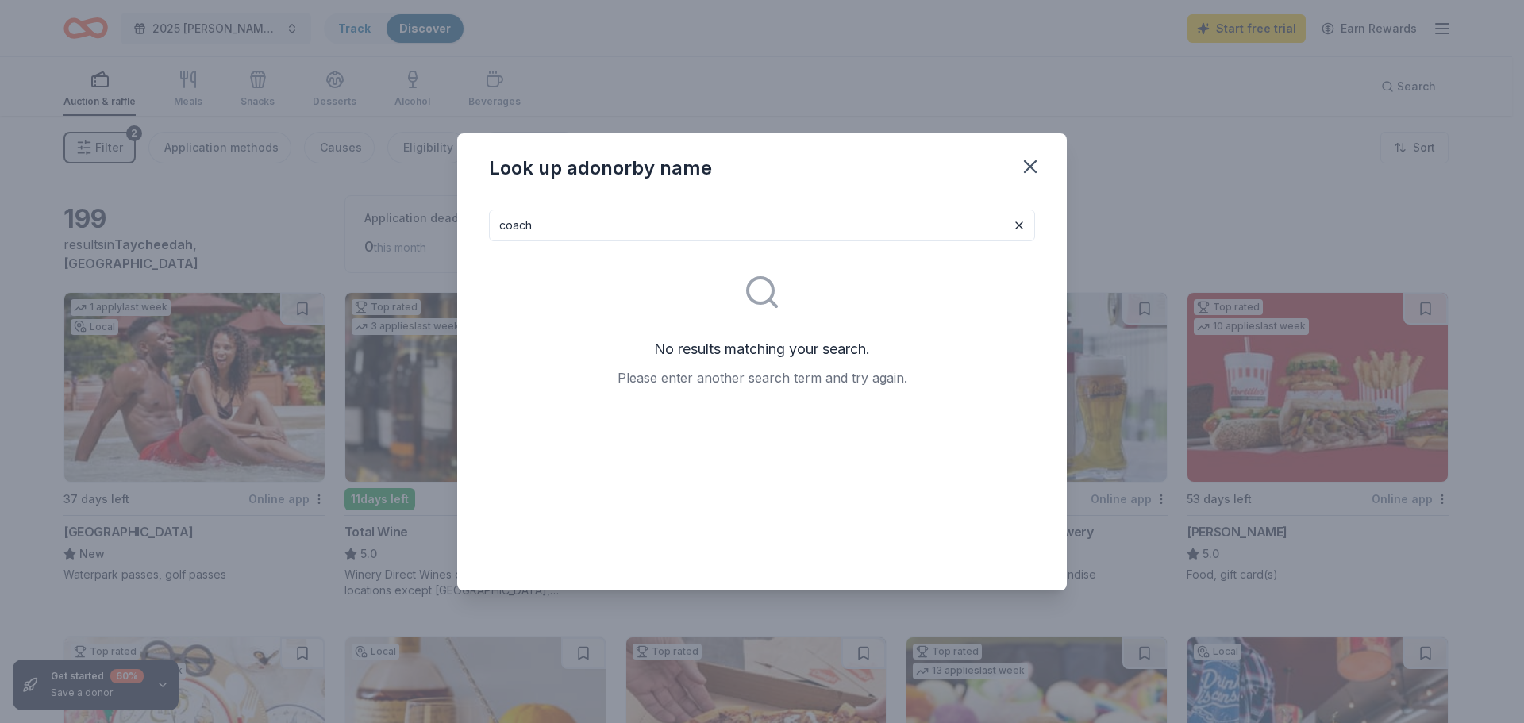
drag, startPoint x: 393, startPoint y: 260, endPoint x: 235, endPoint y: 275, distance: 158.6
click at [236, 275] on div "Look up a donor by name coach No results matching your search. Please enter ano…" at bounding box center [762, 361] width 1524 height 723
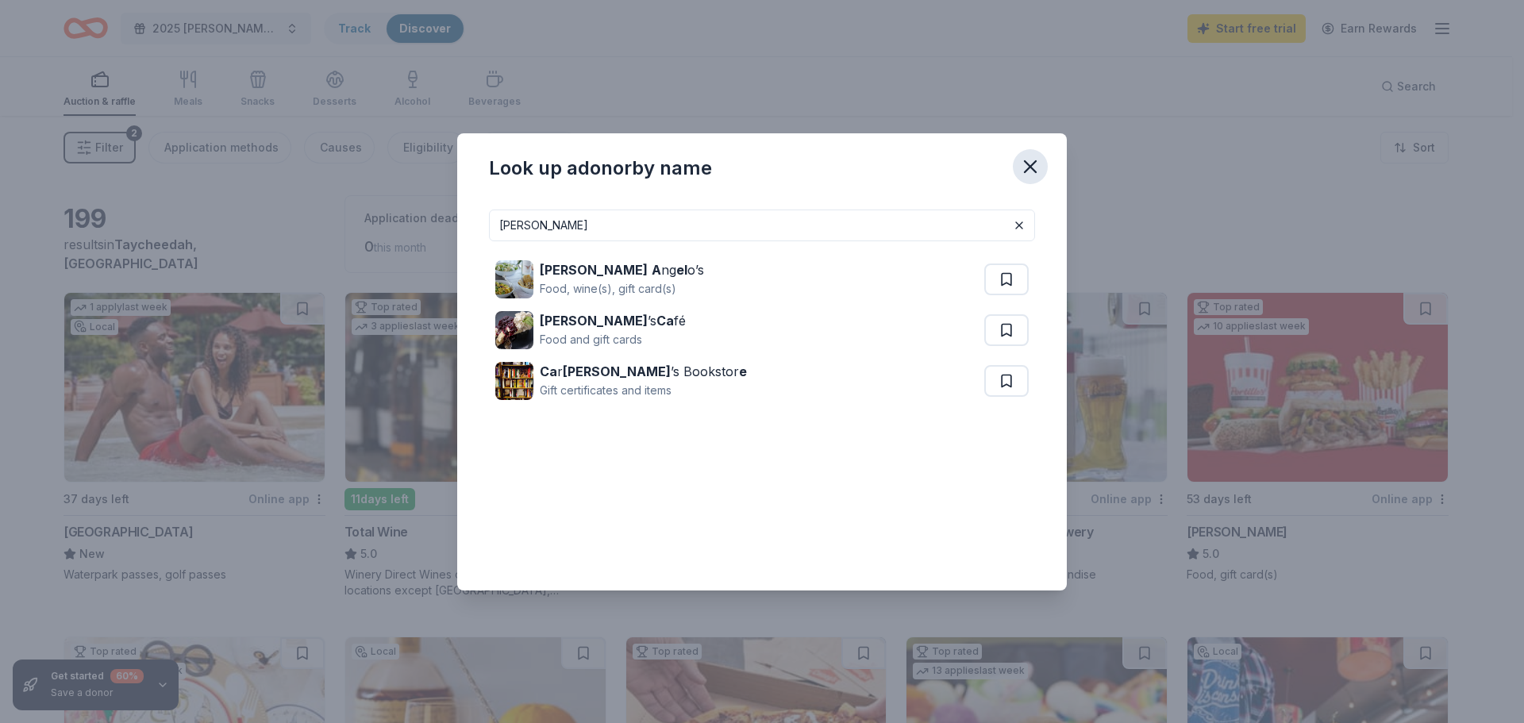
type input "[PERSON_NAME]"
click at [1020, 167] on icon "button" at bounding box center [1030, 167] width 22 height 22
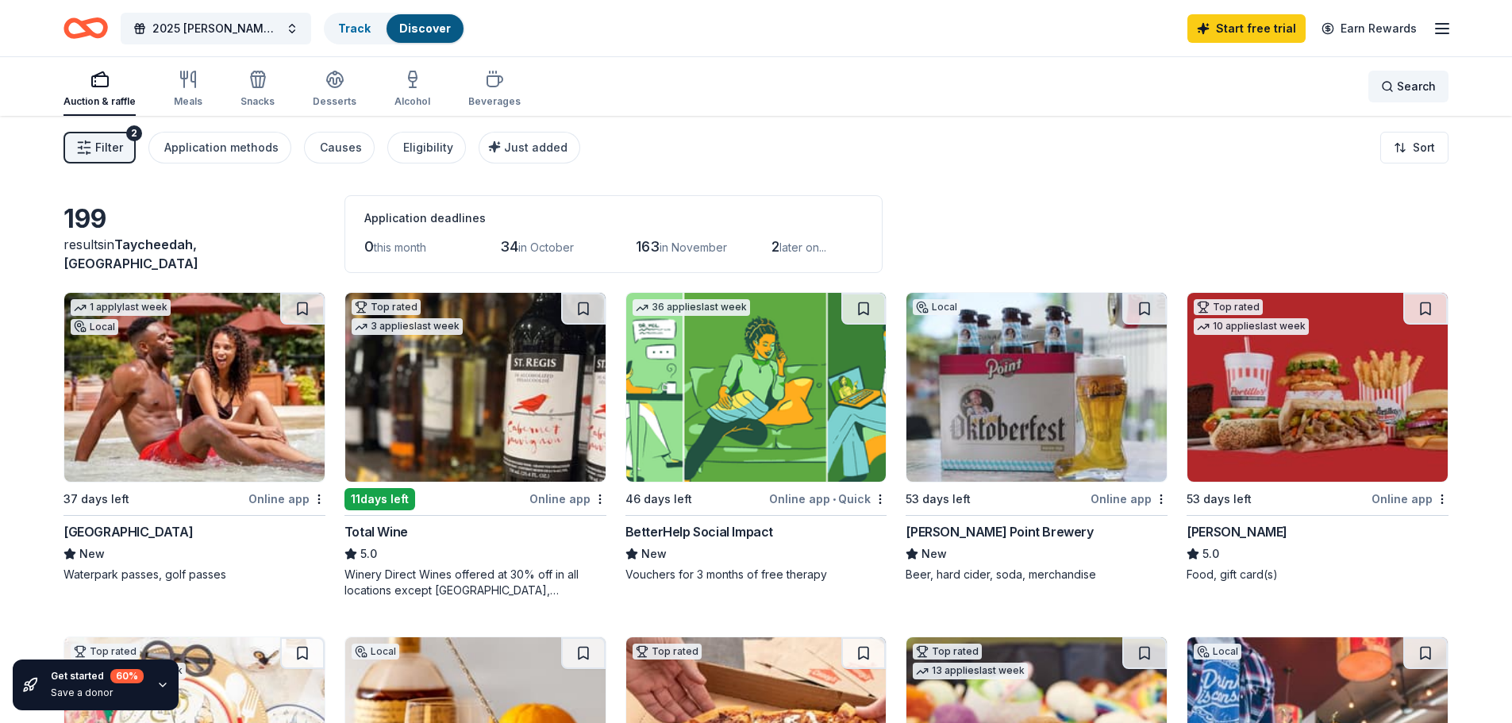
click at [1423, 83] on span "Search" at bounding box center [1416, 86] width 39 height 19
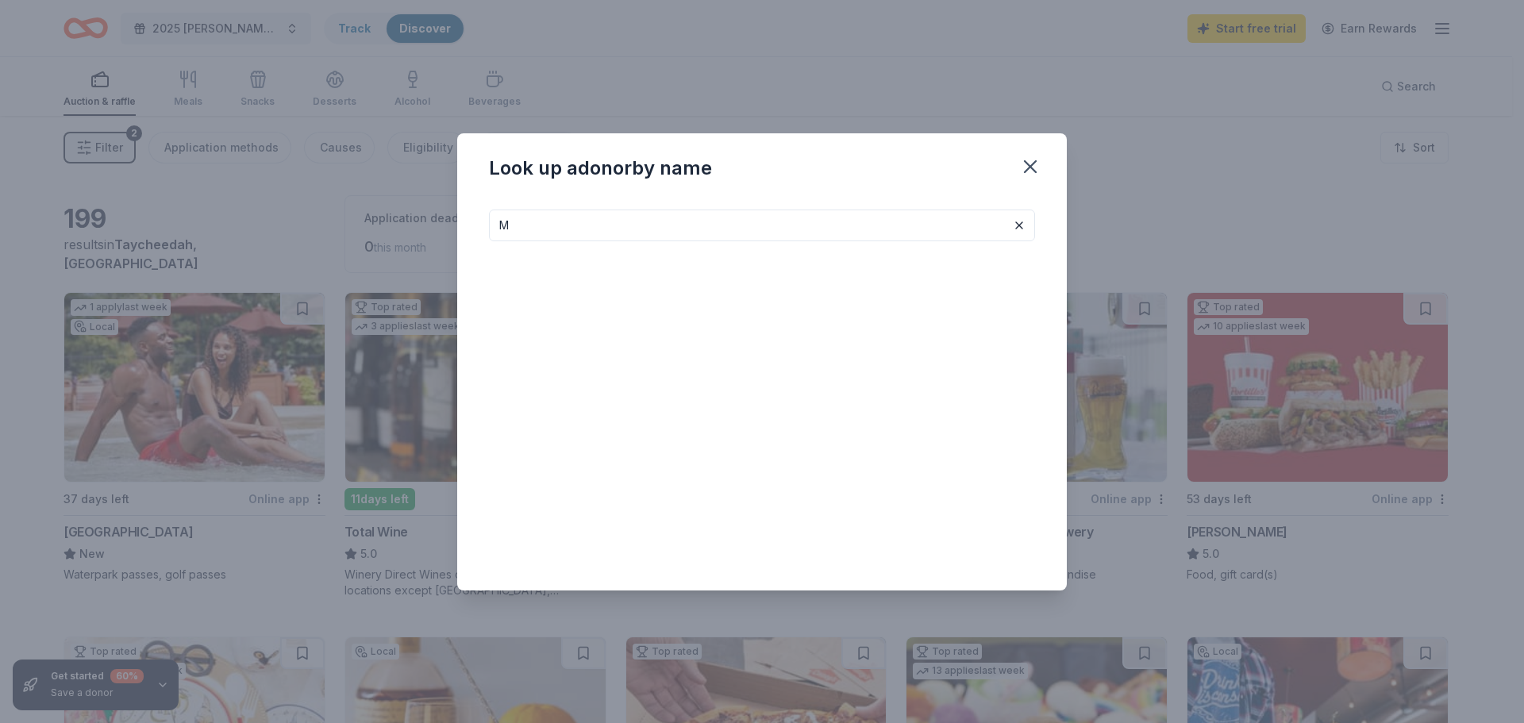
type input "M"
type input "N"
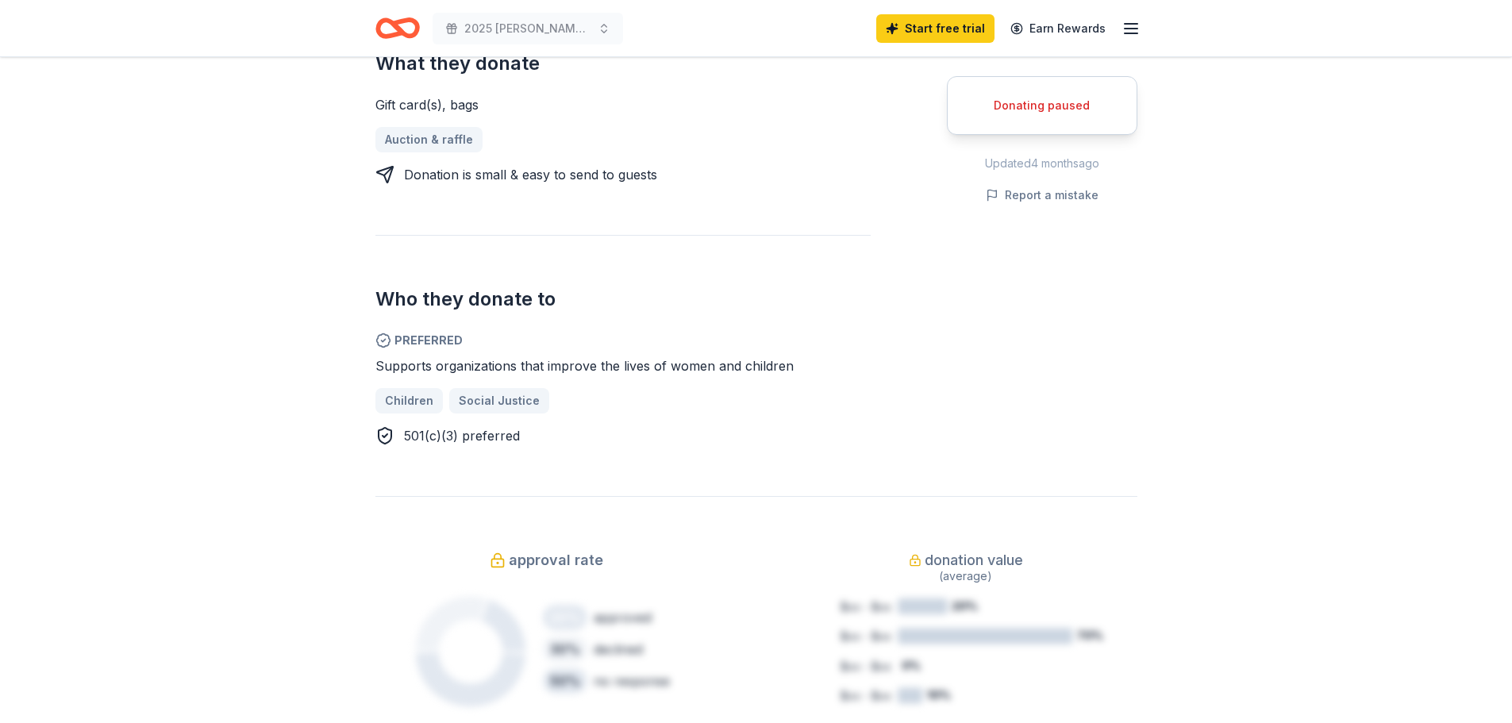
scroll to position [714, 0]
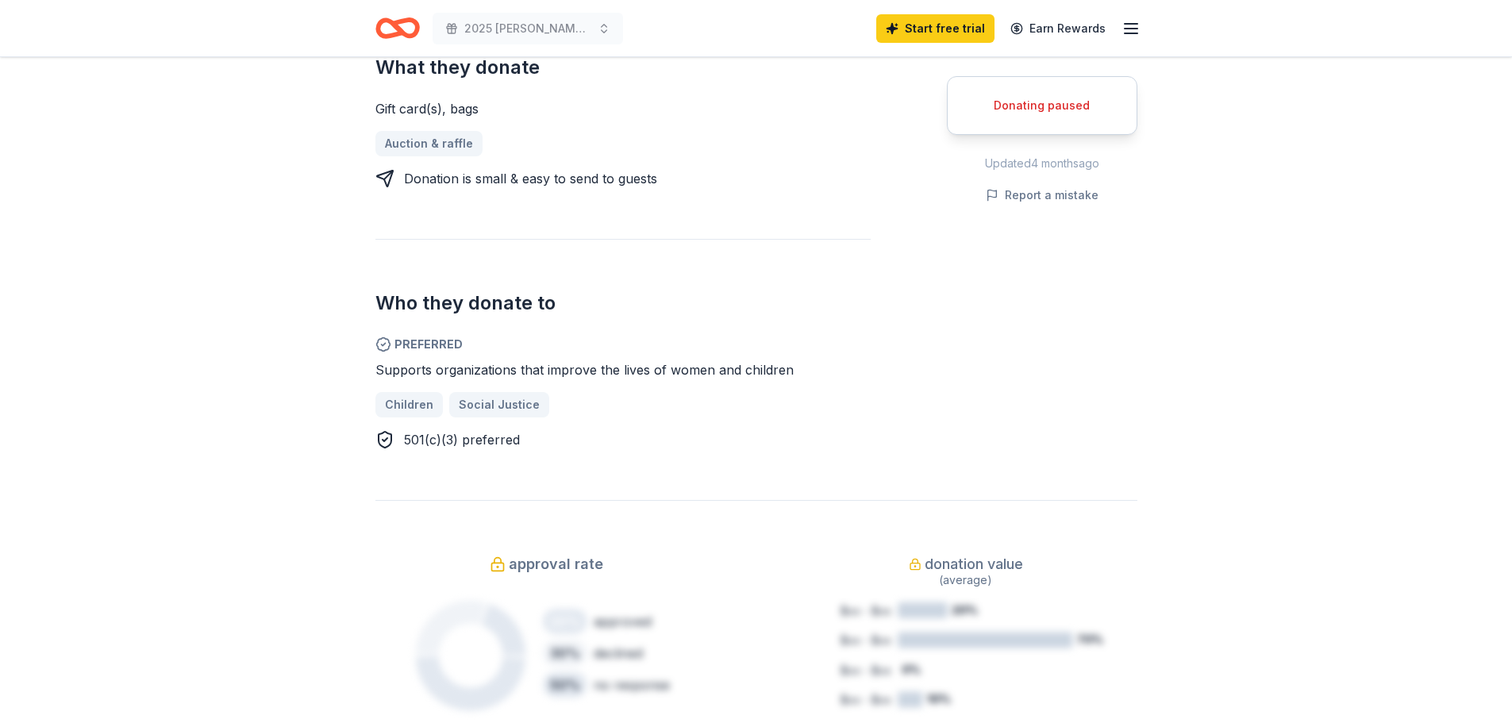
click at [1063, 113] on div "Donating paused" at bounding box center [1042, 105] width 151 height 19
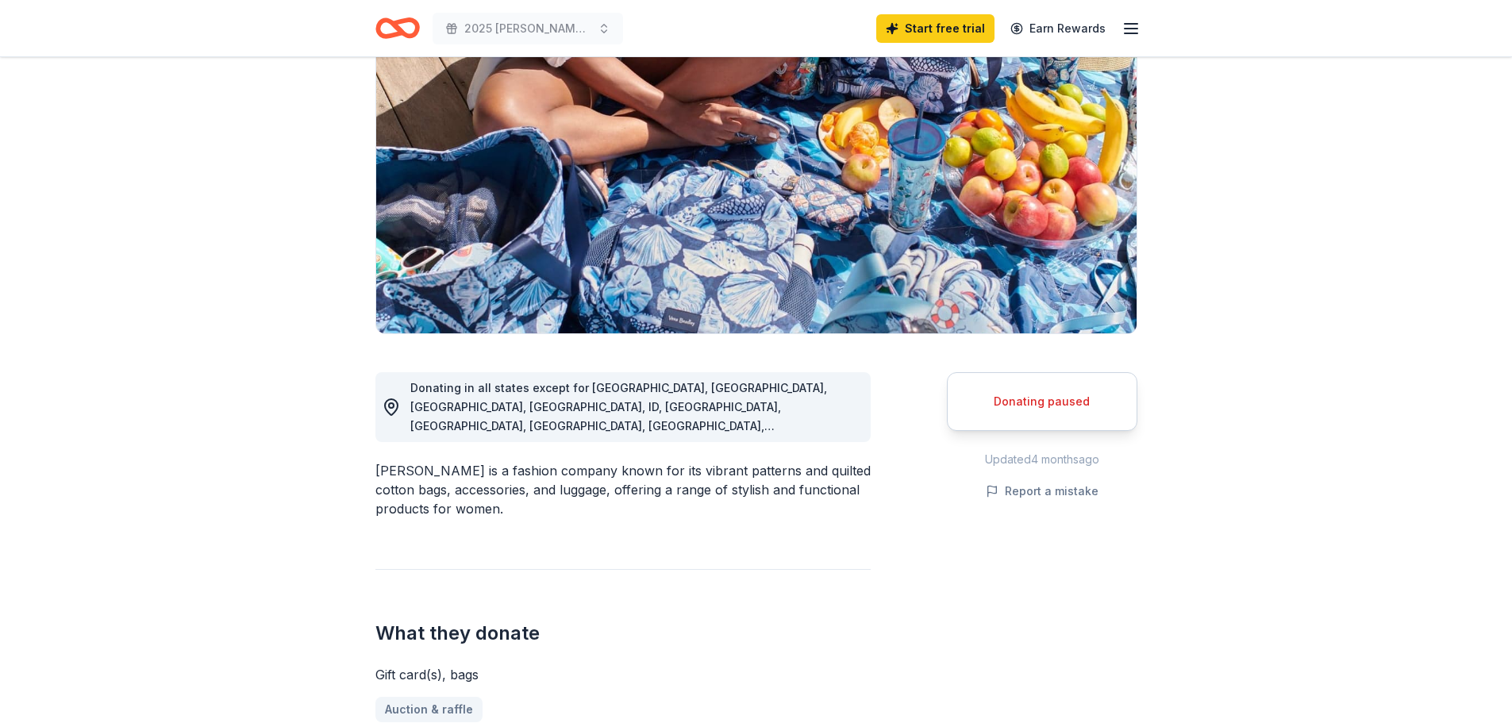
scroll to position [159, 0]
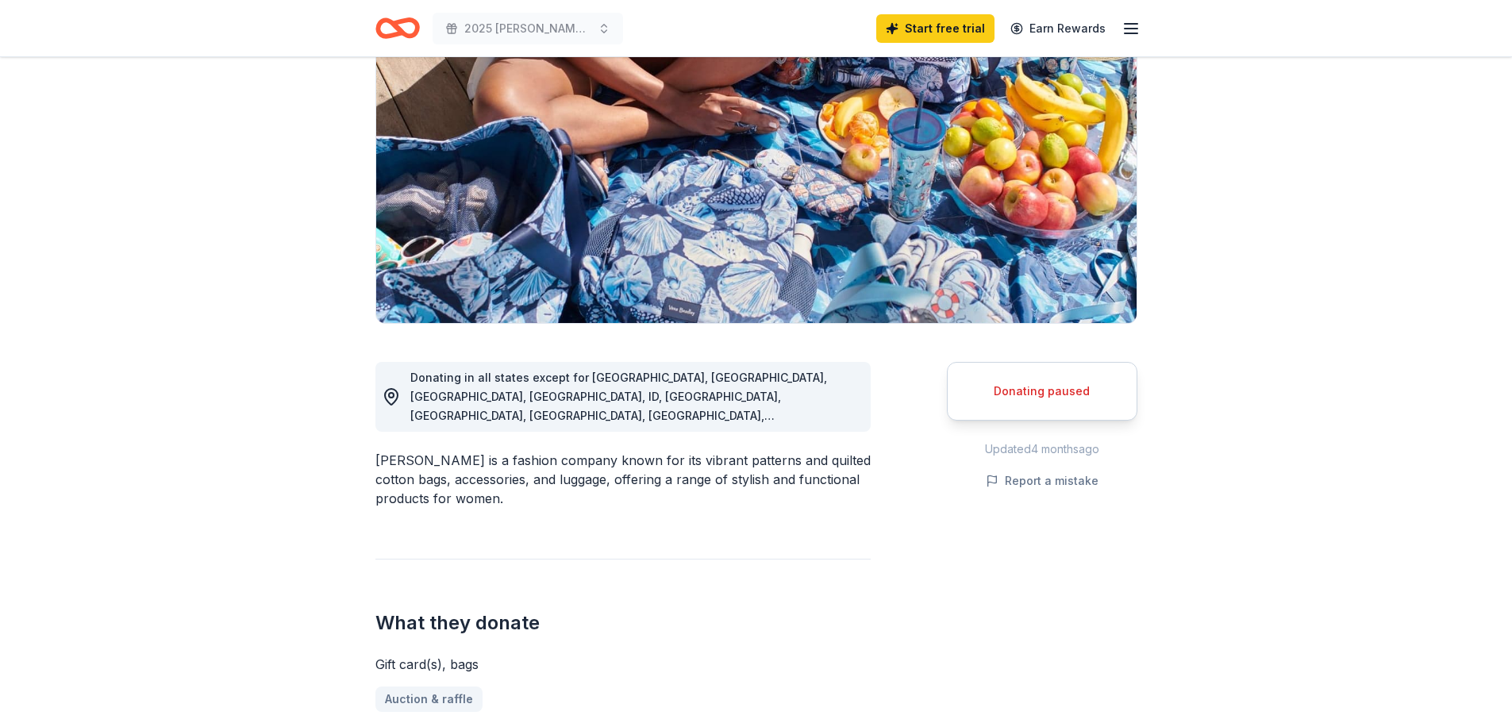
drag, startPoint x: 298, startPoint y: 81, endPoint x: 263, endPoint y: 12, distance: 77.4
